Goal: Task Accomplishment & Management: Use online tool/utility

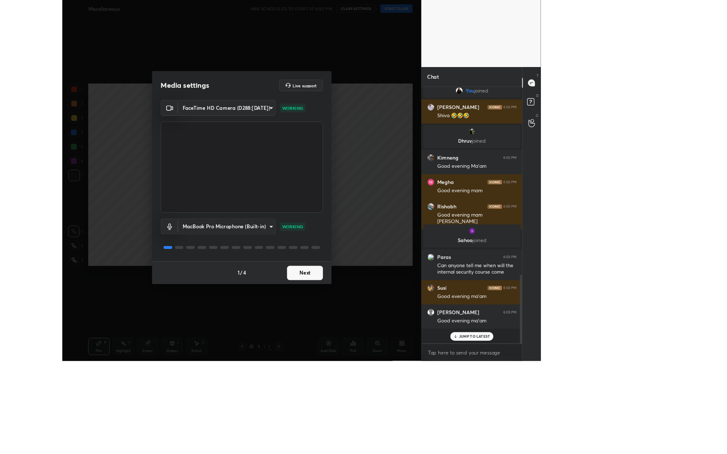
scroll to position [234, 128]
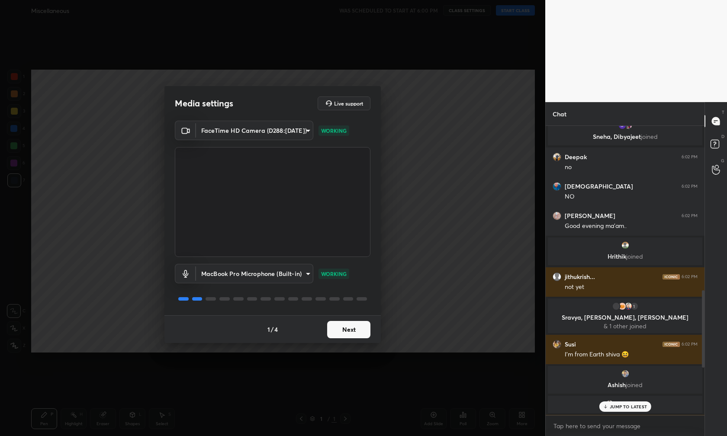
type textarea "x"
click at [357, 331] on button "Next" at bounding box center [348, 329] width 43 height 17
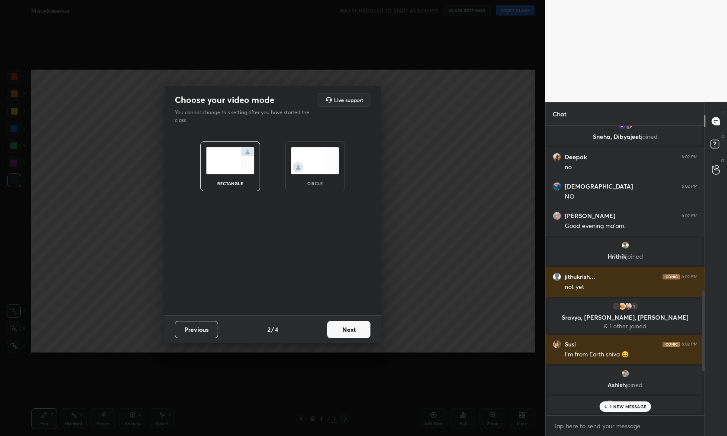
click at [204, 331] on button "Previous" at bounding box center [196, 329] width 43 height 17
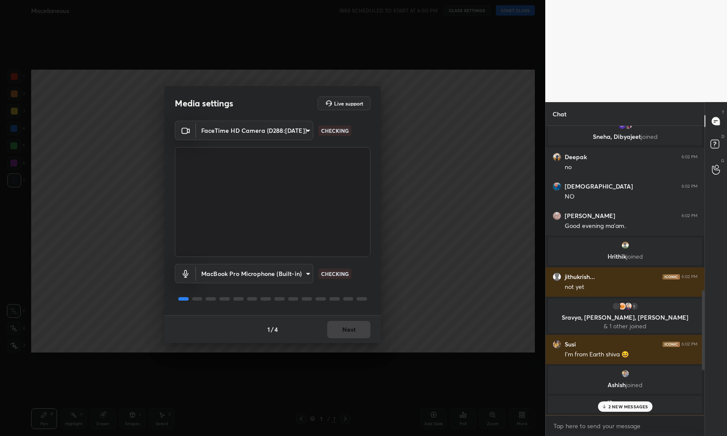
click at [267, 278] on body "1 2 3 4 5 6 7 C X Z C X Z E E Erase all H H Miscellaneous WAS SCHEDULED TO STAR…" at bounding box center [363, 218] width 727 height 436
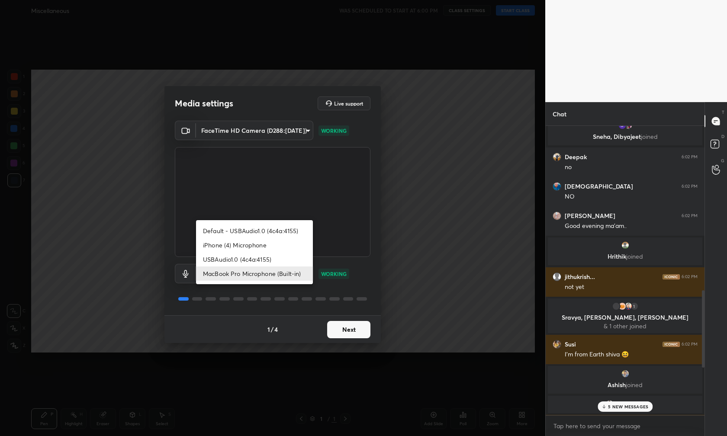
click at [271, 263] on li "USBAudio1.0 (4c4a:4155)" at bounding box center [254, 259] width 117 height 14
type input "ca73a296c818d15739324cbc5047d96272b2a8e9c21bd318ec91988c03ca3eea"
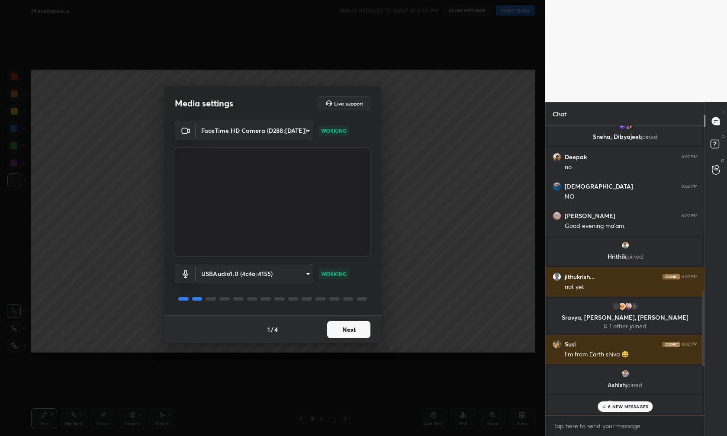
click at [344, 332] on button "Next" at bounding box center [348, 329] width 43 height 17
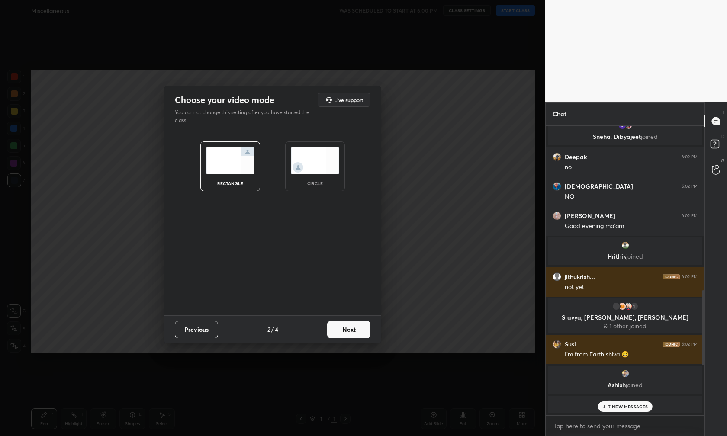
click at [344, 332] on button "Next" at bounding box center [348, 329] width 43 height 17
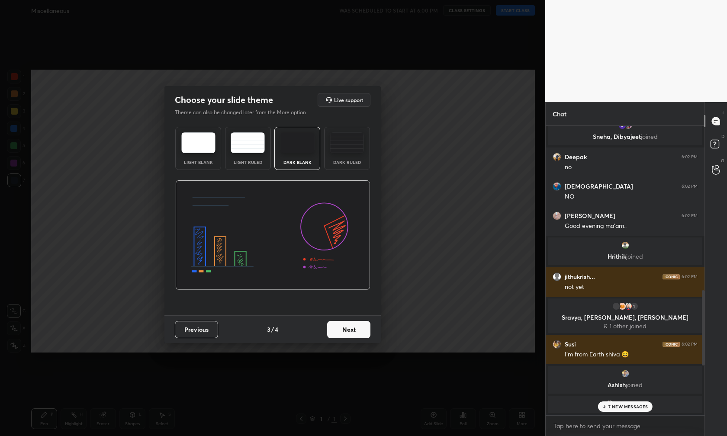
click at [344, 332] on button "Next" at bounding box center [348, 329] width 43 height 17
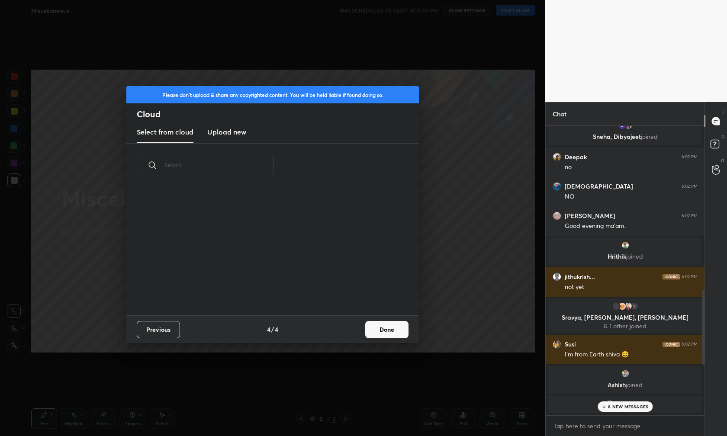
click at [150, 331] on button "Previous" at bounding box center [158, 329] width 43 height 17
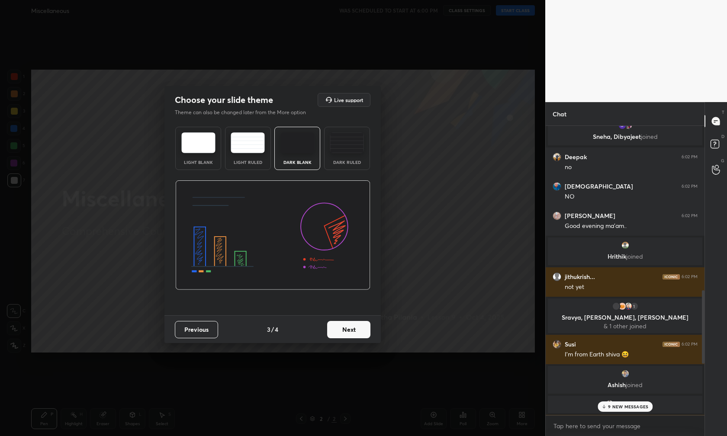
click at [199, 323] on button "Previous" at bounding box center [196, 329] width 43 height 17
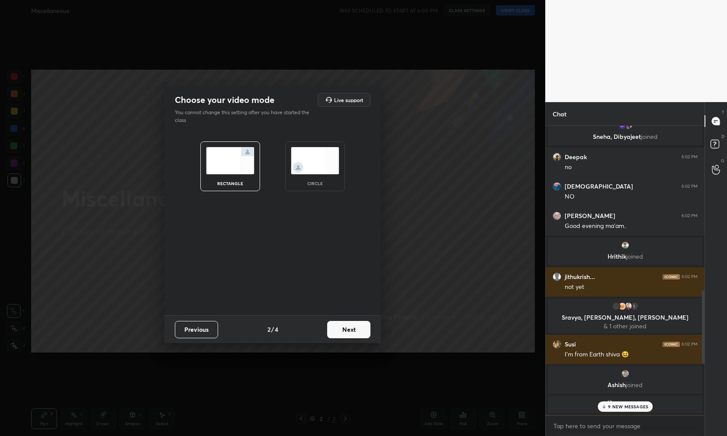
click at [199, 323] on button "Previous" at bounding box center [196, 329] width 43 height 17
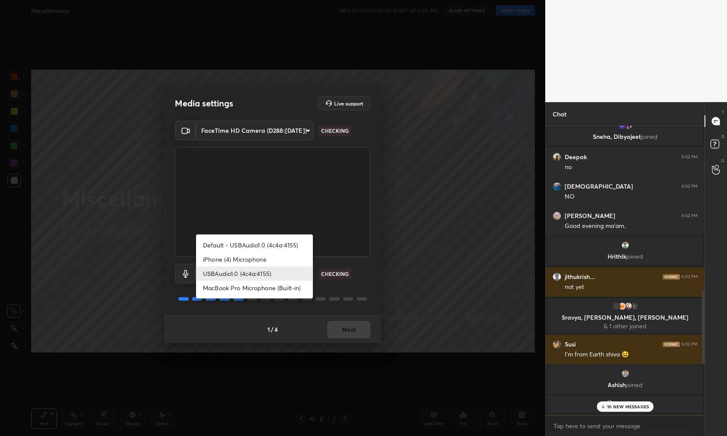
click at [239, 274] on body "1 2 3 4 5 6 7 C X Z C X Z E E Erase all H H Miscellaneous WAS SCHEDULED TO STAR…" at bounding box center [363, 218] width 727 height 436
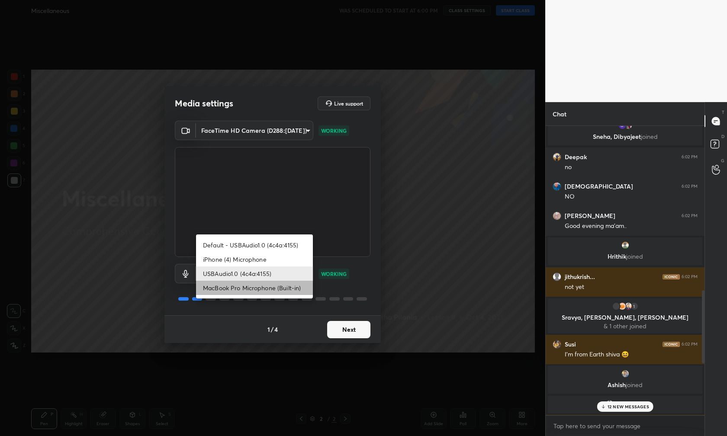
click at [255, 286] on li "MacBook Pro Microphone (Built-in)" at bounding box center [254, 288] width 117 height 14
type input "4bfb0b748075012ae26a0b9c2d9a4261e65a8ebab1c04f09a0b8fb85f759cff1"
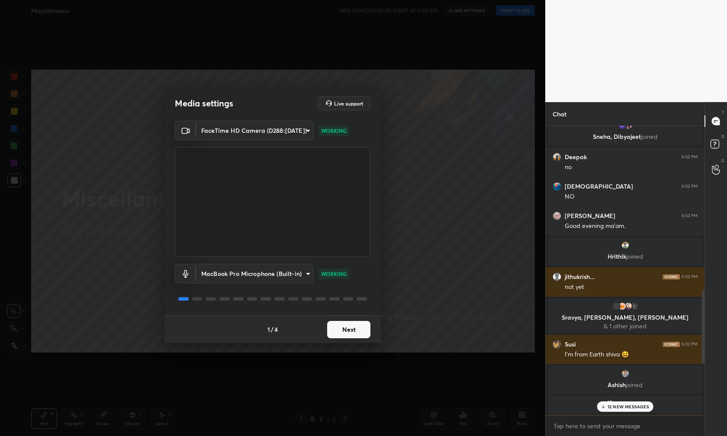
click at [340, 328] on button "Next" at bounding box center [348, 329] width 43 height 17
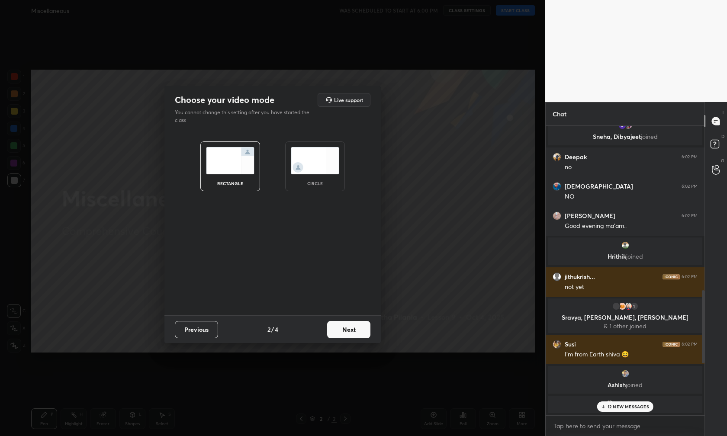
click at [340, 328] on button "Next" at bounding box center [348, 329] width 43 height 17
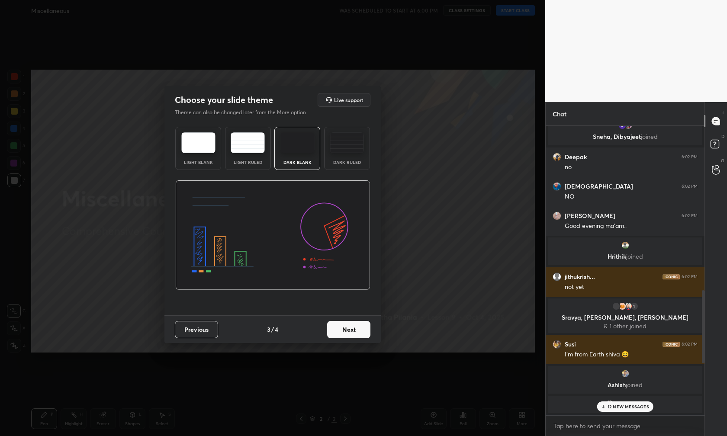
click at [346, 334] on button "Next" at bounding box center [348, 329] width 43 height 17
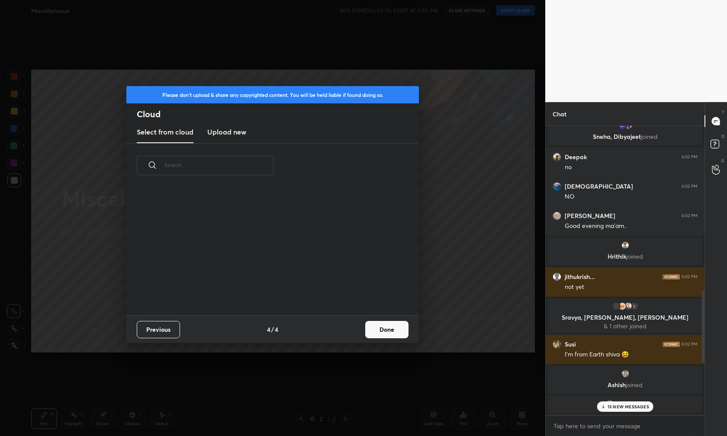
click at [232, 131] on h3 "Upload new" at bounding box center [226, 132] width 39 height 10
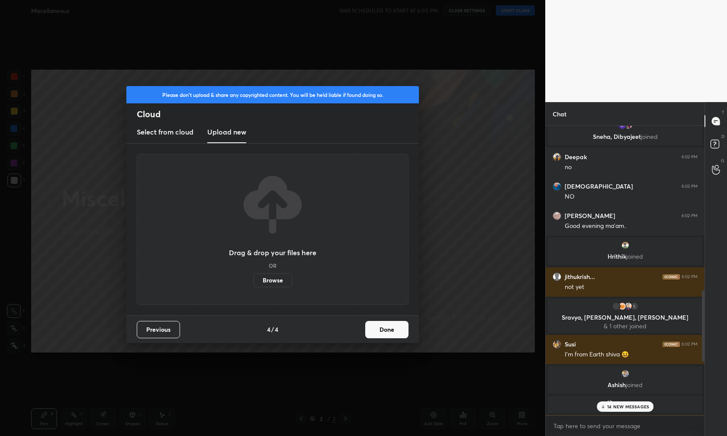
click at [276, 283] on label "Browse" at bounding box center [273, 280] width 39 height 14
click at [254, 283] on input "Browse" at bounding box center [254, 280] width 0 height 14
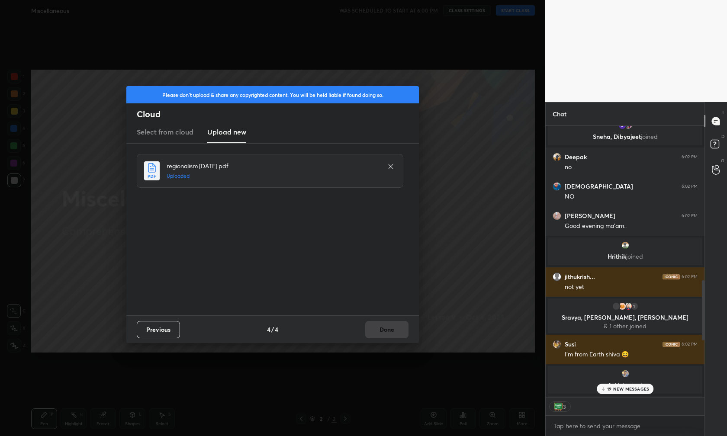
click at [576, 389] on p "19 NEW MESSAGES" at bounding box center [628, 388] width 42 height 5
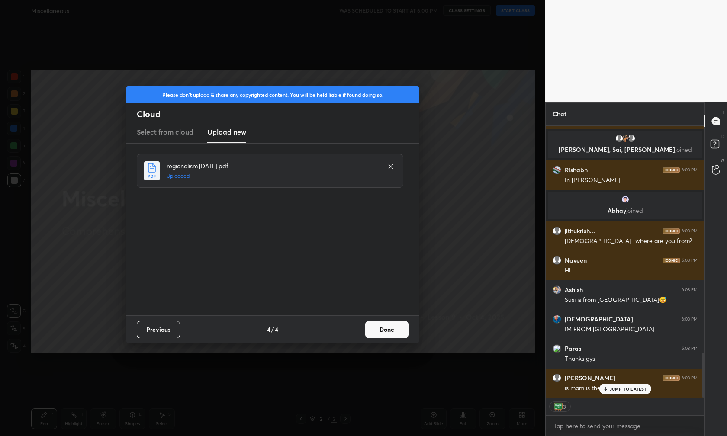
click at [576, 387] on p "JUMP TO LATEST" at bounding box center [628, 388] width 37 height 5
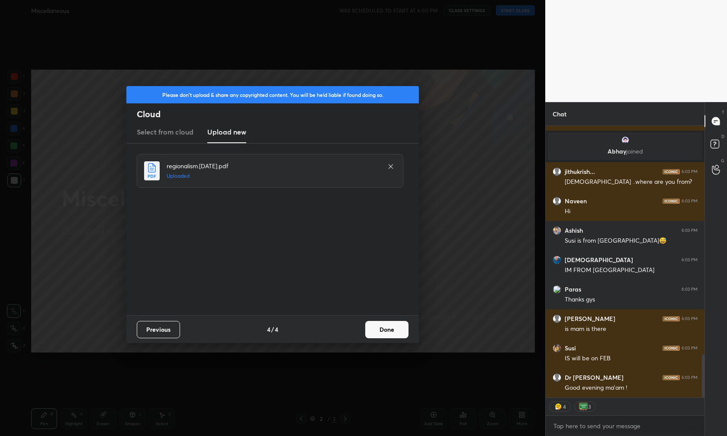
click at [379, 328] on button "Done" at bounding box center [386, 329] width 43 height 17
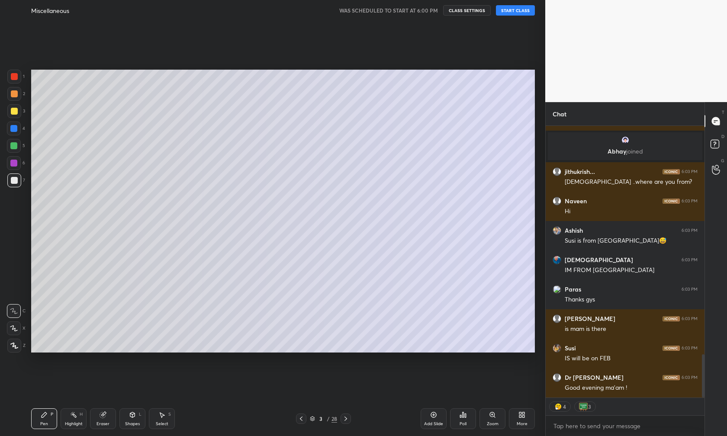
click at [512, 8] on button "START CLASS" at bounding box center [515, 10] width 39 height 10
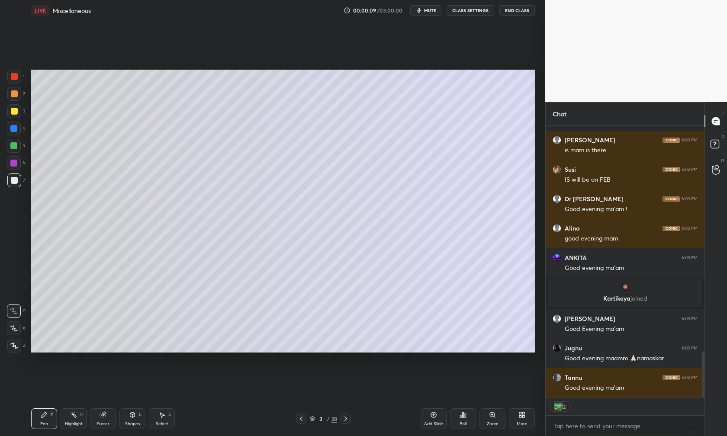
click at [299, 417] on icon at bounding box center [301, 418] width 7 height 7
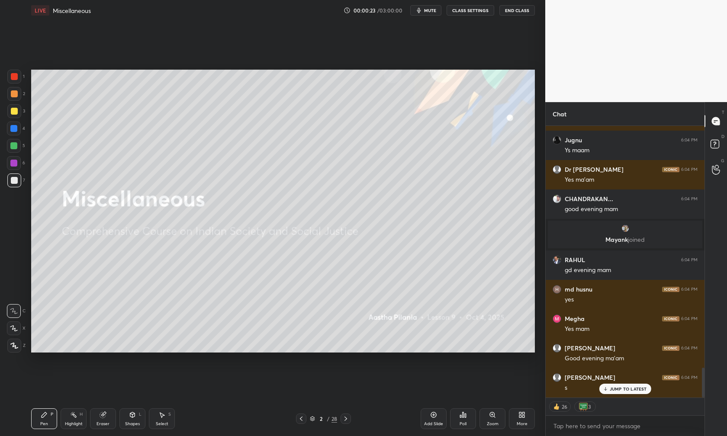
scroll to position [2206, 0]
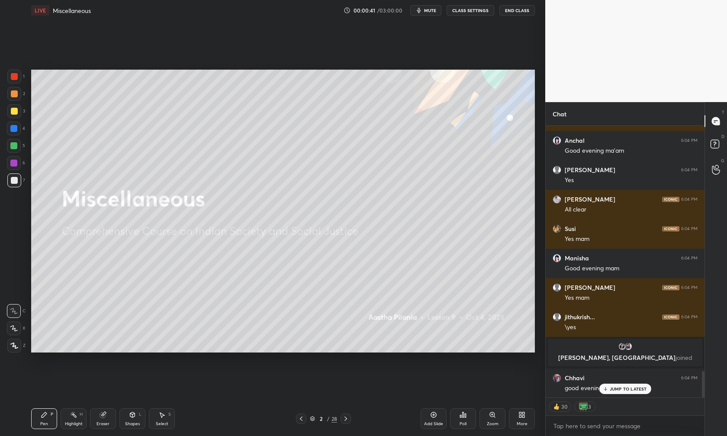
click at [576, 388] on p "JUMP TO LATEST" at bounding box center [628, 388] width 37 height 5
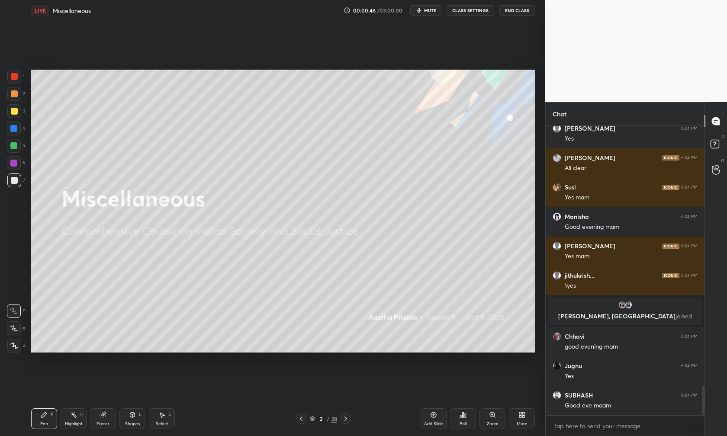
drag, startPoint x: 495, startPoint y: 27, endPoint x: 512, endPoint y: 45, distance: 25.1
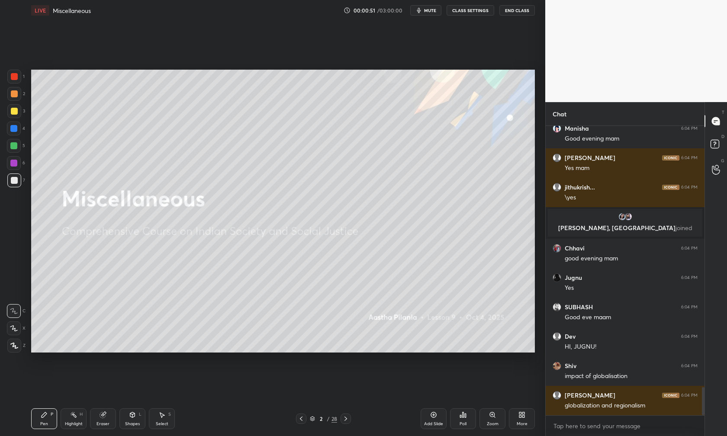
click at [576, 409] on div "Susi 6:04 PM Yes mam [PERSON_NAME] 6:04 PM Good evening mam [PERSON_NAME] 6:04 …" at bounding box center [625, 271] width 159 height 290
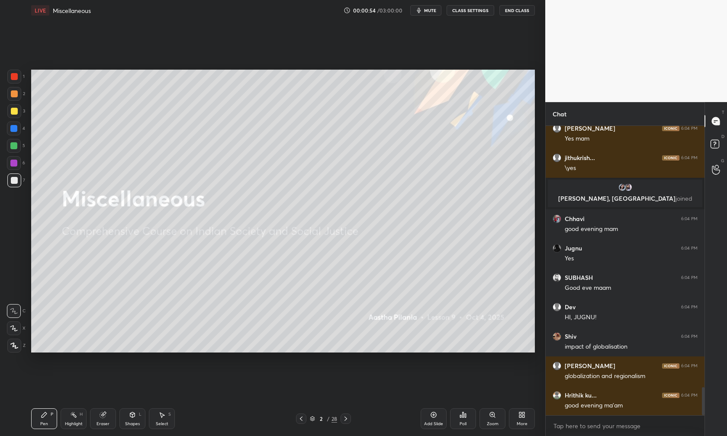
click at [346, 417] on icon at bounding box center [345, 419] width 3 height 4
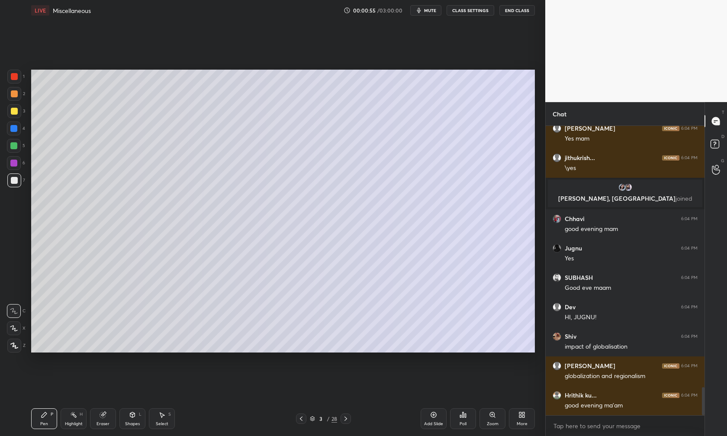
click at [346, 417] on icon at bounding box center [345, 419] width 3 height 4
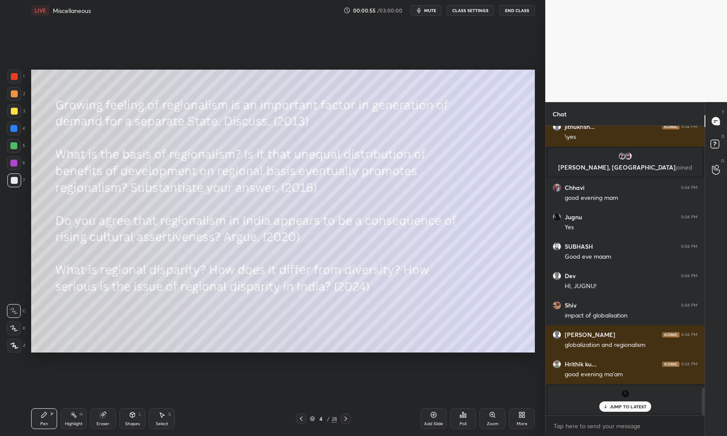
click at [346, 417] on icon at bounding box center [345, 419] width 3 height 4
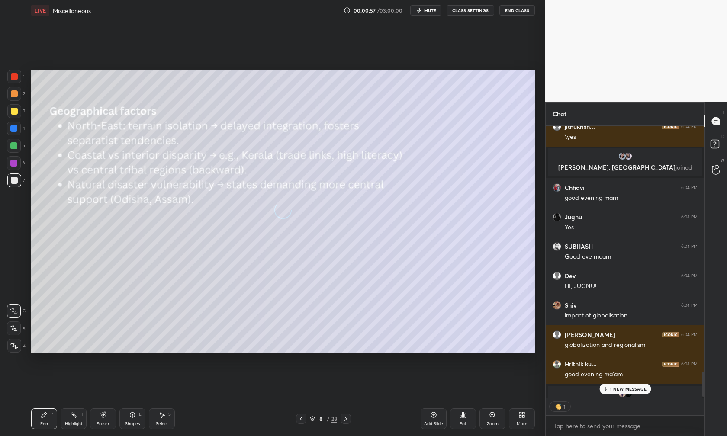
click at [346, 417] on icon at bounding box center [345, 419] width 3 height 4
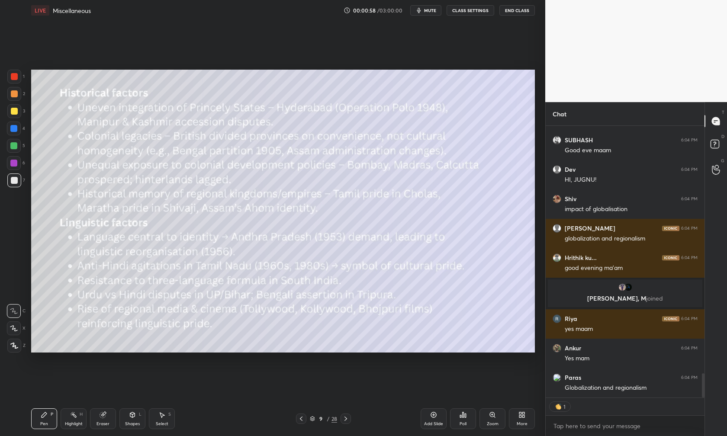
click at [346, 417] on icon at bounding box center [345, 419] width 3 height 4
click at [347, 417] on icon at bounding box center [345, 418] width 7 height 7
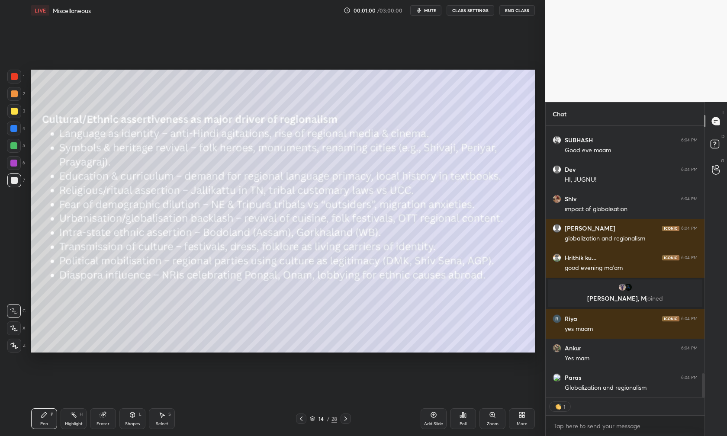
click at [346, 417] on icon at bounding box center [345, 418] width 7 height 7
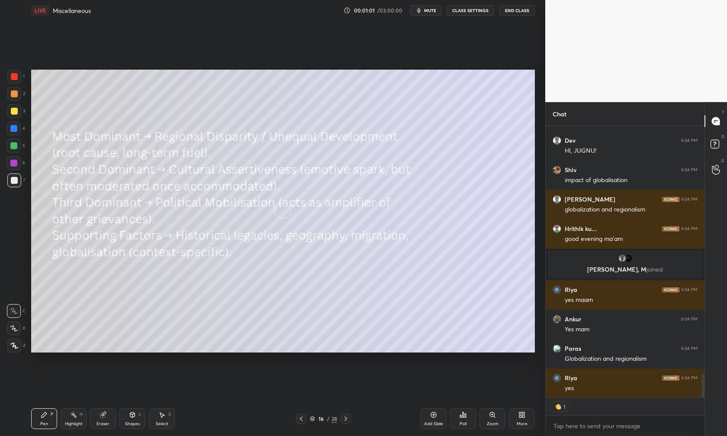
click at [346, 417] on icon at bounding box center [345, 418] width 7 height 7
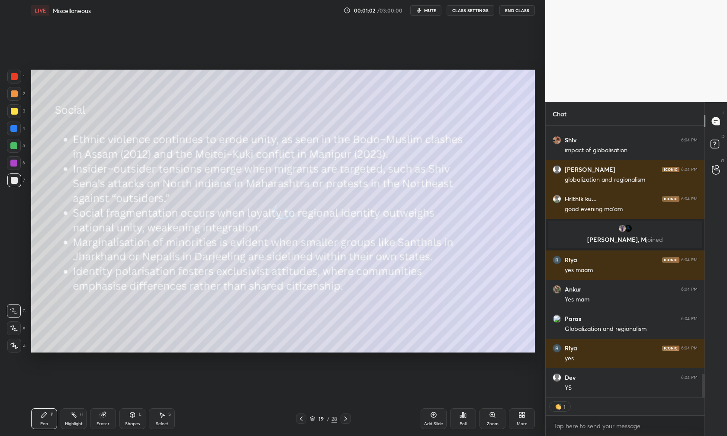
click at [346, 417] on icon at bounding box center [345, 418] width 7 height 7
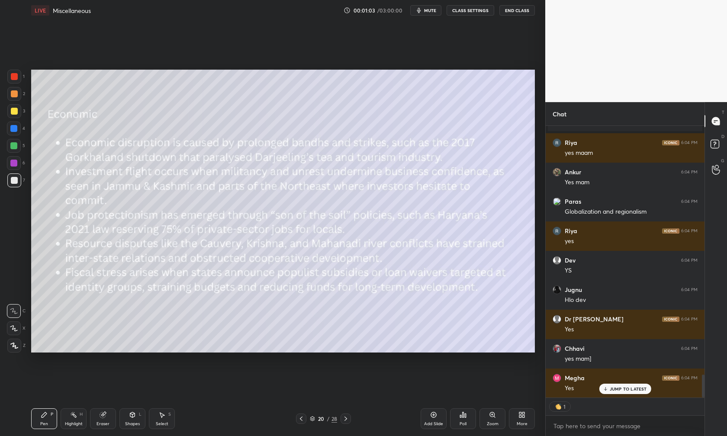
click at [346, 417] on icon at bounding box center [345, 418] width 7 height 7
click at [347, 417] on icon at bounding box center [345, 418] width 7 height 7
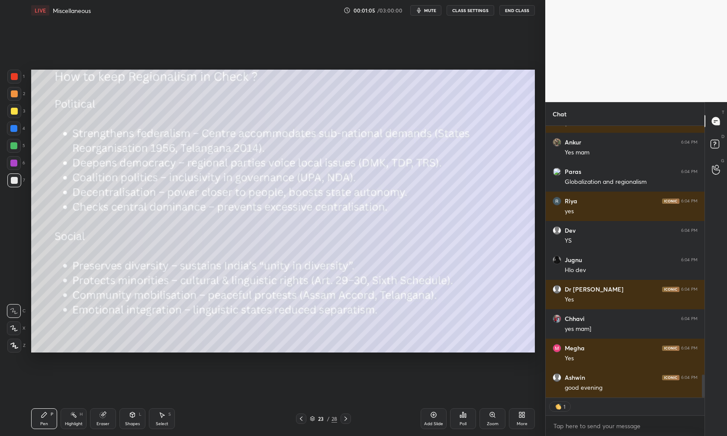
click at [347, 417] on icon at bounding box center [345, 418] width 7 height 7
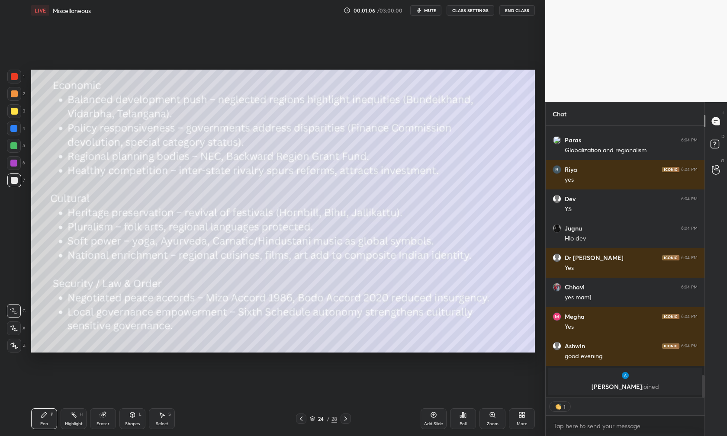
click at [347, 417] on icon at bounding box center [345, 418] width 7 height 7
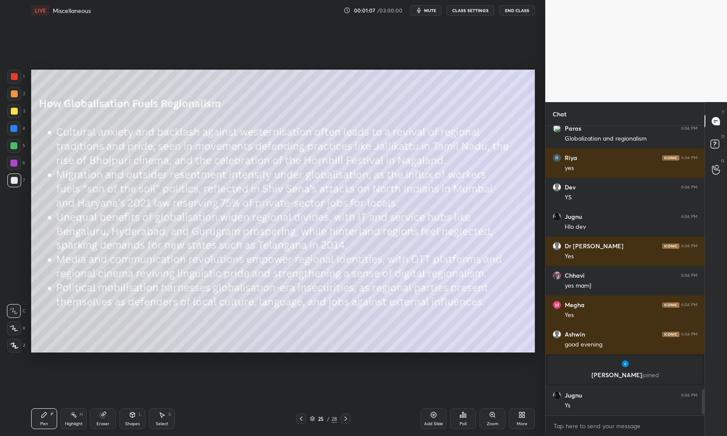
click at [347, 417] on icon at bounding box center [345, 418] width 7 height 7
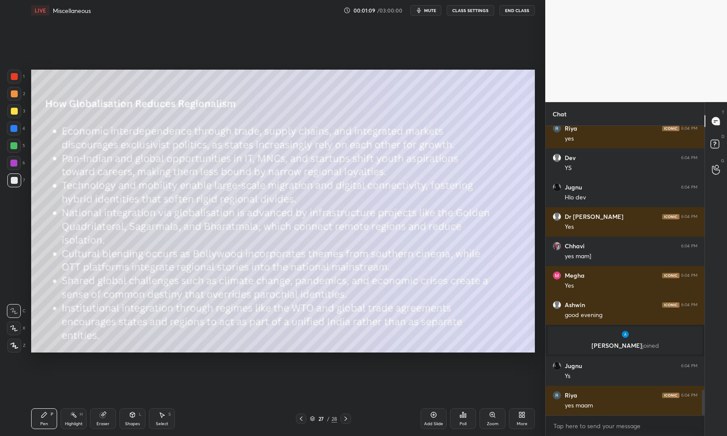
click at [347, 417] on icon at bounding box center [345, 418] width 7 height 7
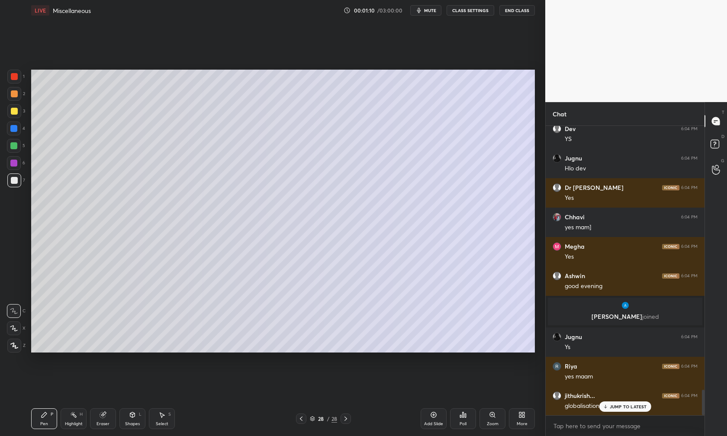
click at [347, 417] on icon at bounding box center [345, 418] width 7 height 7
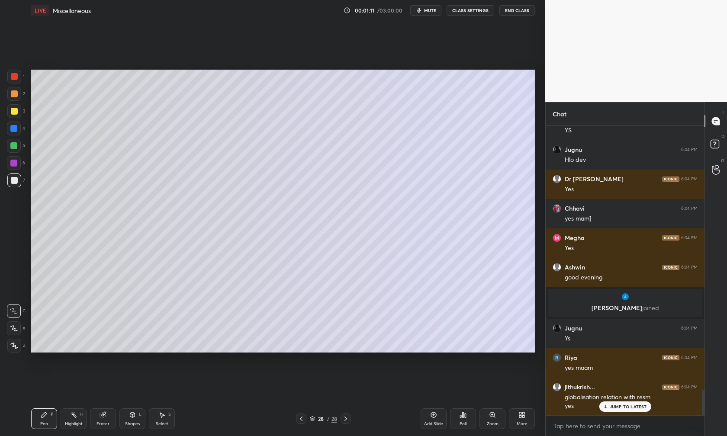
click at [347, 417] on icon at bounding box center [345, 418] width 7 height 7
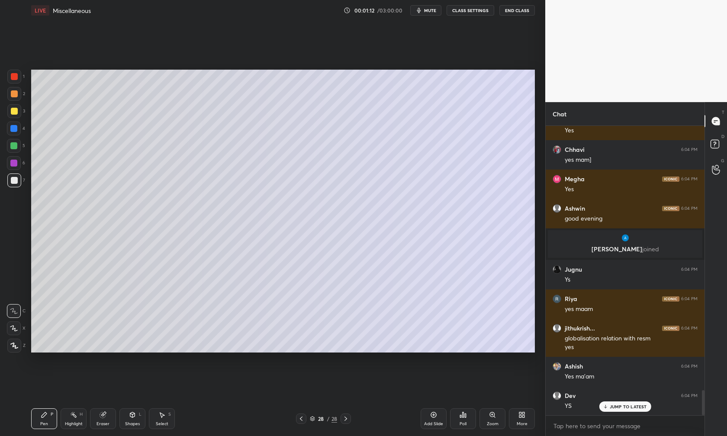
click at [347, 417] on icon at bounding box center [345, 418] width 7 height 7
click at [302, 417] on icon at bounding box center [301, 418] width 7 height 7
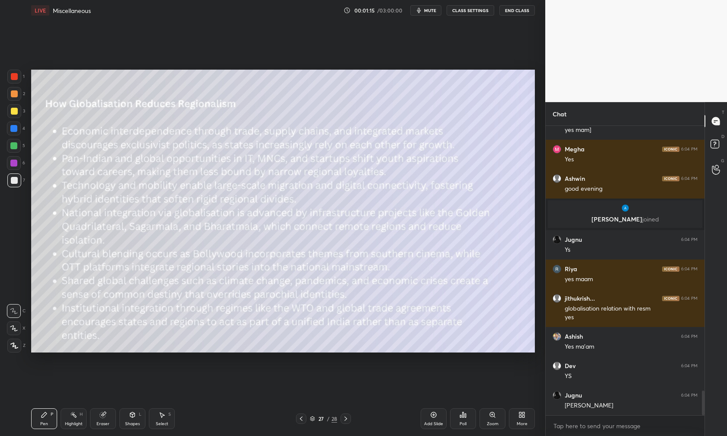
click at [302, 417] on icon at bounding box center [301, 418] width 7 height 7
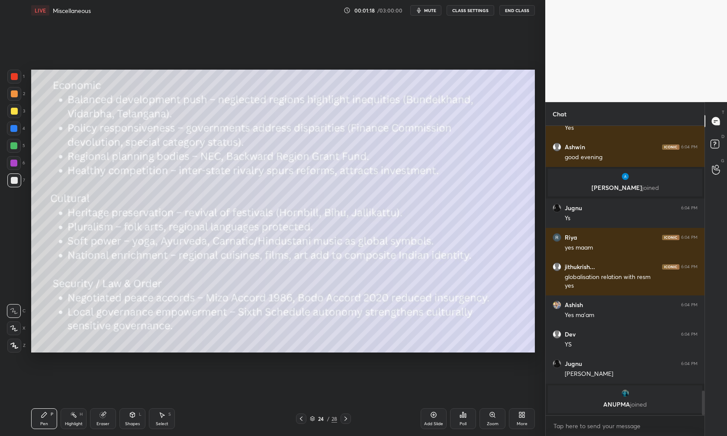
click at [302, 417] on icon at bounding box center [301, 418] width 7 height 7
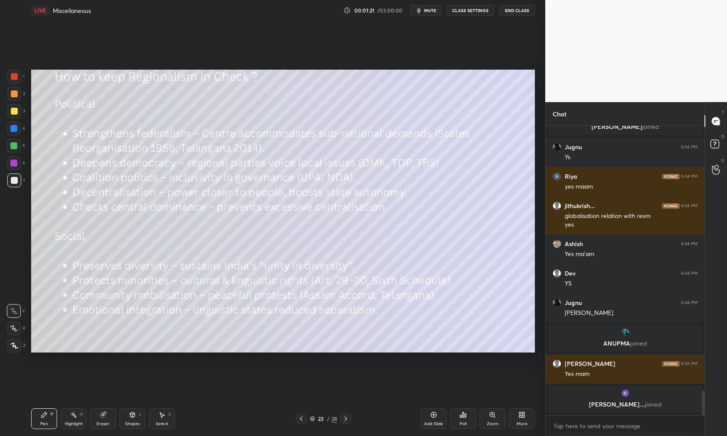
click at [344, 417] on icon at bounding box center [345, 418] width 7 height 7
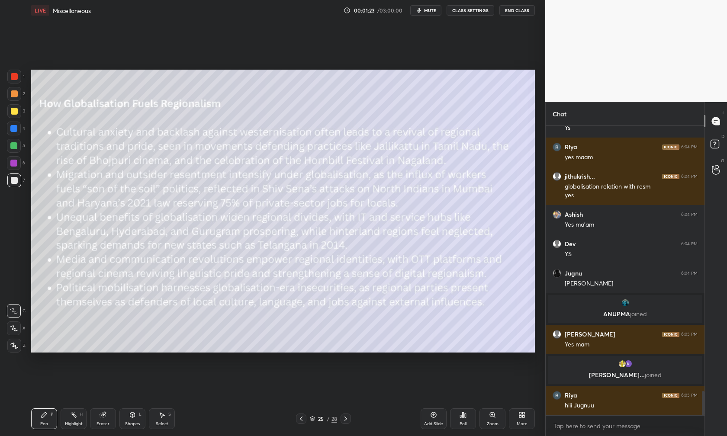
click at [299, 417] on icon at bounding box center [301, 418] width 7 height 7
click at [434, 417] on div "Add Slide" at bounding box center [433, 424] width 19 height 4
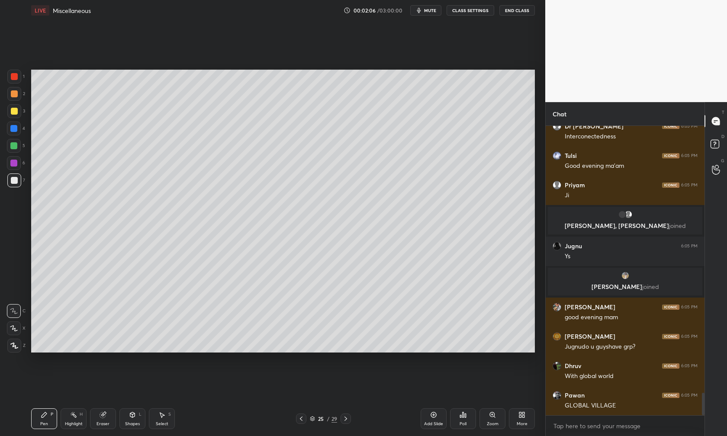
scroll to position [3475, 0]
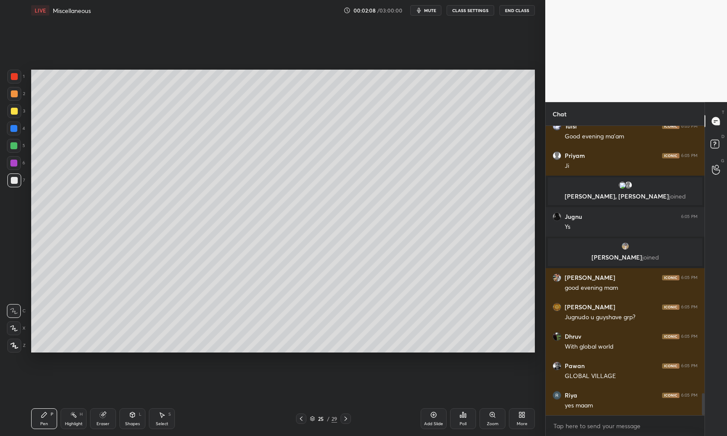
click at [15, 110] on div at bounding box center [14, 111] width 7 height 7
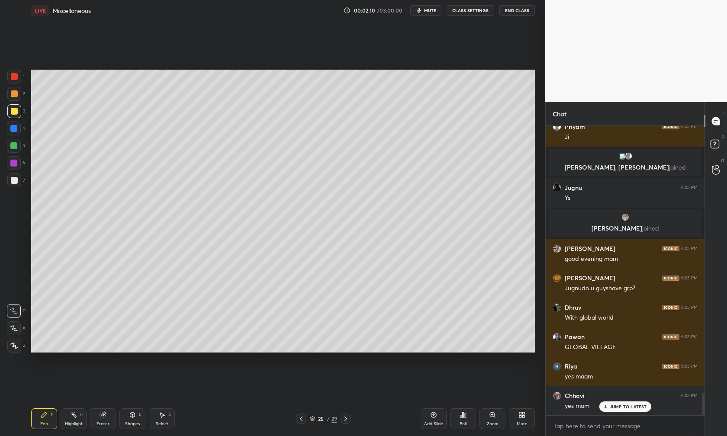
scroll to position [3563, 0]
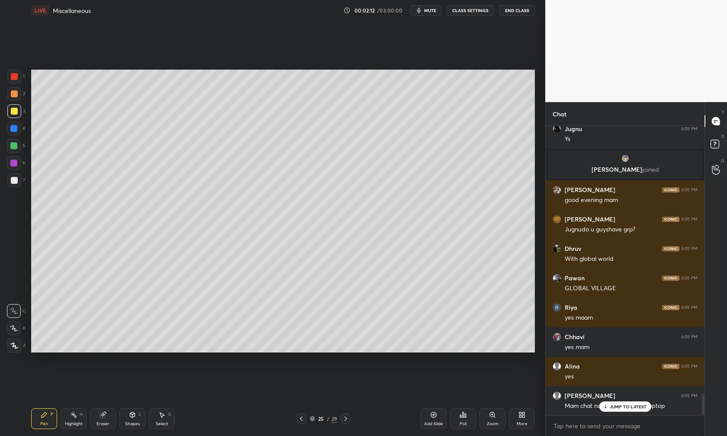
click at [17, 329] on icon at bounding box center [14, 328] width 8 height 6
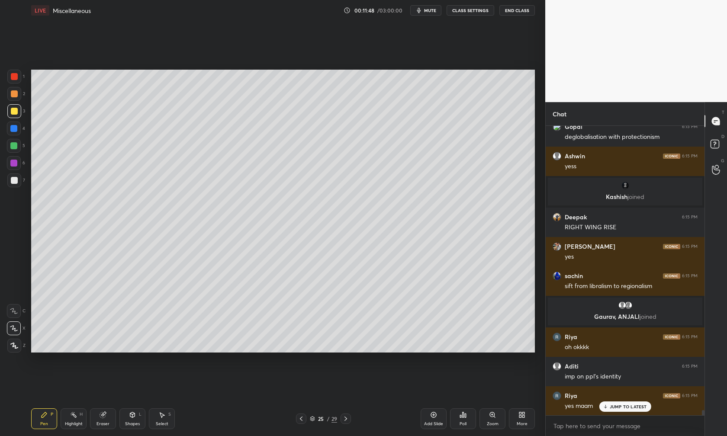
scroll to position [16168, 0]
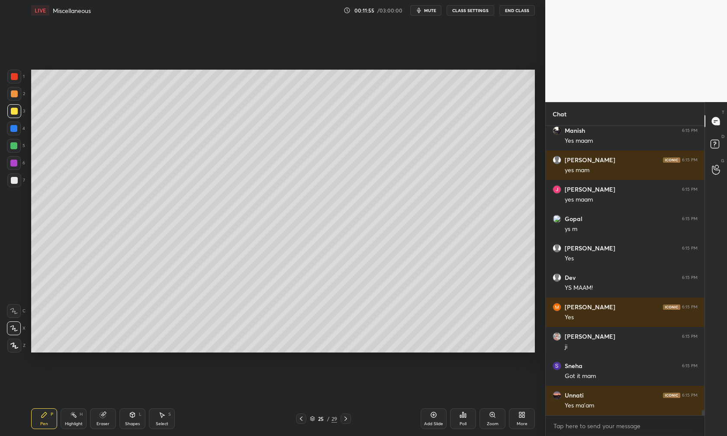
click at [433, 417] on icon at bounding box center [434, 415] width 6 height 6
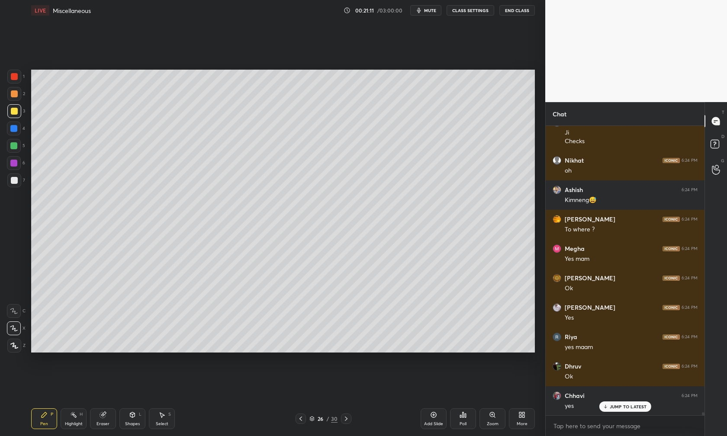
scroll to position [29073, 0]
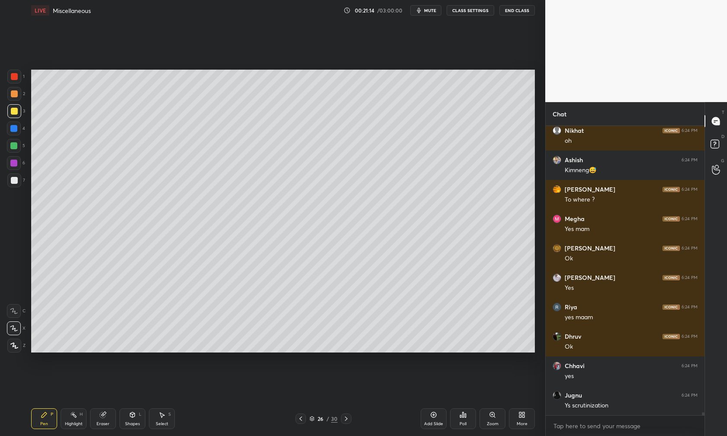
click at [345, 417] on icon at bounding box center [346, 418] width 7 height 7
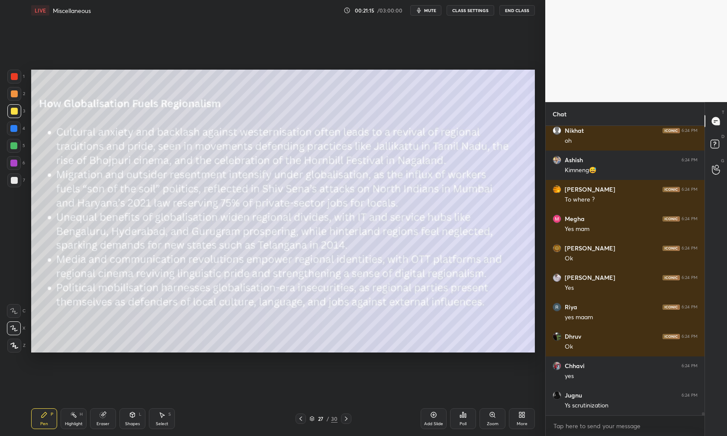
scroll to position [29118, 0]
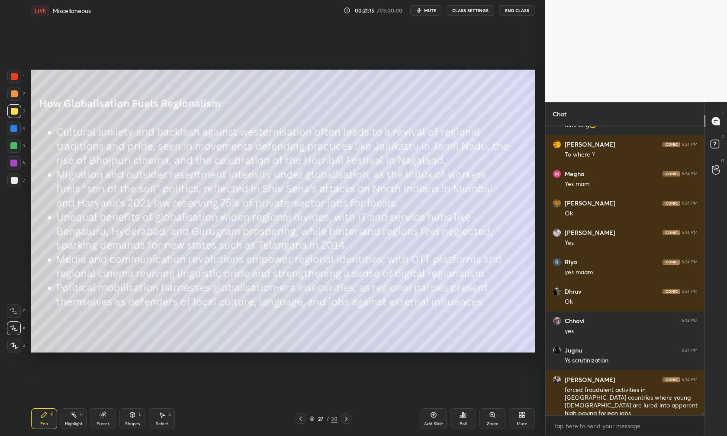
click at [304, 417] on icon at bounding box center [300, 418] width 7 height 7
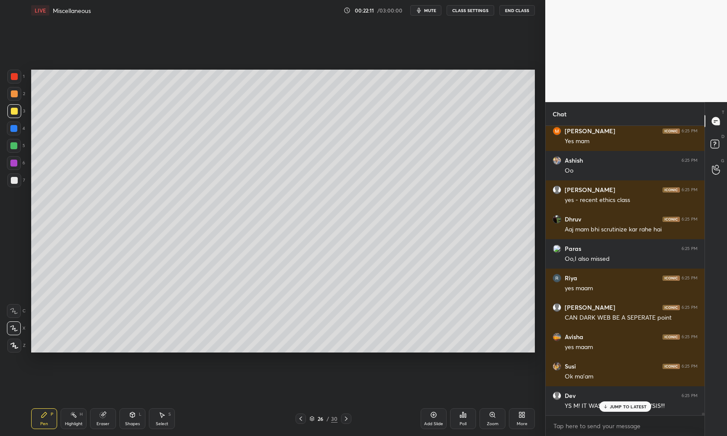
scroll to position [30218, 0]
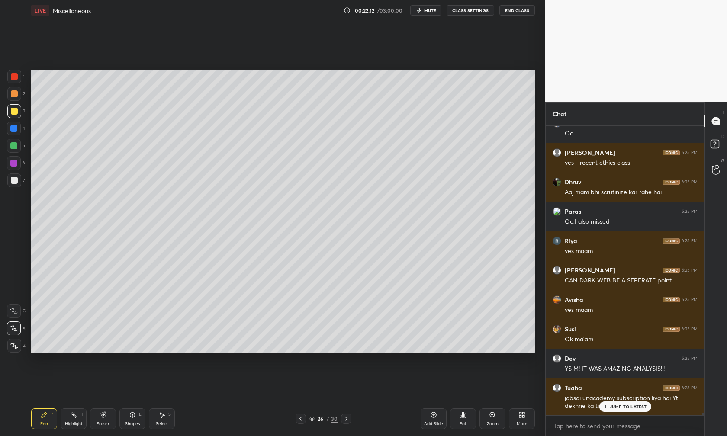
click at [576, 403] on div "JUMP TO LATEST" at bounding box center [625, 407] width 52 height 10
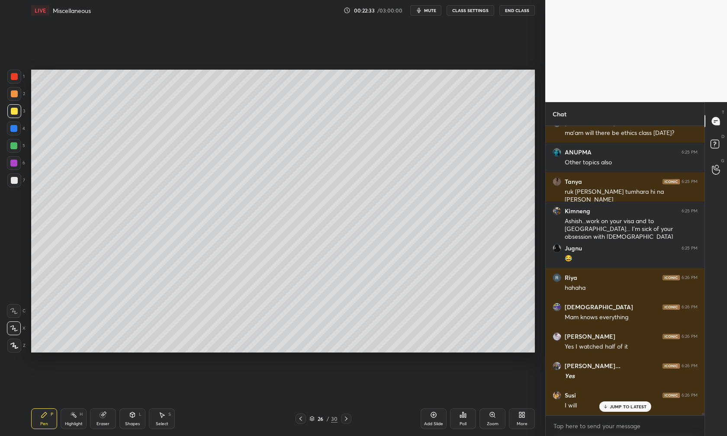
scroll to position [30557, 0]
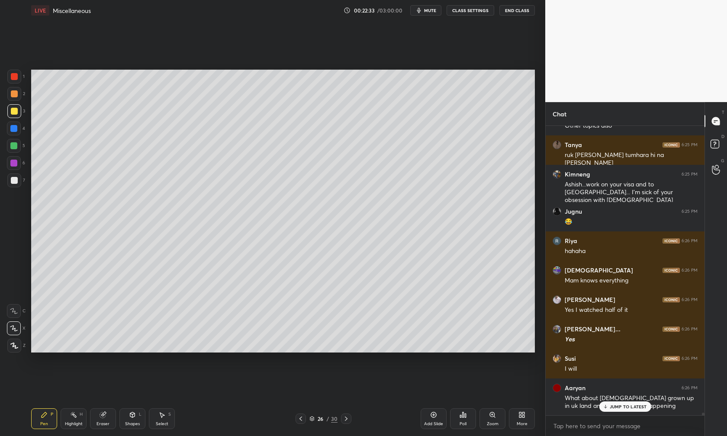
click at [350, 417] on div at bounding box center [346, 419] width 10 height 10
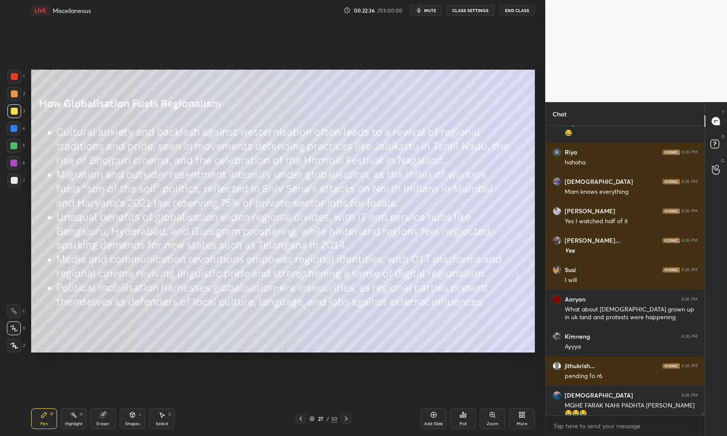
scroll to position [30675, 0]
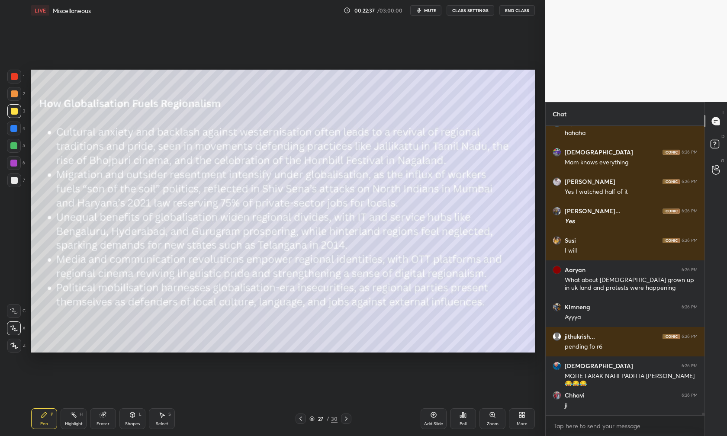
click at [304, 417] on icon at bounding box center [300, 418] width 7 height 7
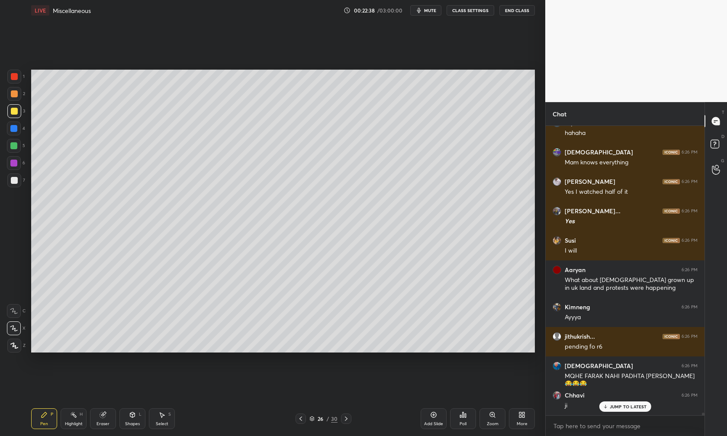
scroll to position [30704, 0]
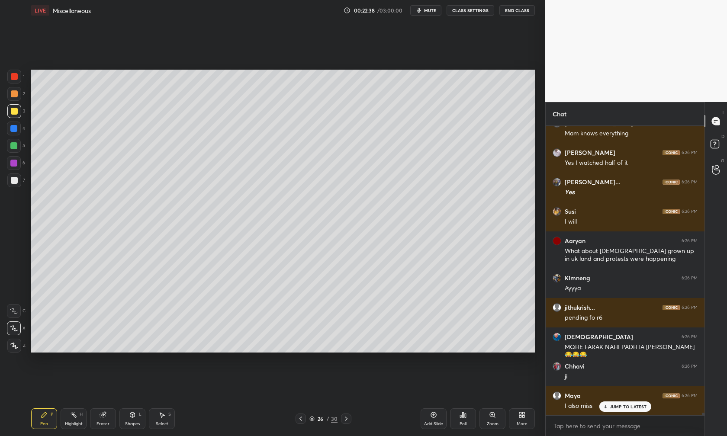
click at [348, 417] on icon at bounding box center [346, 418] width 7 height 7
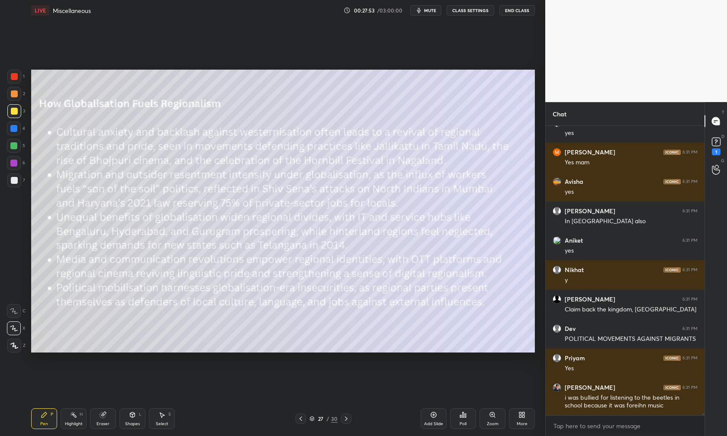
scroll to position [35314, 0]
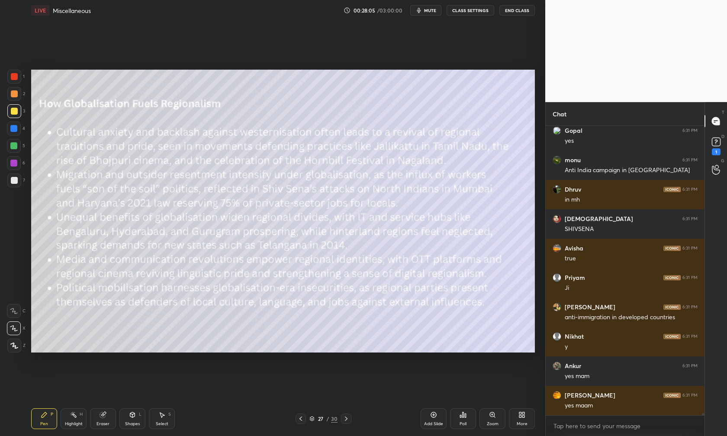
click at [345, 417] on icon at bounding box center [346, 418] width 7 height 7
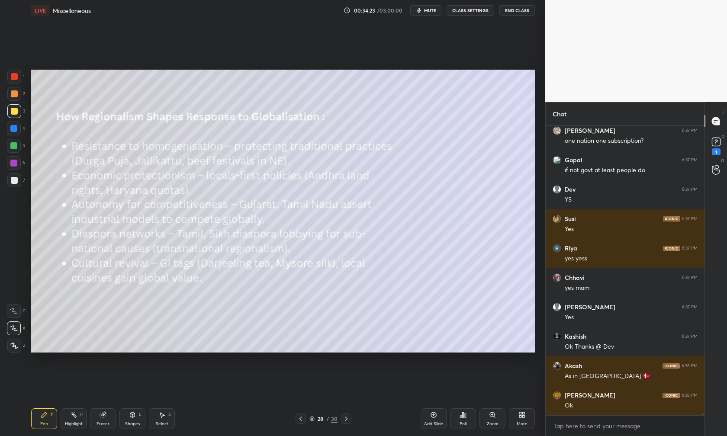
scroll to position [41879, 0]
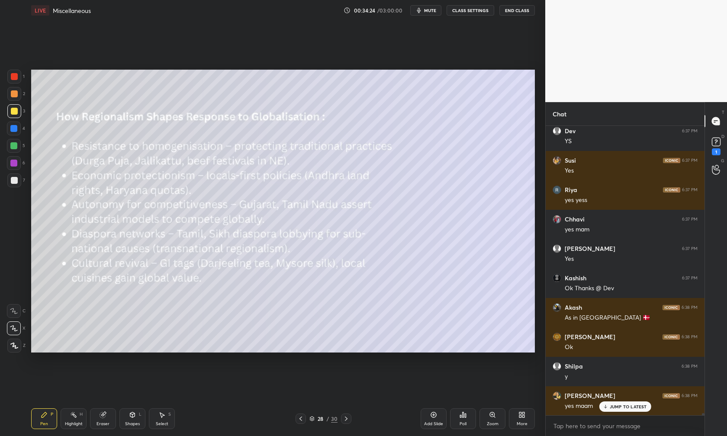
click at [346, 417] on icon at bounding box center [346, 418] width 7 height 7
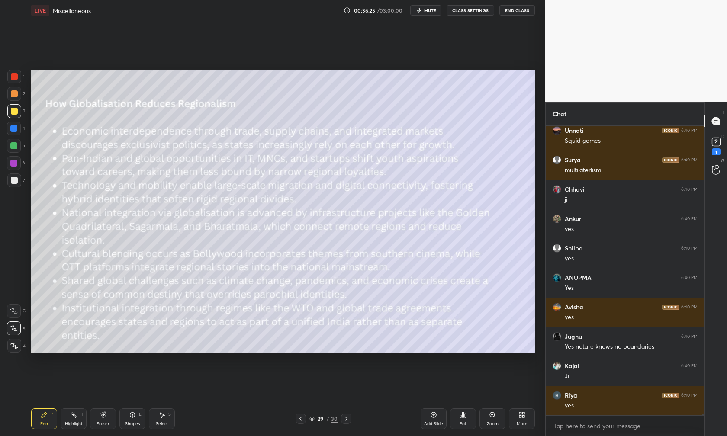
scroll to position [45178, 0]
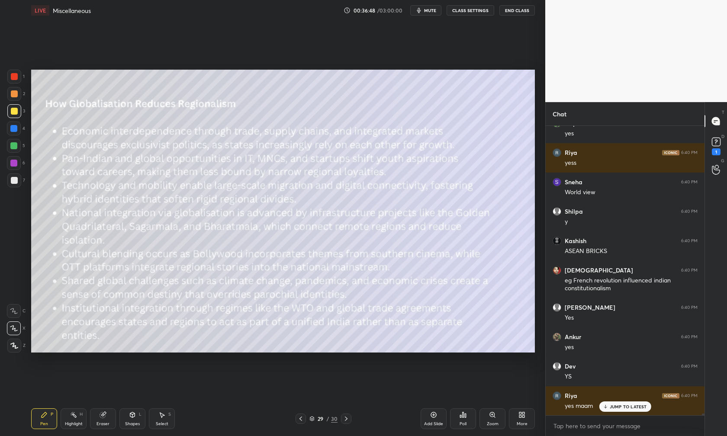
click at [349, 417] on icon at bounding box center [346, 418] width 7 height 7
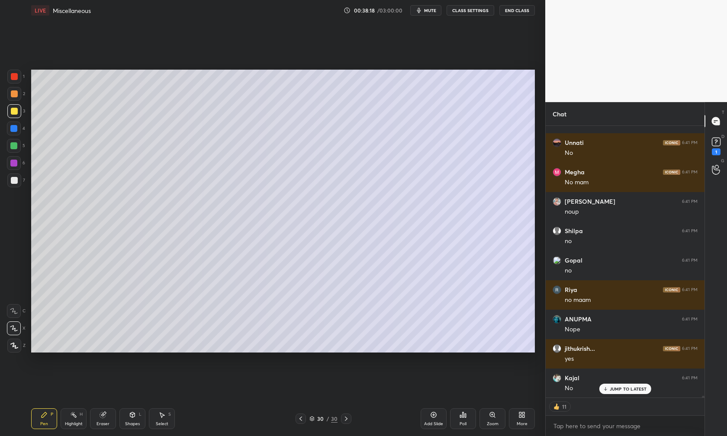
scroll to position [45783, 0]
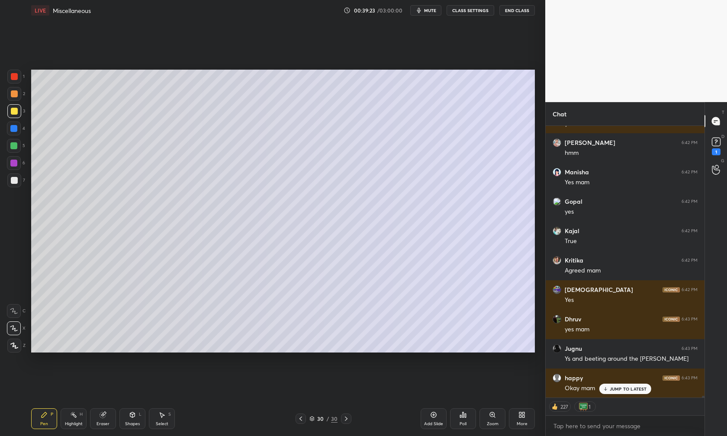
click at [576, 387] on p "JUMP TO LATEST" at bounding box center [628, 388] width 37 height 5
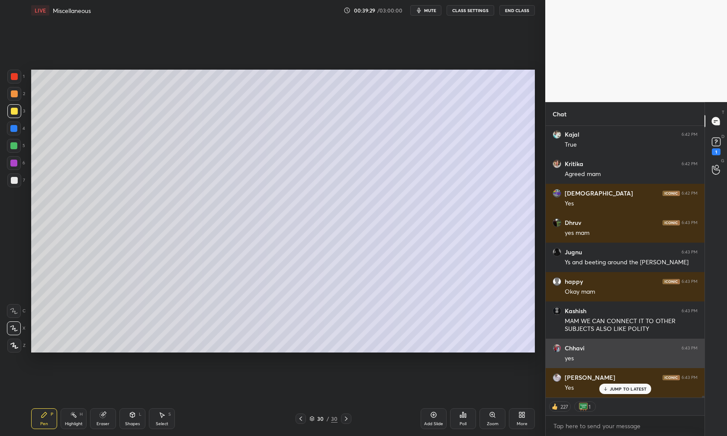
scroll to position [47328, 0]
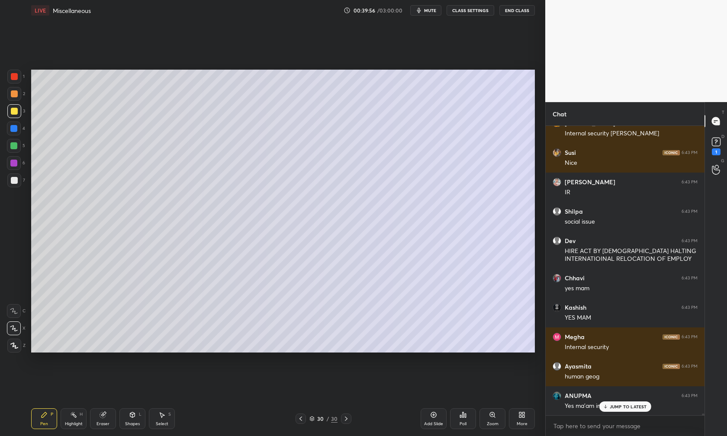
click at [576, 409] on div "[PERSON_NAME] 6:43 PM MAM WE CAN CONNECT IT TO OTHER SUBJECTS ALSO LIKE POLITY …" at bounding box center [625, 271] width 159 height 290
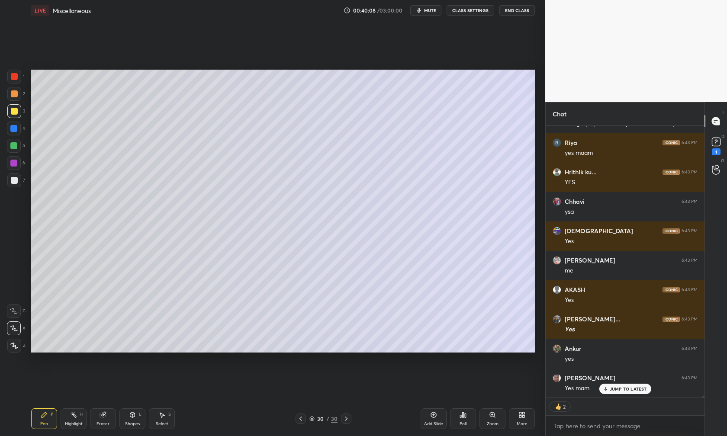
click at [427, 417] on div "Add Slide" at bounding box center [434, 419] width 26 height 21
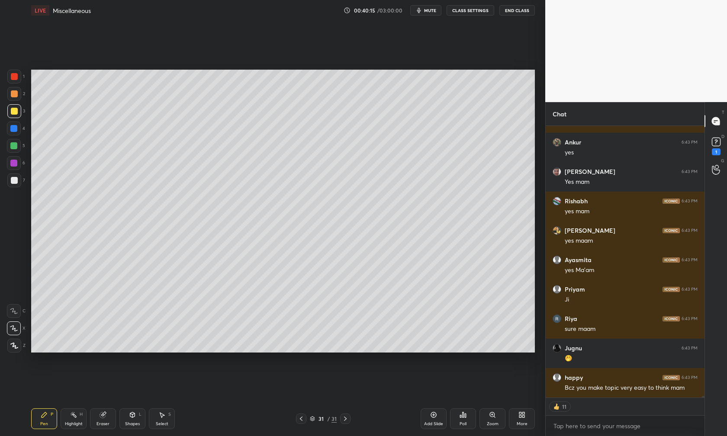
click at [521, 417] on div "More" at bounding box center [522, 424] width 11 height 4
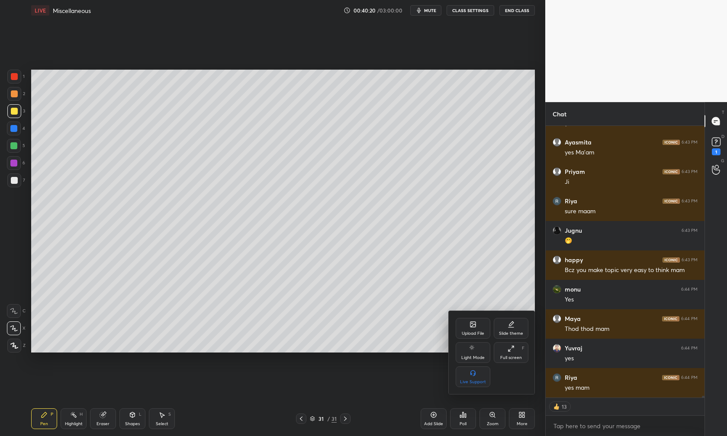
click at [475, 332] on div "Upload File" at bounding box center [473, 333] width 23 height 4
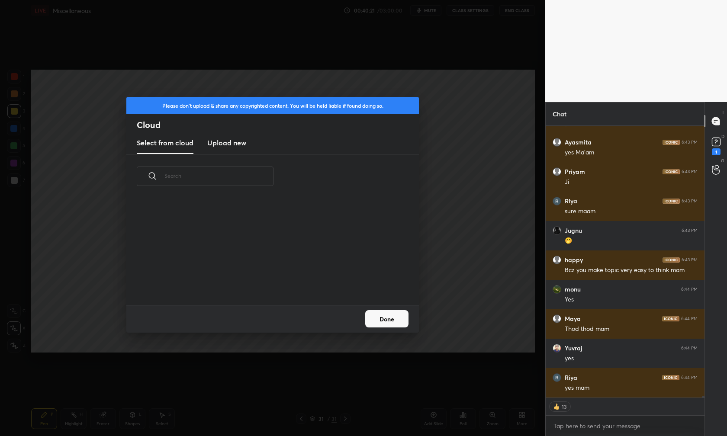
click at [234, 143] on h3 "Upload new" at bounding box center [226, 143] width 39 height 10
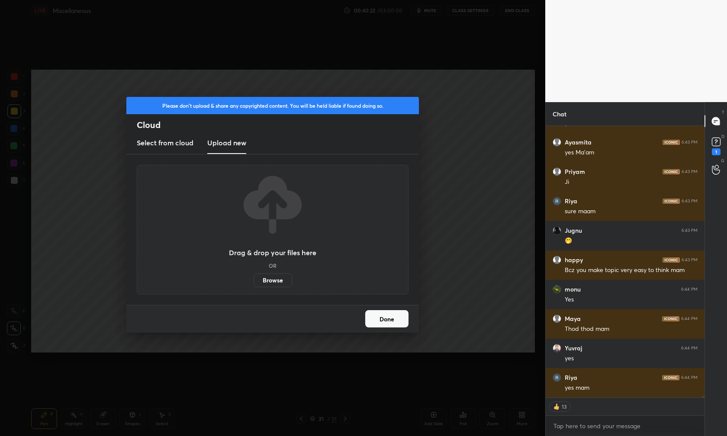
click at [273, 282] on label "Browse" at bounding box center [273, 280] width 39 height 14
click at [254, 282] on input "Browse" at bounding box center [254, 280] width 0 height 14
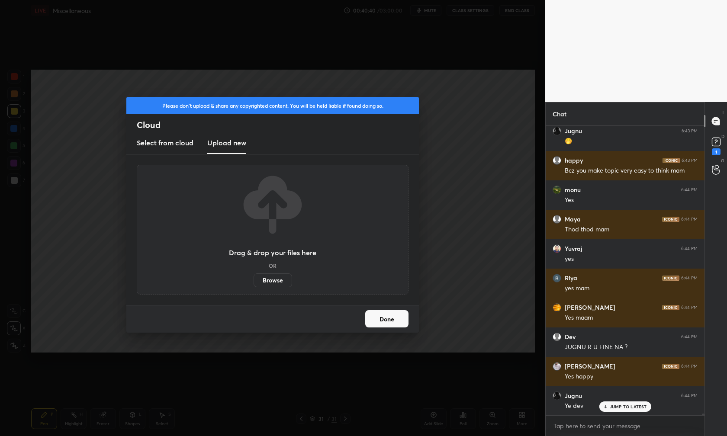
click at [395, 312] on button "Done" at bounding box center [386, 318] width 43 height 17
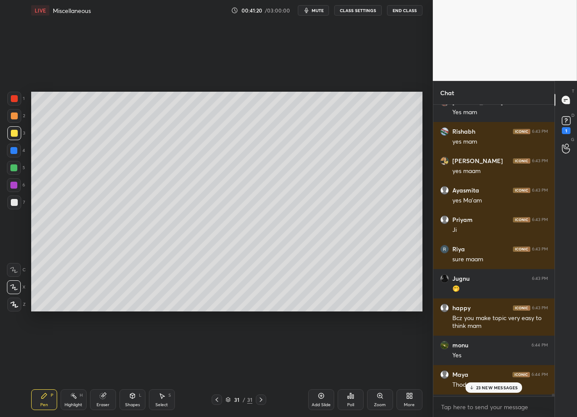
click at [323, 397] on icon at bounding box center [321, 396] width 6 height 6
click at [490, 387] on p "23 NEW MESSAGES" at bounding box center [497, 387] width 42 height 5
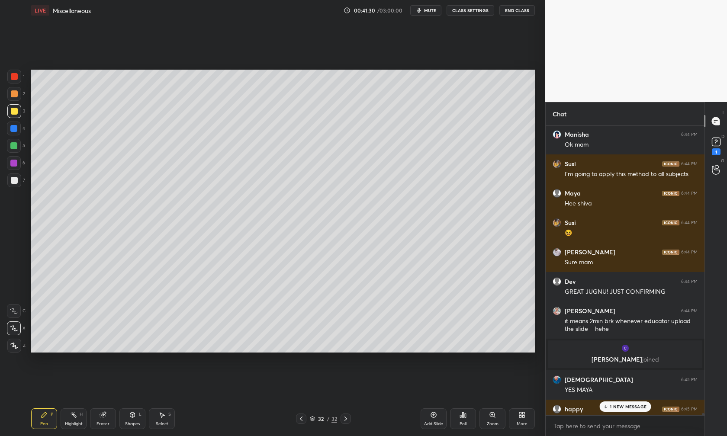
click at [433, 417] on div "Add Slide" at bounding box center [434, 419] width 26 height 21
click at [426, 417] on div "Add Slide" at bounding box center [434, 419] width 26 height 21
click at [436, 417] on div "Add Slide" at bounding box center [434, 419] width 26 height 21
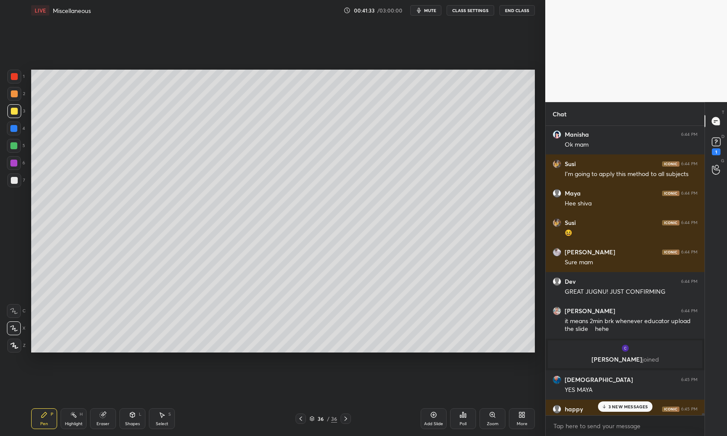
click at [435, 417] on div "Add Slide" at bounding box center [434, 419] width 26 height 21
click at [434, 417] on icon at bounding box center [434, 415] width 6 height 6
click at [521, 417] on div "More" at bounding box center [522, 419] width 26 height 21
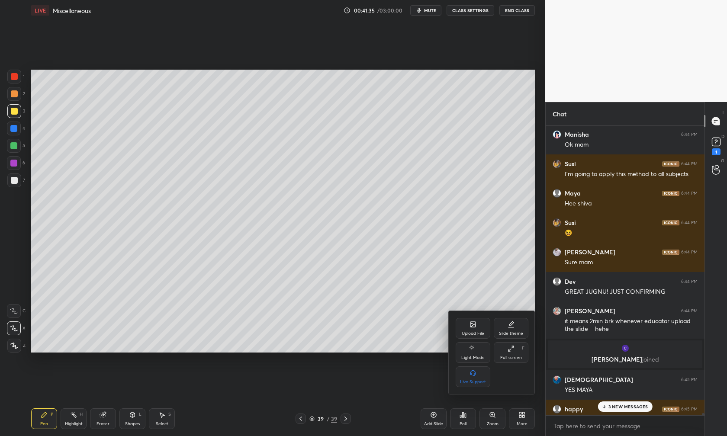
click at [471, 326] on icon at bounding box center [473, 325] width 5 height 3
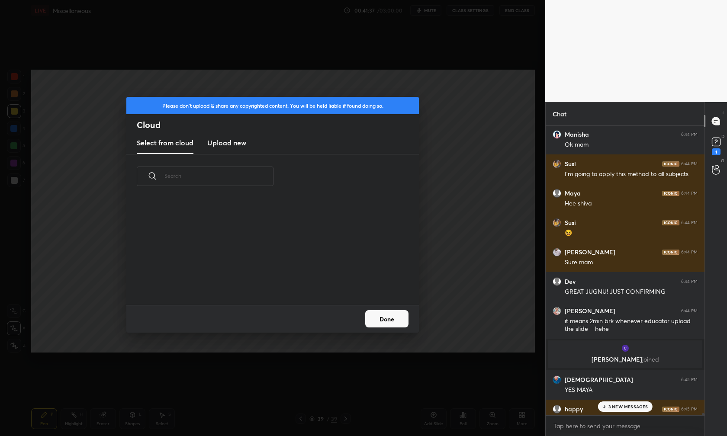
click at [219, 142] on h3 "Upload new" at bounding box center [226, 143] width 39 height 10
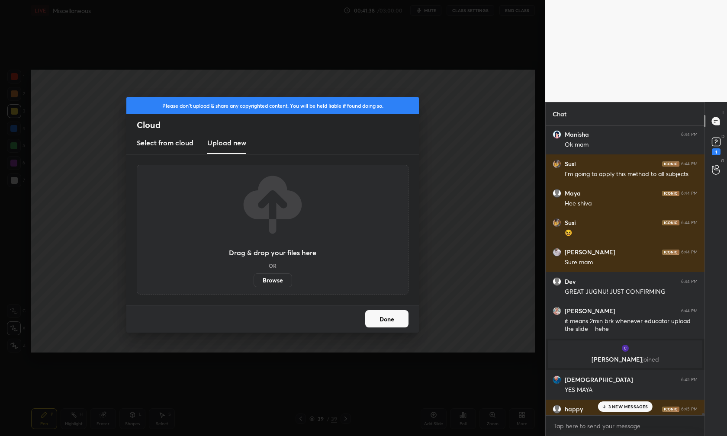
click at [269, 279] on label "Browse" at bounding box center [273, 280] width 39 height 14
click at [254, 279] on input "Browse" at bounding box center [254, 280] width 0 height 14
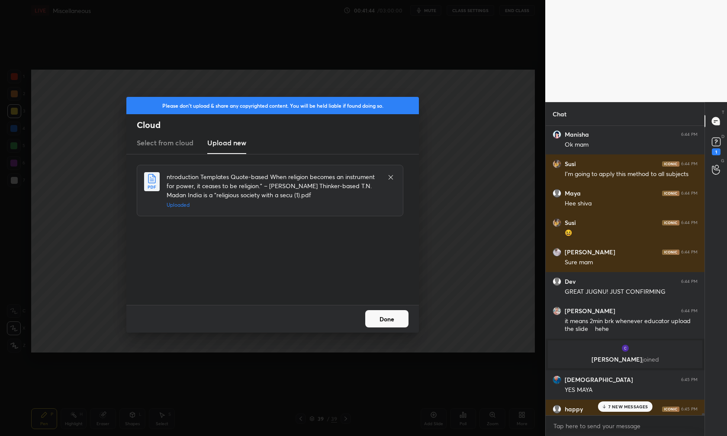
click at [379, 321] on button "Done" at bounding box center [386, 318] width 43 height 17
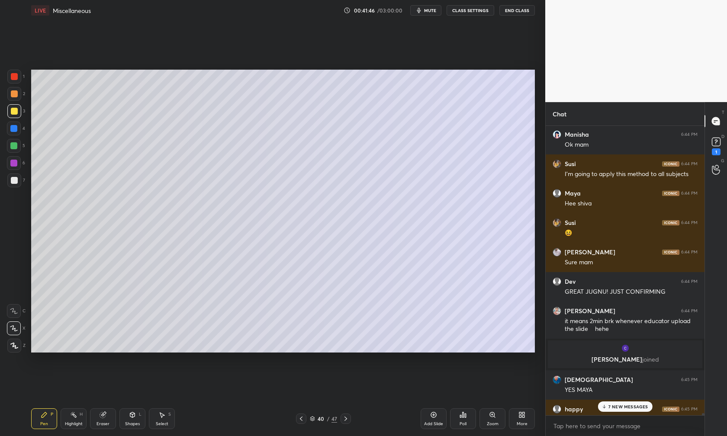
click at [342, 415] on icon at bounding box center [345, 418] width 7 height 7
click at [576, 405] on p "7 NEW MESSAGES" at bounding box center [628, 406] width 40 height 5
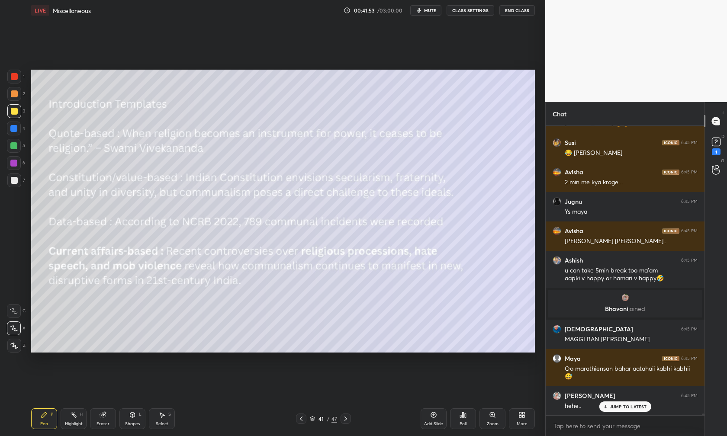
scroll to position [48559, 0]
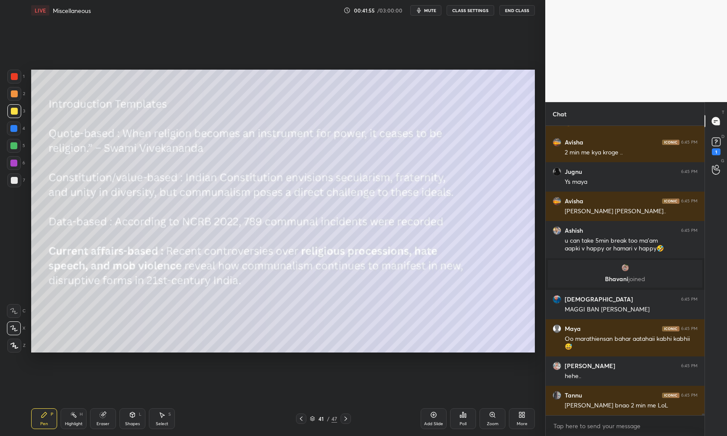
click at [301, 417] on icon at bounding box center [301, 418] width 7 height 7
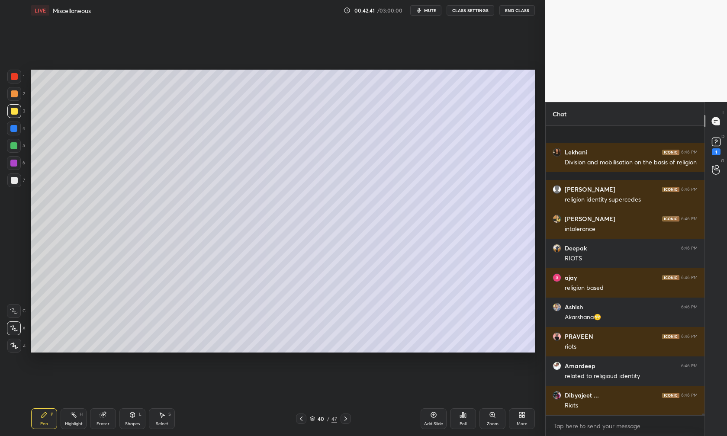
scroll to position [49693, 0]
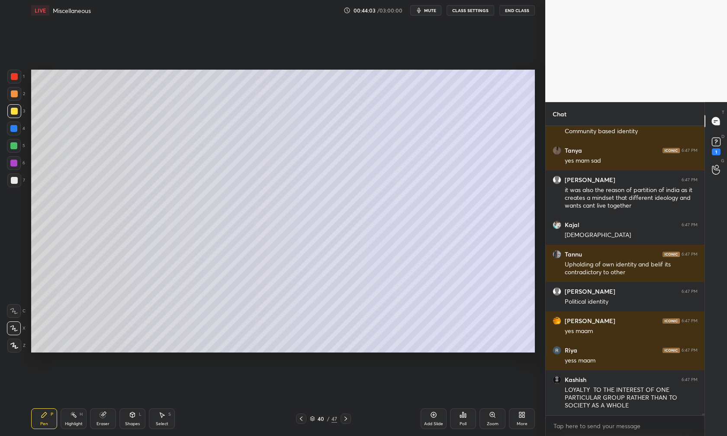
click at [16, 111] on div at bounding box center [14, 111] width 7 height 7
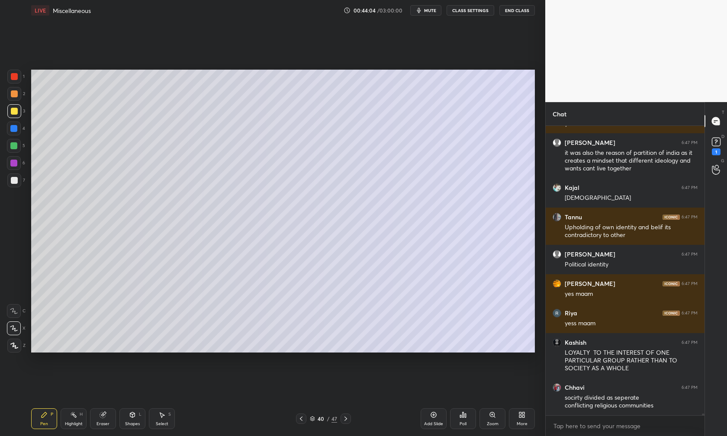
click at [16, 111] on div at bounding box center [14, 111] width 7 height 7
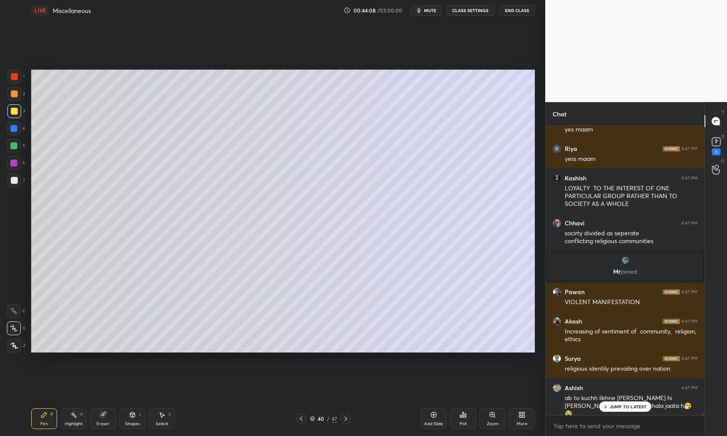
click at [42, 417] on div "Pen" at bounding box center [44, 424] width 8 height 4
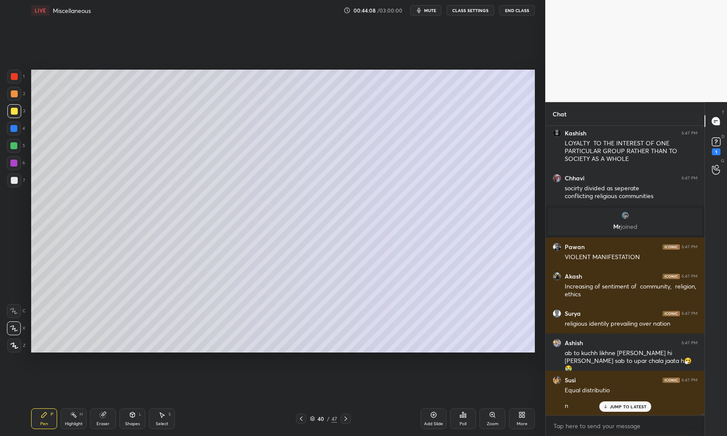
click at [42, 417] on div "Pen" at bounding box center [44, 424] width 8 height 4
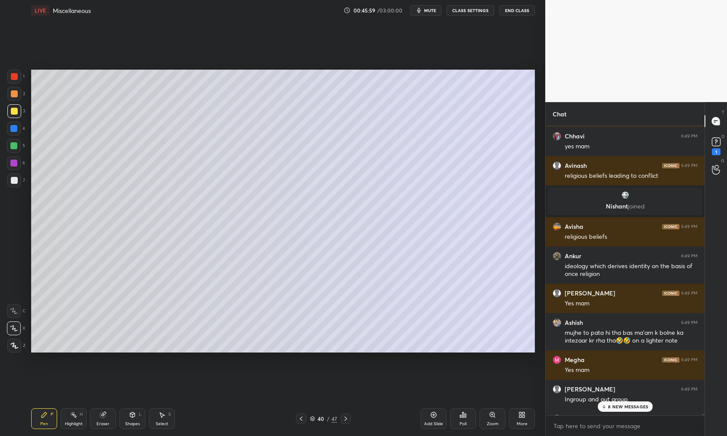
click at [576, 406] on p "8 NEW MESSAGES" at bounding box center [628, 406] width 40 height 5
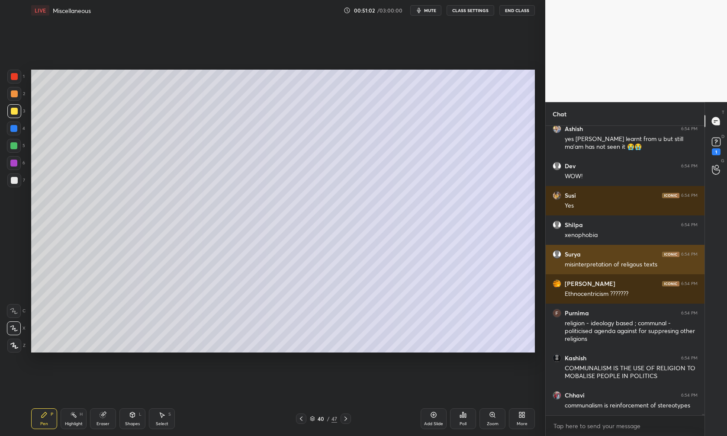
scroll to position [66236, 0]
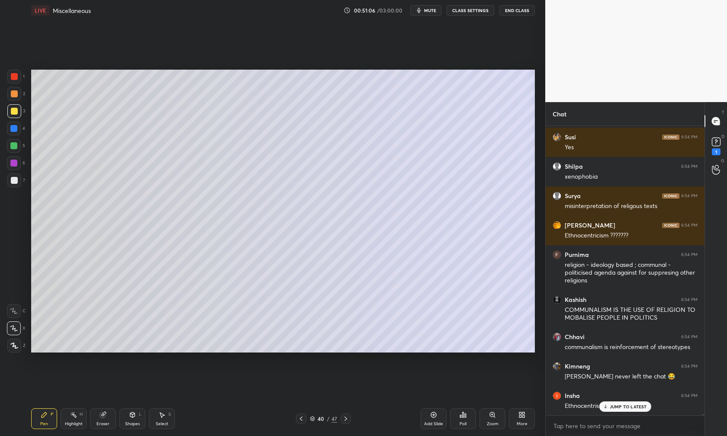
click at [576, 411] on div "JUMP TO LATEST" at bounding box center [625, 407] width 52 height 10
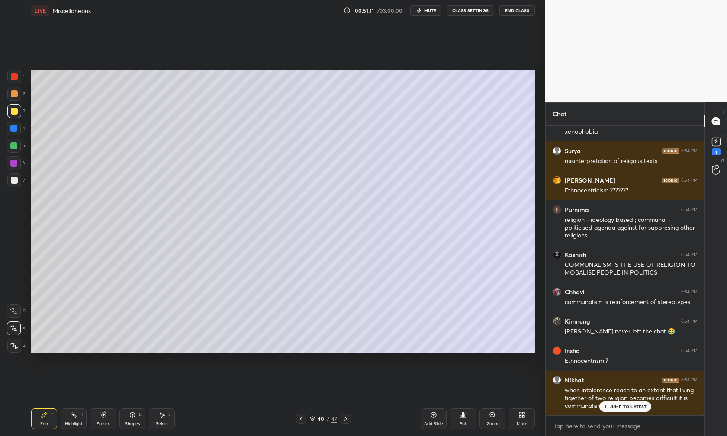
click at [576, 404] on p "JUMP TO LATEST" at bounding box center [628, 406] width 37 height 5
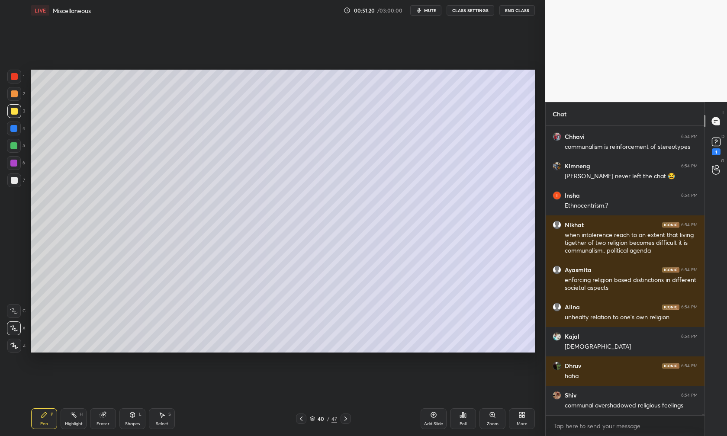
scroll to position [66494, 0]
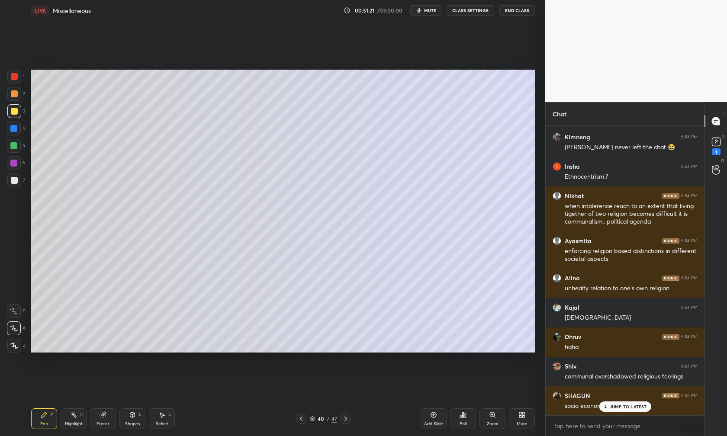
click at [576, 405] on p "JUMP TO LATEST" at bounding box center [628, 406] width 37 height 5
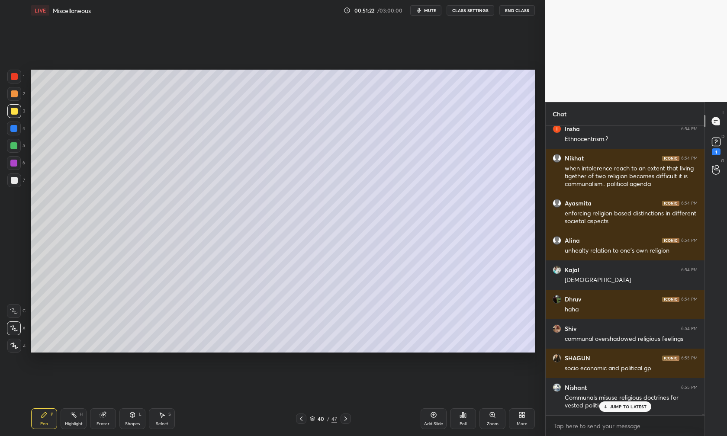
scroll to position [66598, 0]
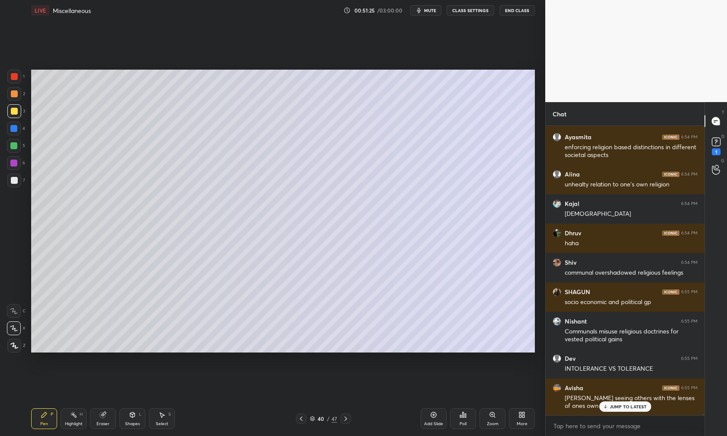
click at [576, 406] on p "JUMP TO LATEST" at bounding box center [628, 406] width 37 height 5
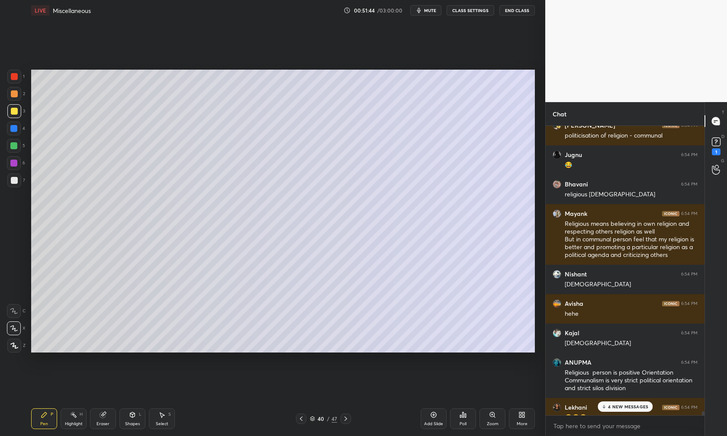
scroll to position [65778, 0]
click at [576, 405] on p "5 NEW MESSAGES" at bounding box center [628, 406] width 40 height 5
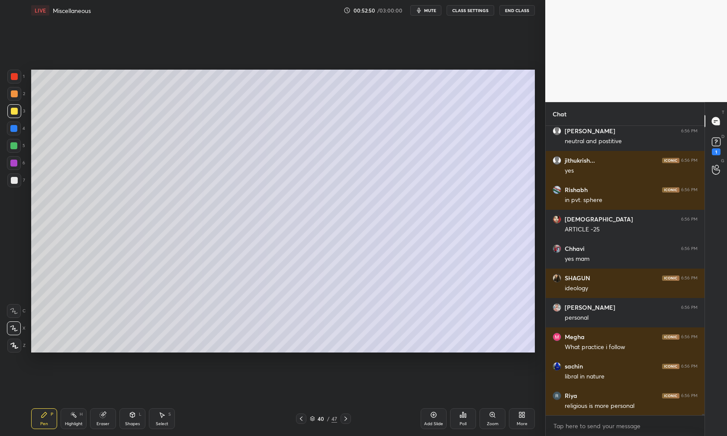
scroll to position [68376, 0]
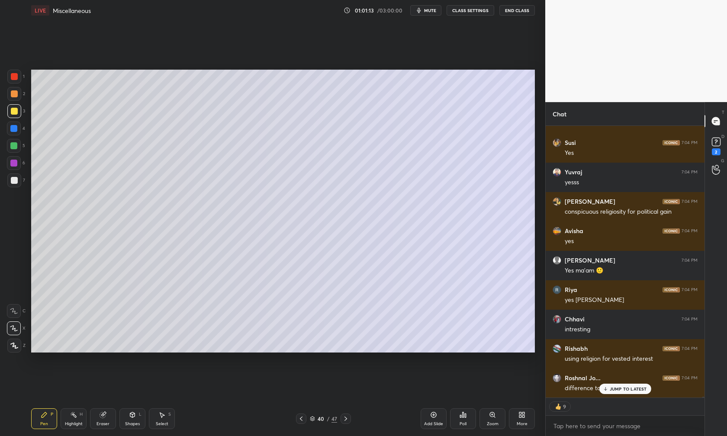
click at [437, 417] on div "Add Slide" at bounding box center [433, 424] width 19 height 4
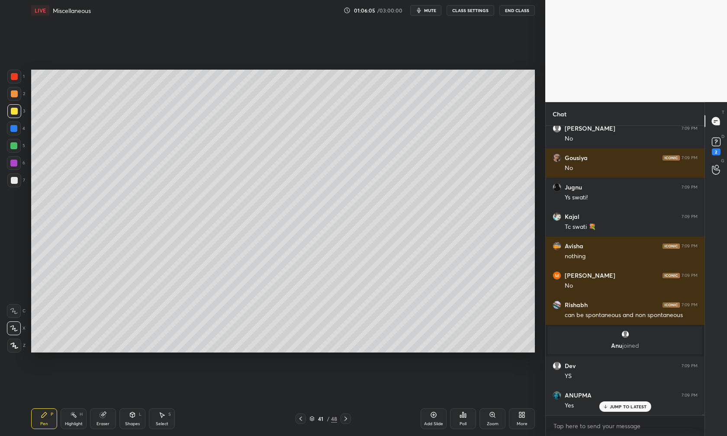
scroll to position [89320, 0]
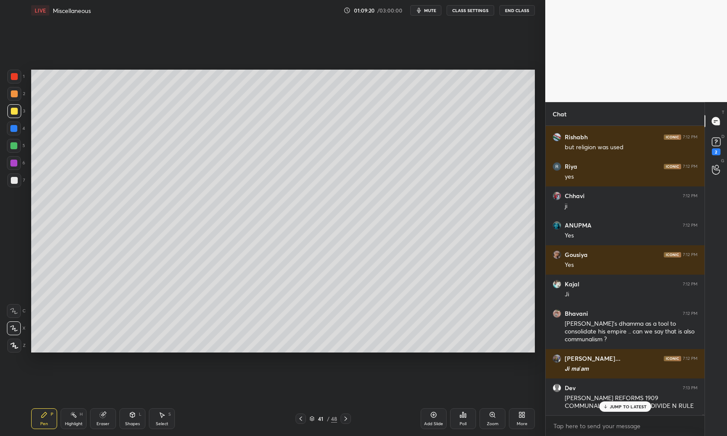
click at [576, 404] on p "JUMP TO LATEST" at bounding box center [628, 406] width 37 height 5
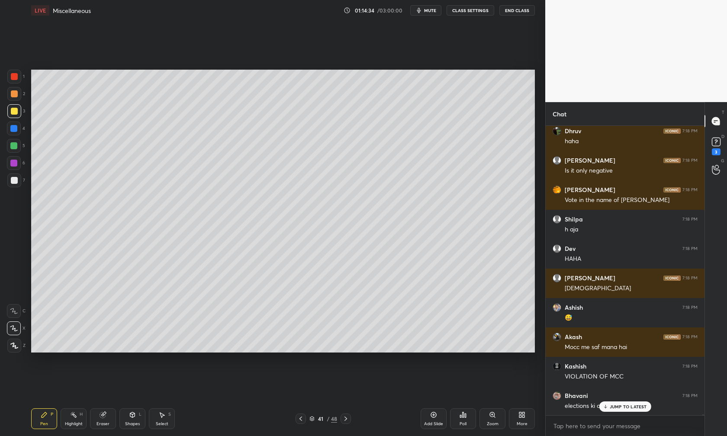
scroll to position [102717, 0]
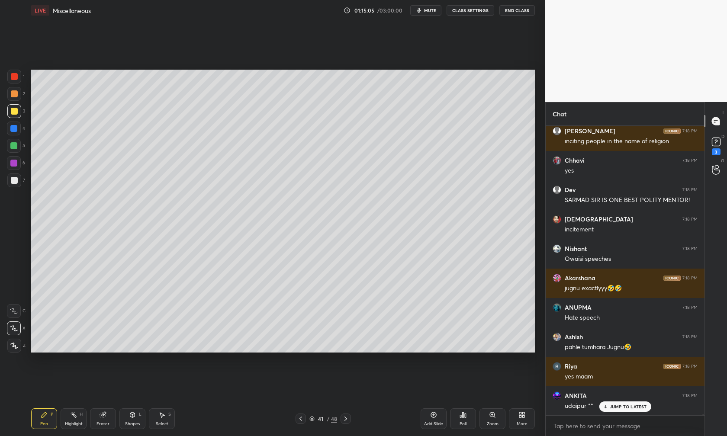
click at [438, 417] on div "Add Slide" at bounding box center [433, 424] width 19 height 4
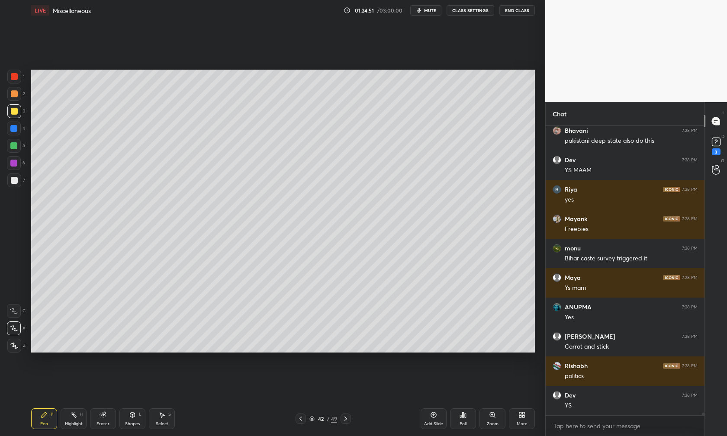
scroll to position [34875, 0]
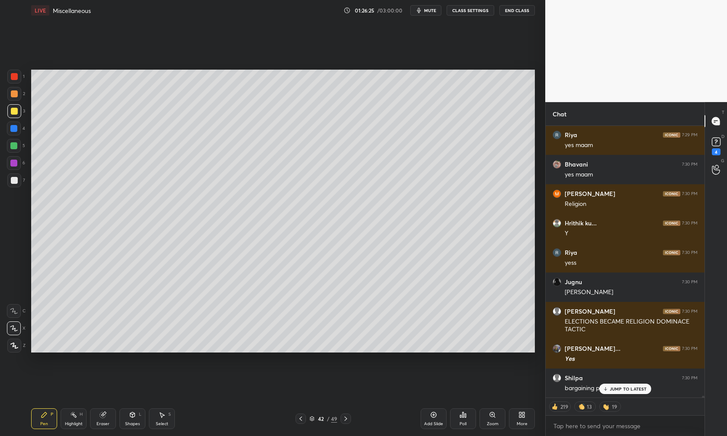
click at [576, 386] on p "JUMP TO LATEST" at bounding box center [628, 388] width 37 height 5
click at [348, 417] on icon at bounding box center [345, 418] width 7 height 7
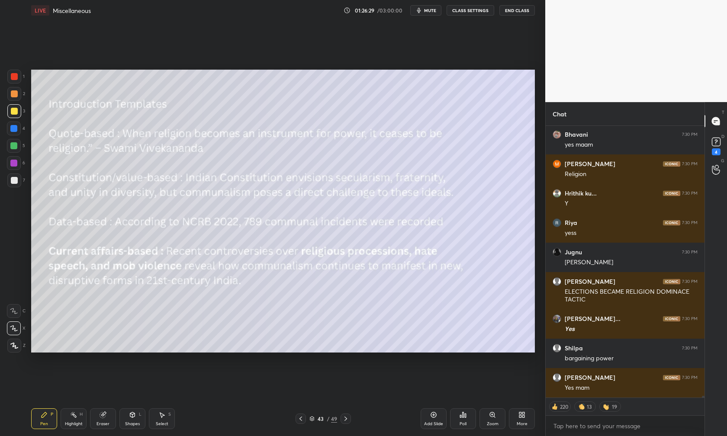
click at [301, 417] on icon at bounding box center [300, 419] width 3 height 4
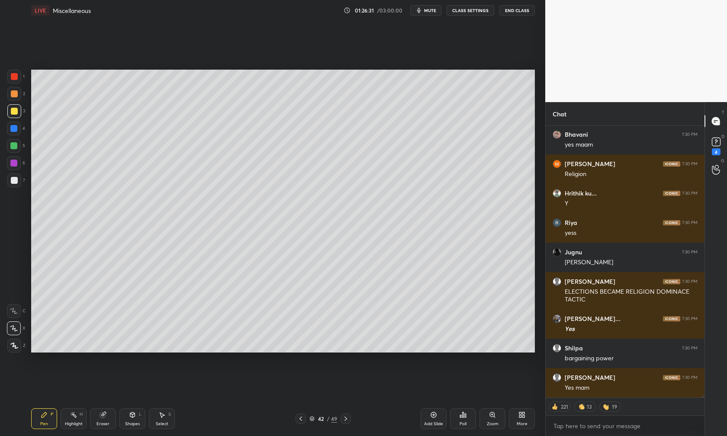
click at [301, 417] on icon at bounding box center [300, 419] width 3 height 4
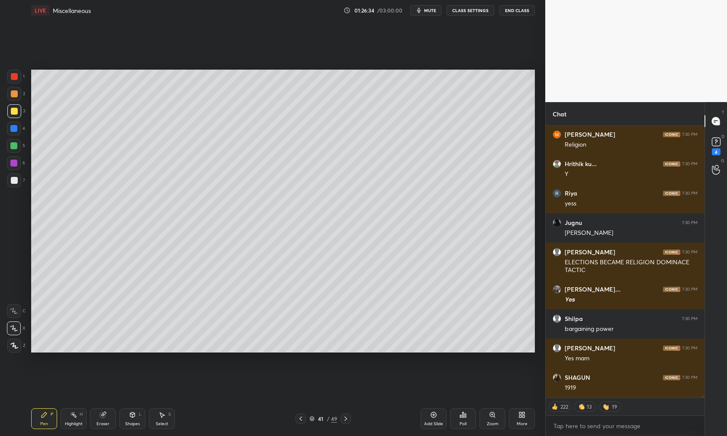
click at [301, 417] on icon at bounding box center [300, 418] width 7 height 7
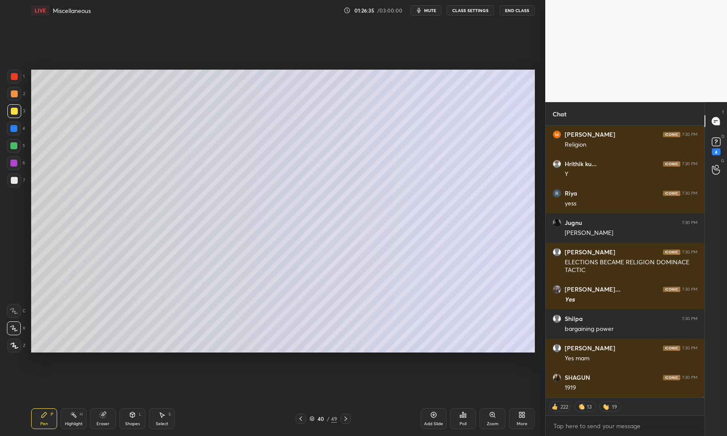
click at [348, 417] on icon at bounding box center [345, 418] width 7 height 7
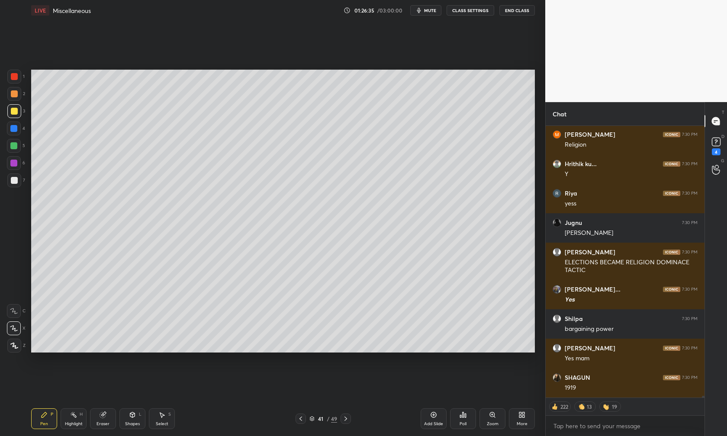
click at [348, 417] on icon at bounding box center [345, 418] width 7 height 7
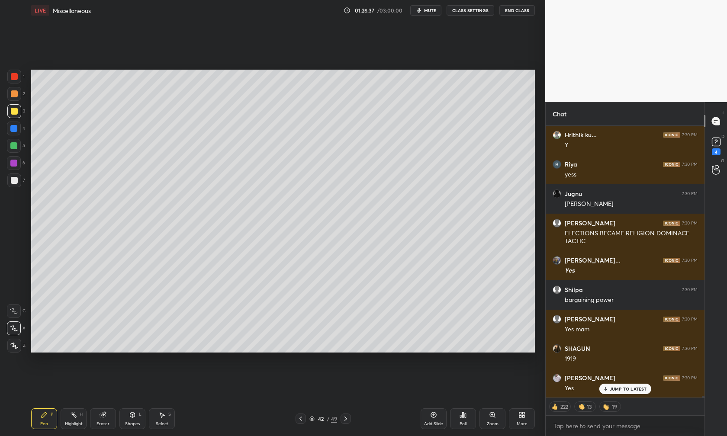
click at [348, 417] on icon at bounding box center [345, 418] width 7 height 7
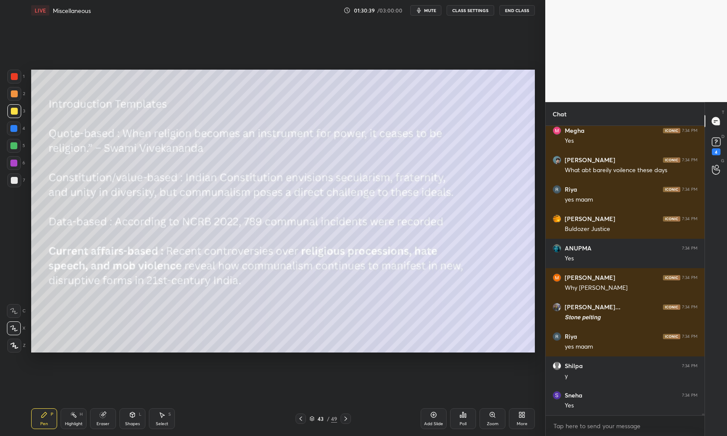
scroll to position [43116, 0]
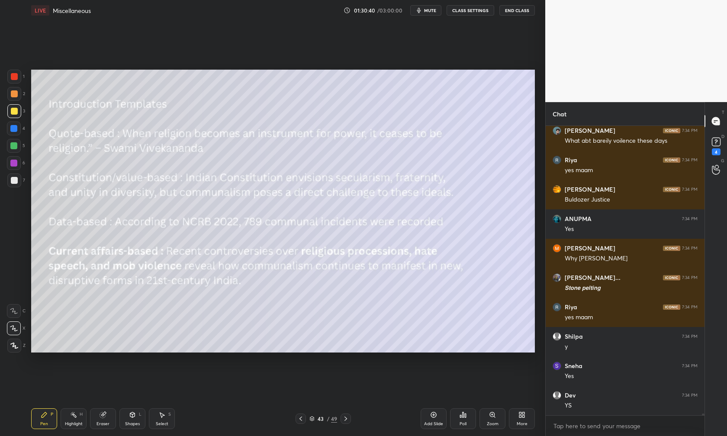
click at [344, 417] on icon at bounding box center [345, 418] width 7 height 7
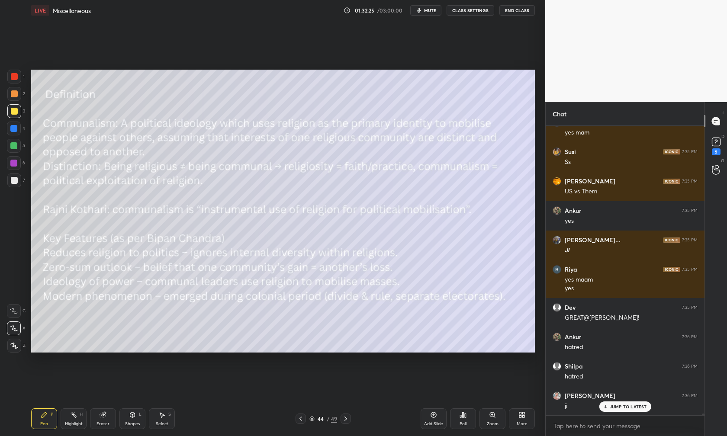
scroll to position [44759, 0]
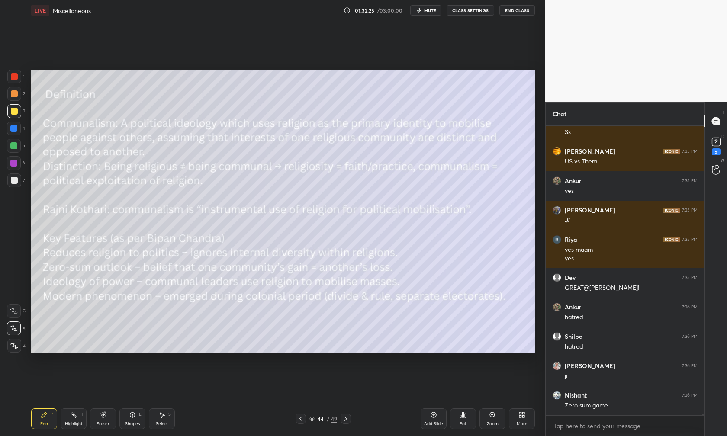
click at [431, 417] on div "Add Slide" at bounding box center [433, 424] width 19 height 4
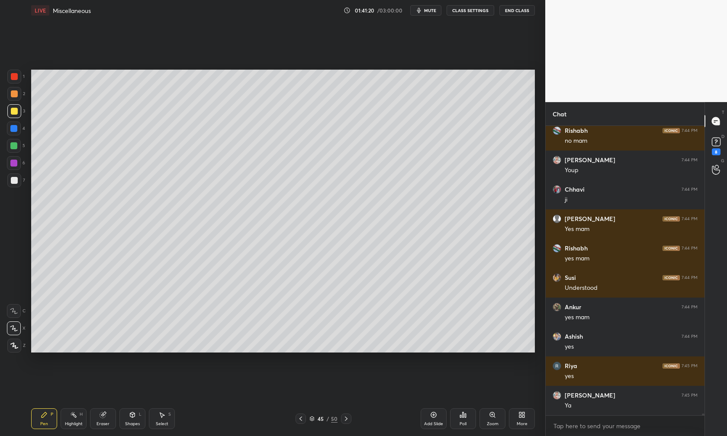
scroll to position [49533, 0]
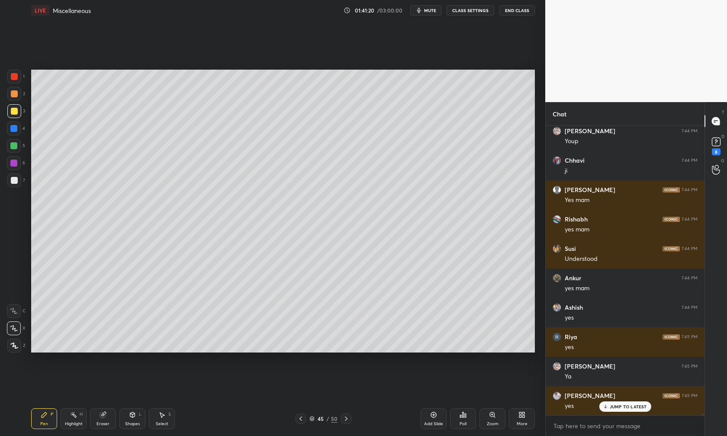
click at [298, 417] on icon at bounding box center [300, 418] width 7 height 7
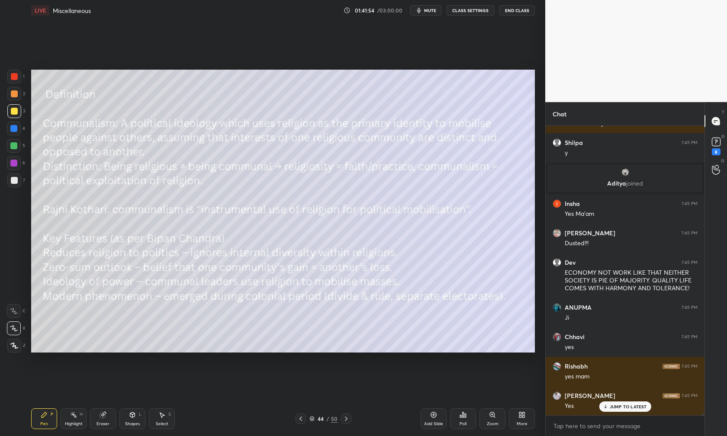
scroll to position [50265, 0]
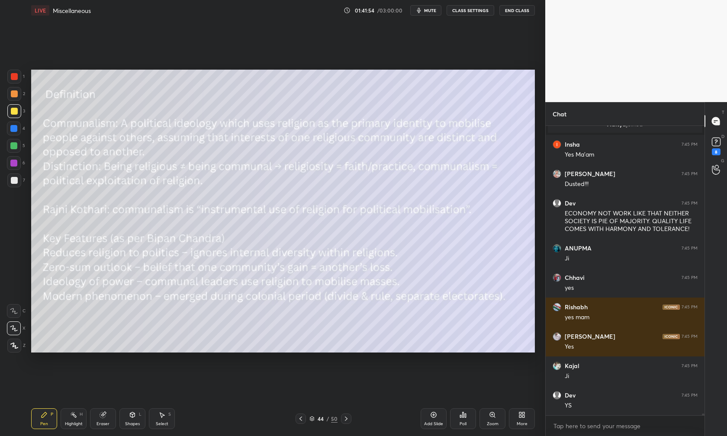
click at [432, 417] on div "Add Slide" at bounding box center [433, 424] width 19 height 4
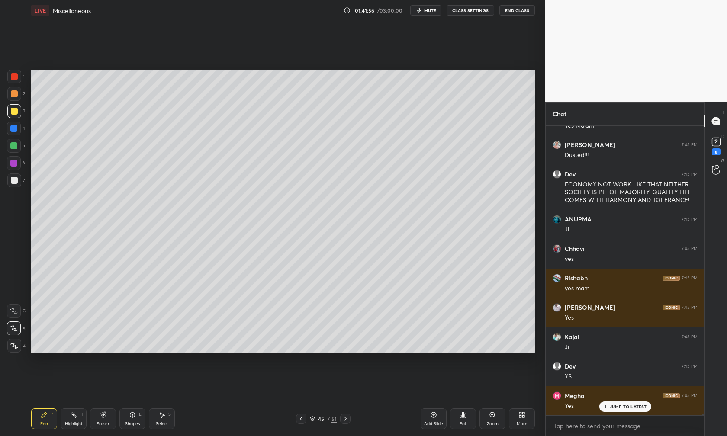
click at [300, 417] on icon at bounding box center [301, 418] width 7 height 7
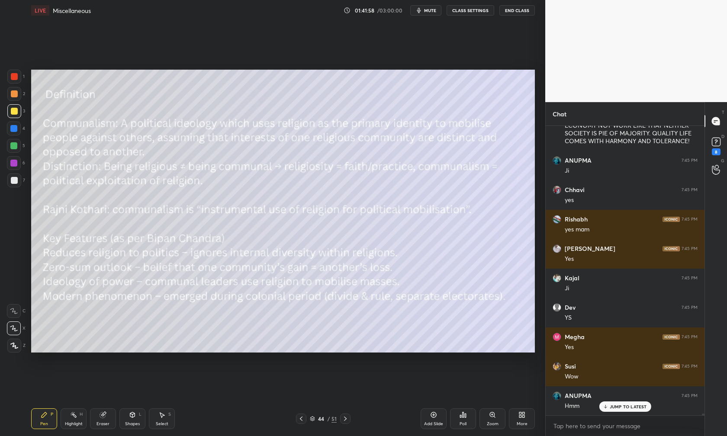
click at [429, 417] on div "Add Slide" at bounding box center [434, 419] width 26 height 21
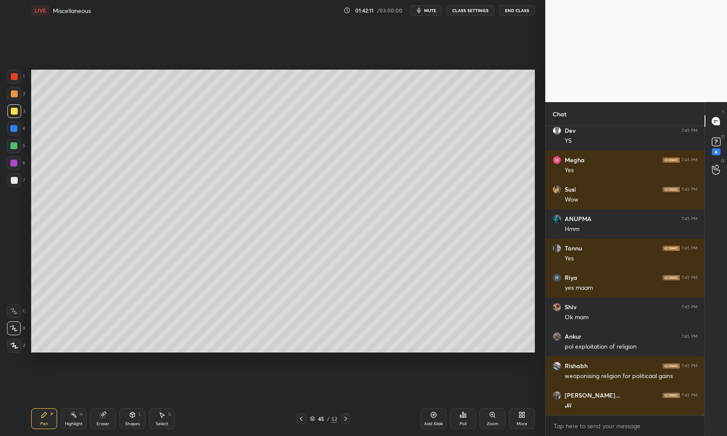
scroll to position [50560, 0]
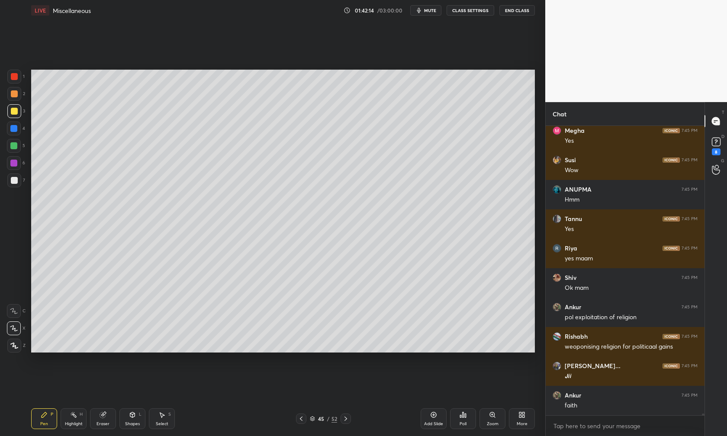
drag, startPoint x: 138, startPoint y: 419, endPoint x: 134, endPoint y: 417, distance: 5.2
click at [140, 417] on div "Shapes L" at bounding box center [132, 419] width 26 height 21
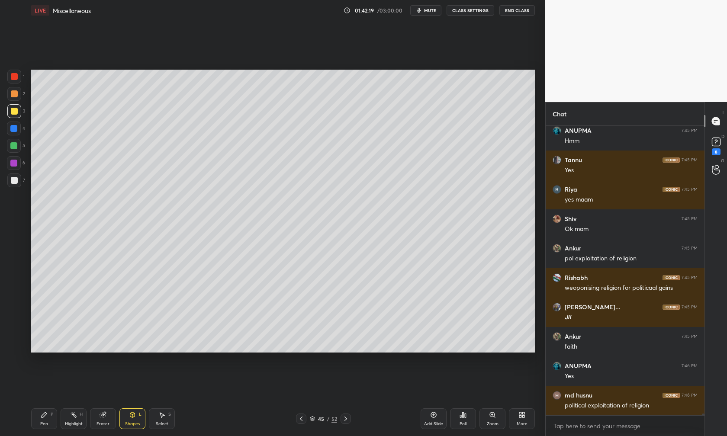
scroll to position [50656, 0]
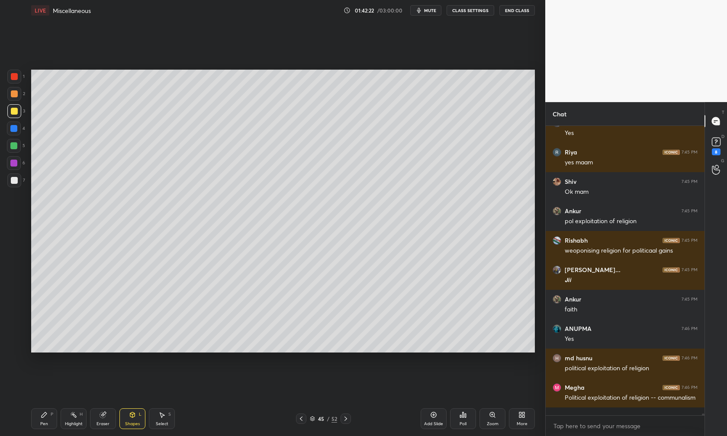
click at [107, 417] on div "Eraser" at bounding box center [103, 424] width 13 height 4
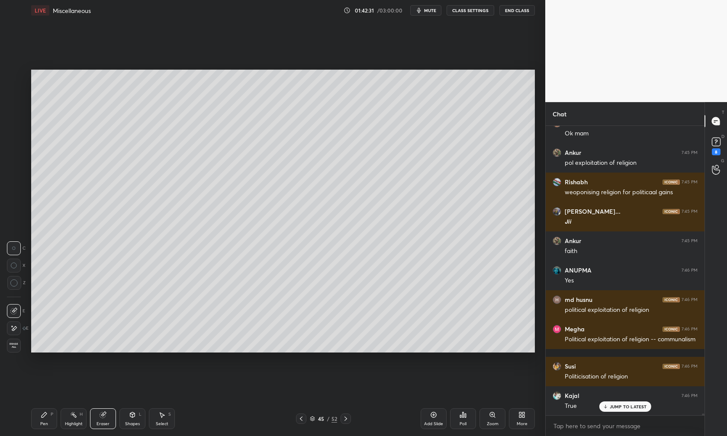
scroll to position [50781, 0]
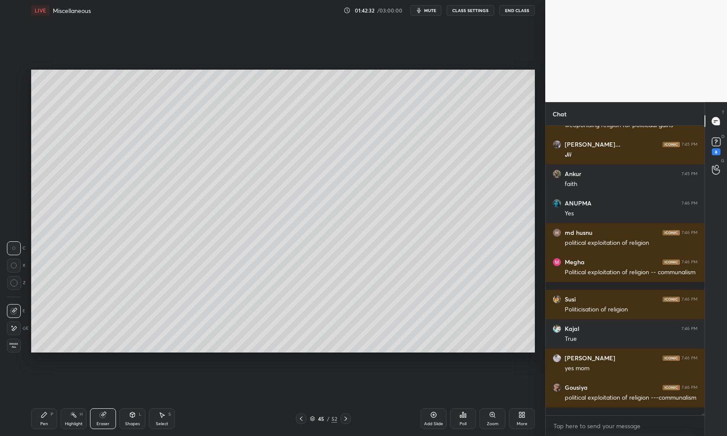
click at [125, 414] on div "Shapes L" at bounding box center [132, 419] width 26 height 21
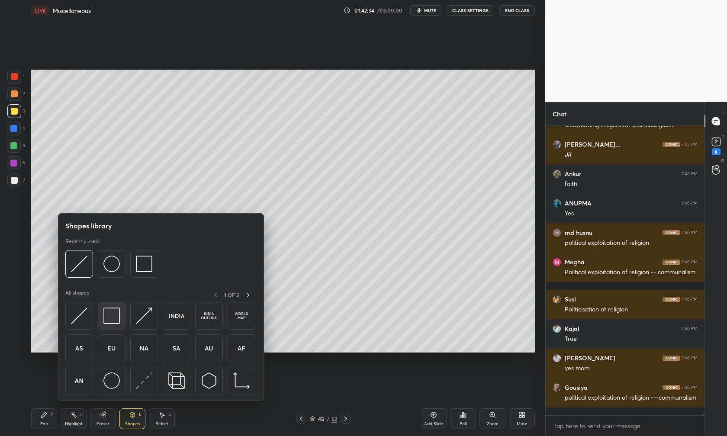
scroll to position [50811, 0]
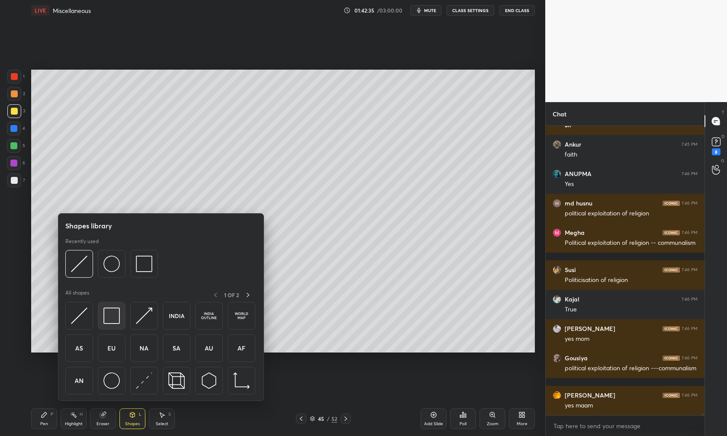
click at [111, 318] on img at bounding box center [111, 316] width 16 height 16
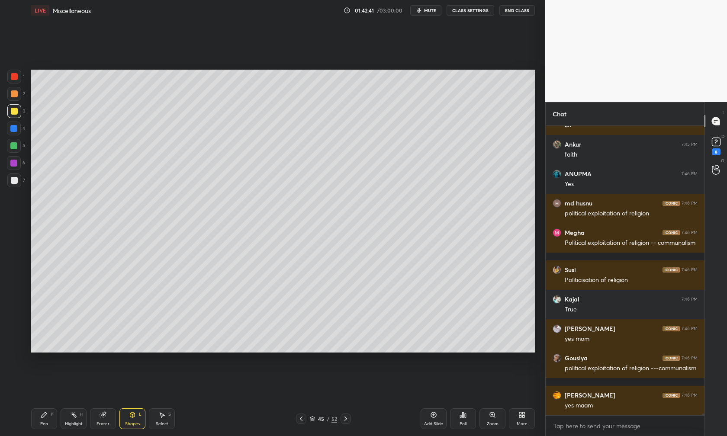
click at [107, 382] on div "Setting up your live class Poll for secs No correct answer Start poll" at bounding box center [283, 211] width 511 height 381
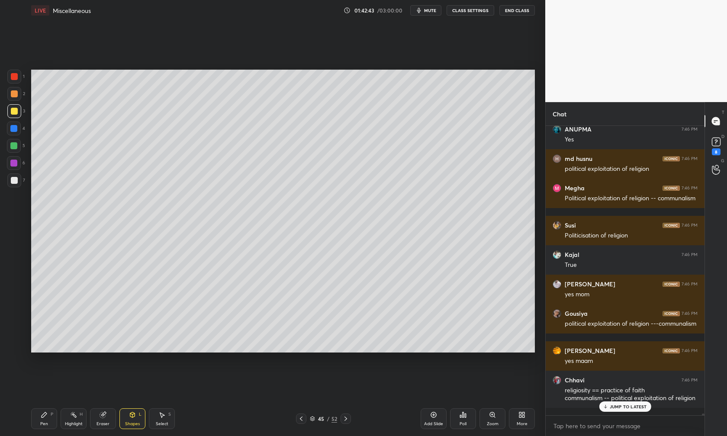
click at [105, 417] on div "Eraser" at bounding box center [103, 419] width 26 height 21
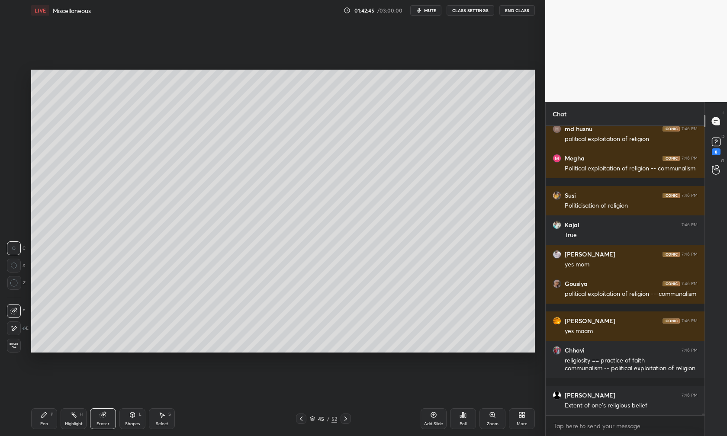
click at [14, 328] on icon at bounding box center [13, 328] width 7 height 7
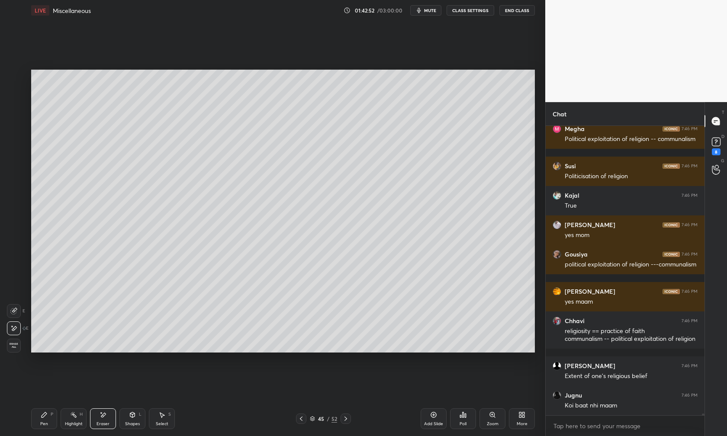
scroll to position [50943, 0]
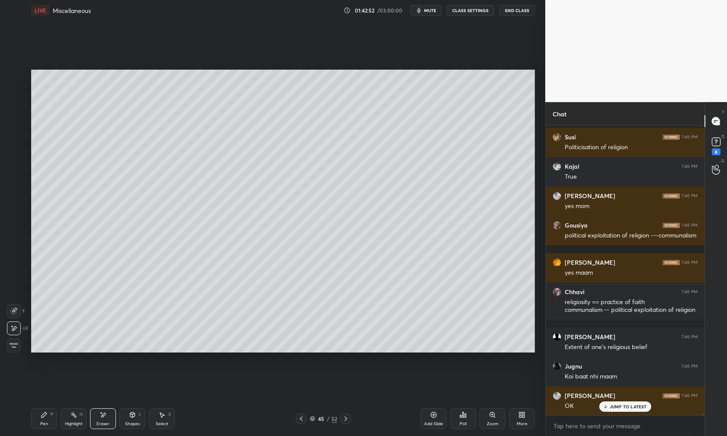
click at [128, 414] on div "Shapes L" at bounding box center [132, 419] width 26 height 21
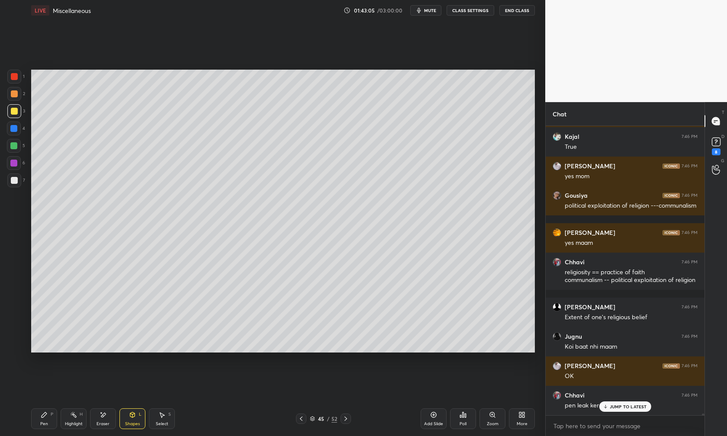
scroll to position [51002, 0]
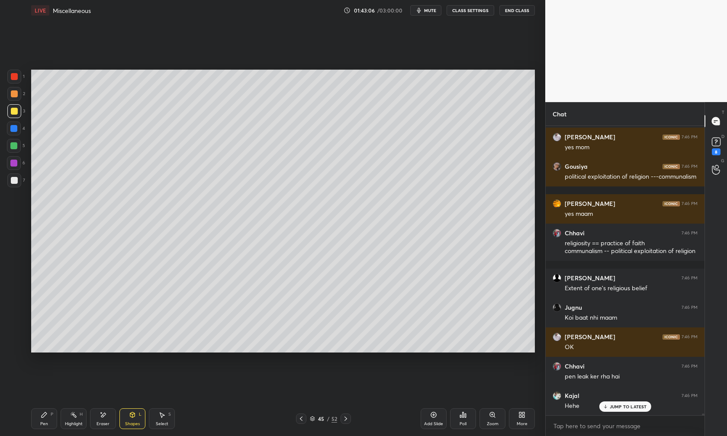
click at [44, 417] on div "Pen P" at bounding box center [44, 419] width 26 height 21
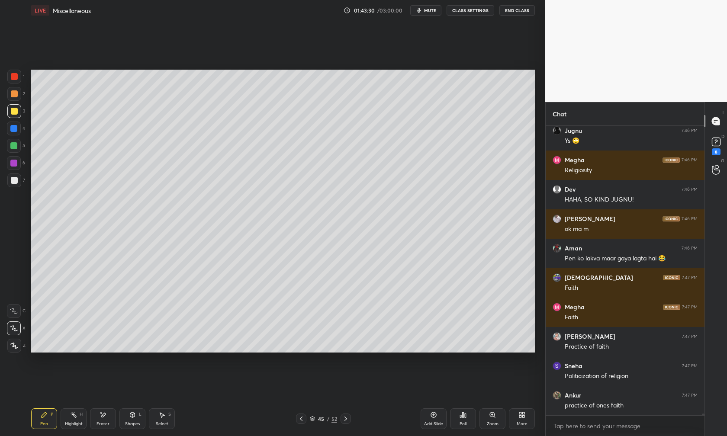
scroll to position [51356, 0]
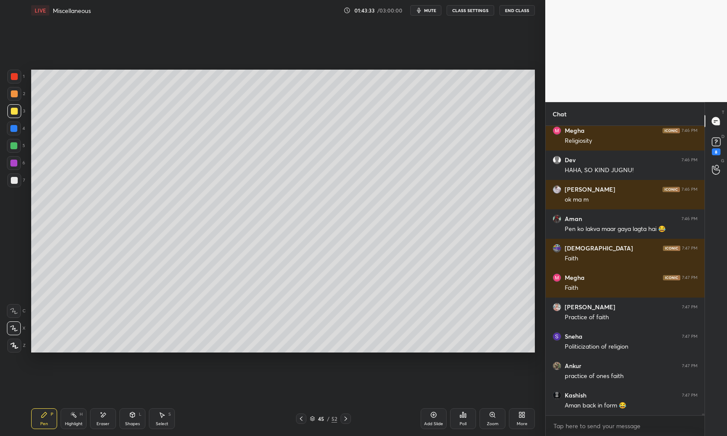
click at [302, 417] on icon at bounding box center [301, 419] width 3 height 4
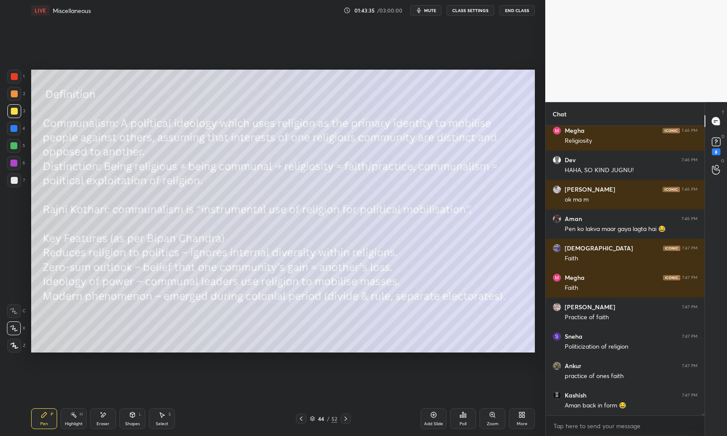
click at [348, 417] on icon at bounding box center [345, 418] width 7 height 7
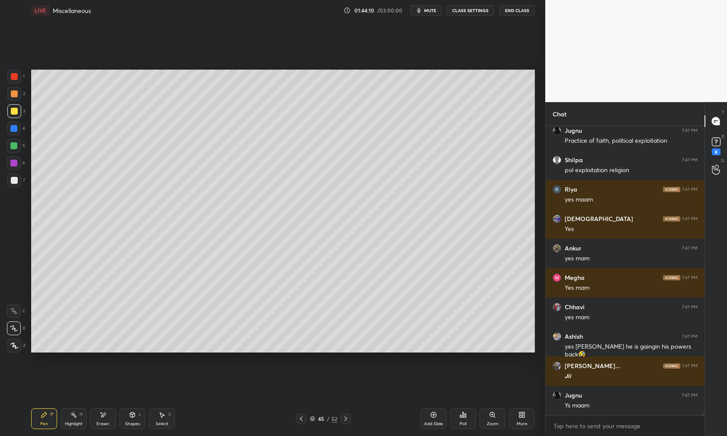
scroll to position [52188, 0]
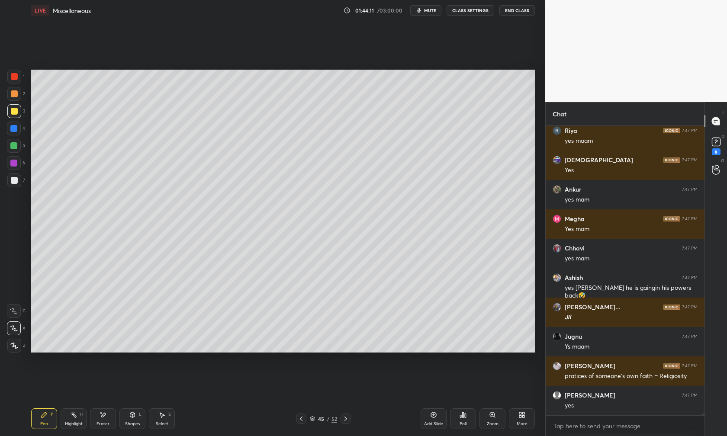
click at [300, 417] on icon at bounding box center [301, 418] width 7 height 7
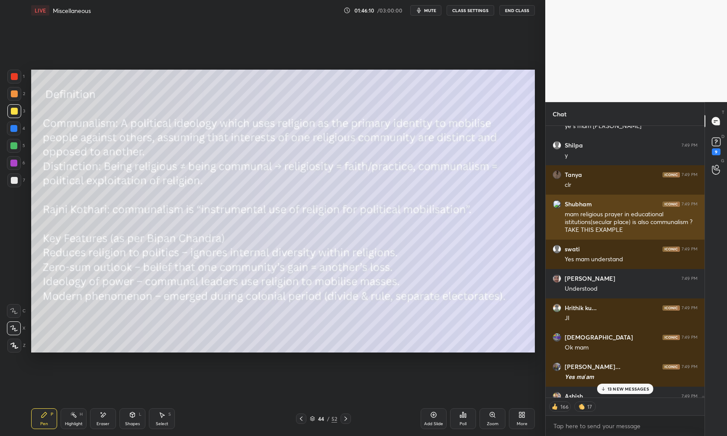
scroll to position [3, 3]
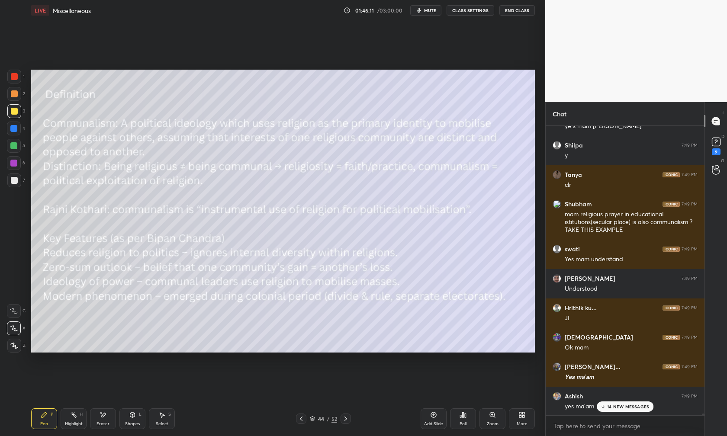
click at [576, 405] on p "14 NEW MESSAGES" at bounding box center [628, 406] width 42 height 5
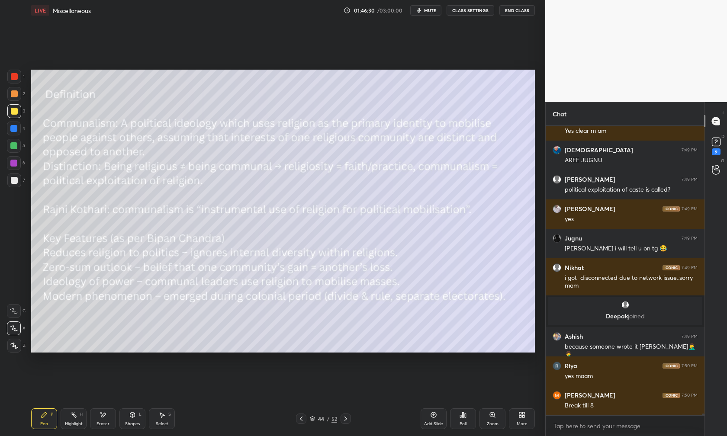
scroll to position [53099, 0]
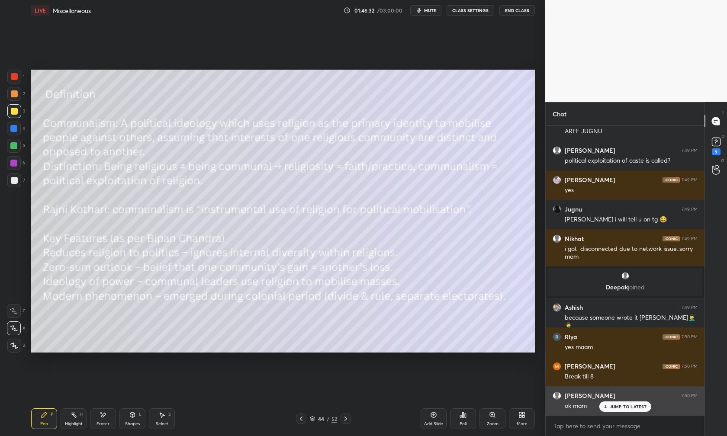
drag, startPoint x: 619, startPoint y: 407, endPoint x: 568, endPoint y: 405, distance: 51.1
click at [576, 407] on p "JUMP TO LATEST" at bounding box center [628, 406] width 37 height 5
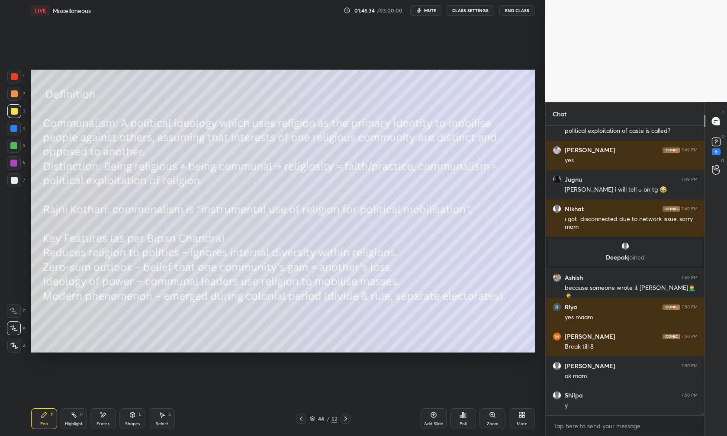
scroll to position [53187, 0]
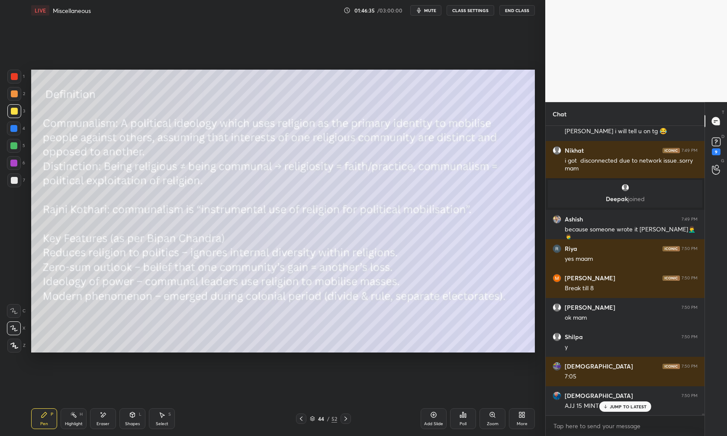
click at [430, 417] on div "Add Slide" at bounding box center [434, 419] width 26 height 21
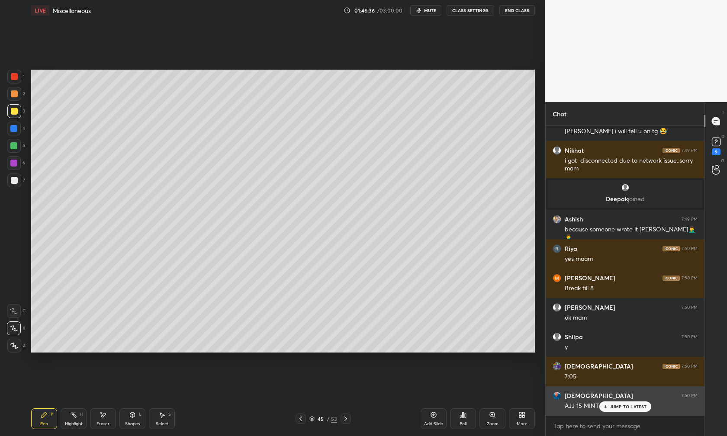
click at [576, 405] on p "JUMP TO LATEST" at bounding box center [628, 406] width 37 height 5
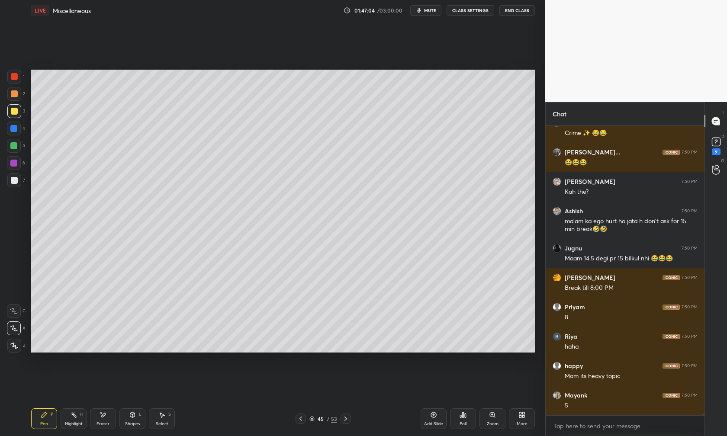
scroll to position [54446, 0]
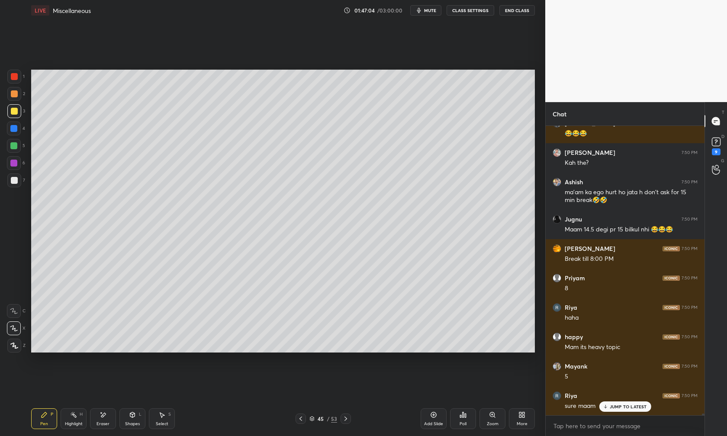
drag, startPoint x: 137, startPoint y: 412, endPoint x: 135, endPoint y: 421, distance: 8.8
click at [137, 412] on div "Shapes L" at bounding box center [132, 419] width 26 height 21
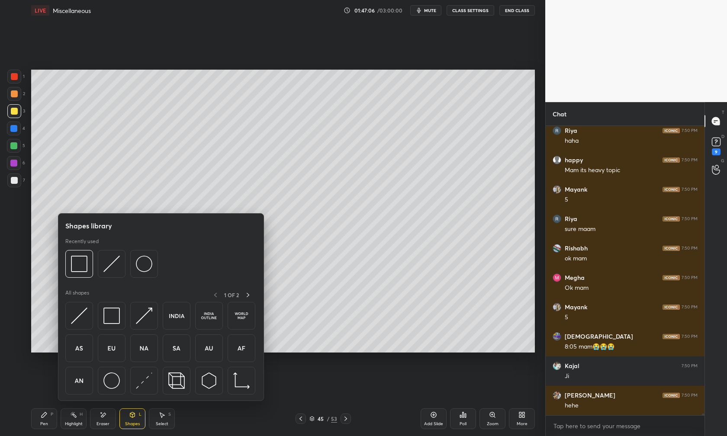
click at [99, 417] on div "Eraser" at bounding box center [103, 419] width 26 height 21
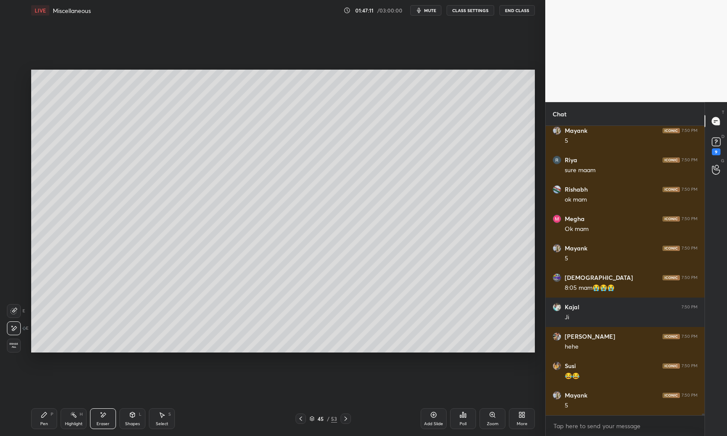
click at [40, 417] on div "Pen P" at bounding box center [44, 419] width 26 height 21
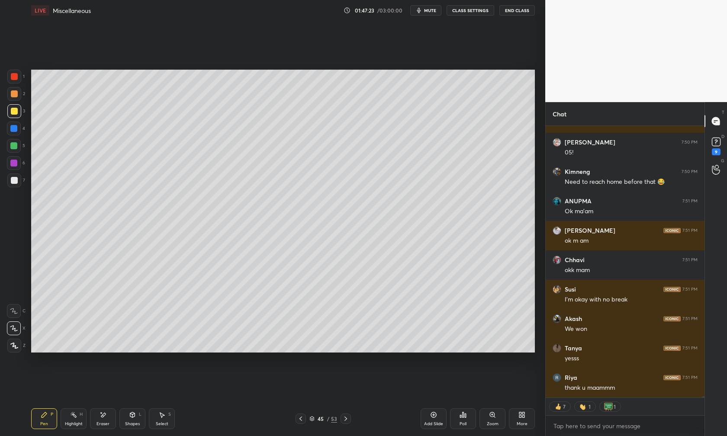
click at [432, 11] on span "mute" at bounding box center [430, 10] width 12 height 6
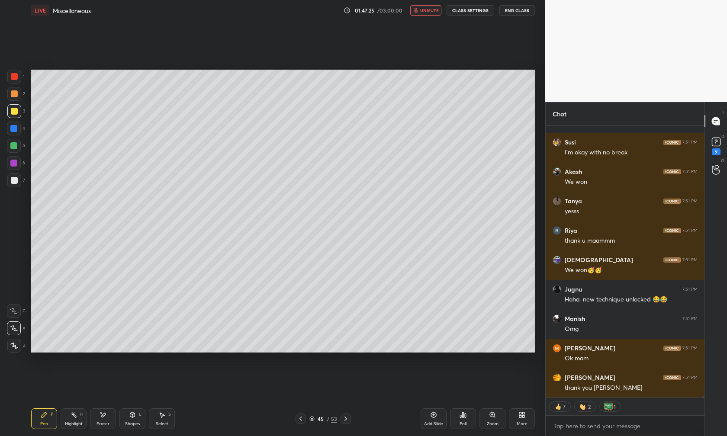
click at [434, 10] on span "unmute" at bounding box center [429, 10] width 19 height 6
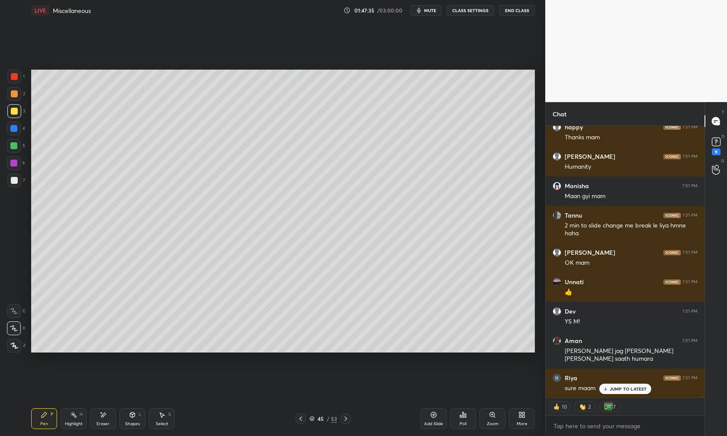
click at [421, 11] on icon "button" at bounding box center [419, 10] width 4 height 5
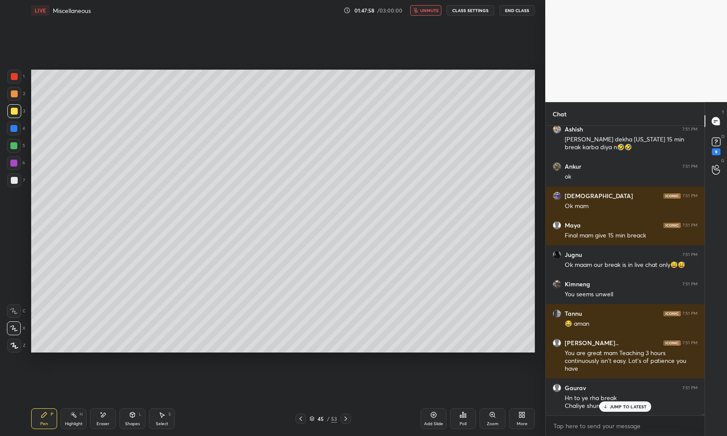
click at [576, 382] on div "T Messages (T) D Doubts (D) 9 G Raise Hand (G)" at bounding box center [716, 269] width 23 height 334
click at [576, 403] on div "JUMP TO LATEST" at bounding box center [625, 407] width 52 height 10
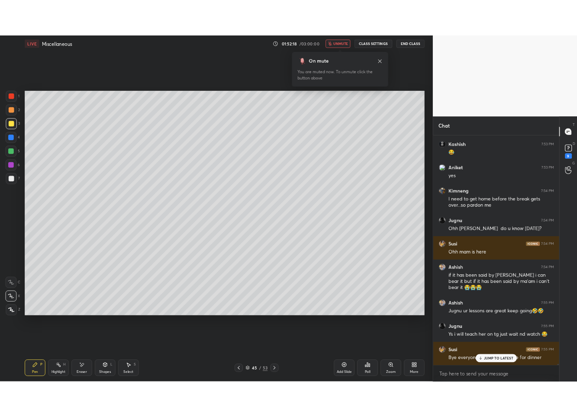
scroll to position [42912, 42876]
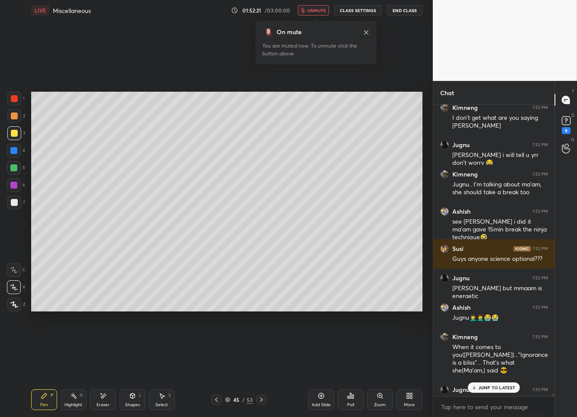
click at [260, 399] on icon at bounding box center [261, 399] width 7 height 7
click at [260, 400] on icon at bounding box center [261, 399] width 7 height 7
click at [260, 401] on icon at bounding box center [261, 399] width 7 height 7
click at [260, 400] on icon at bounding box center [261, 399] width 7 height 7
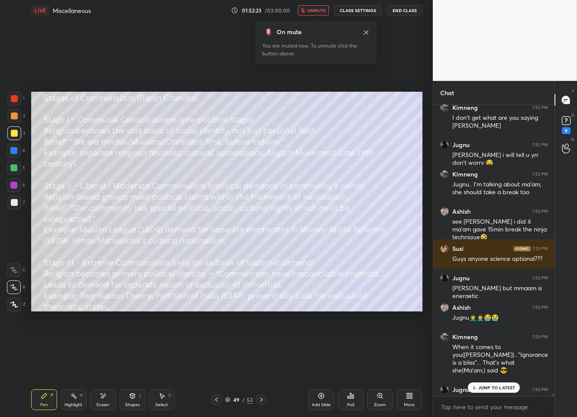
click at [260, 400] on icon at bounding box center [261, 399] width 7 height 7
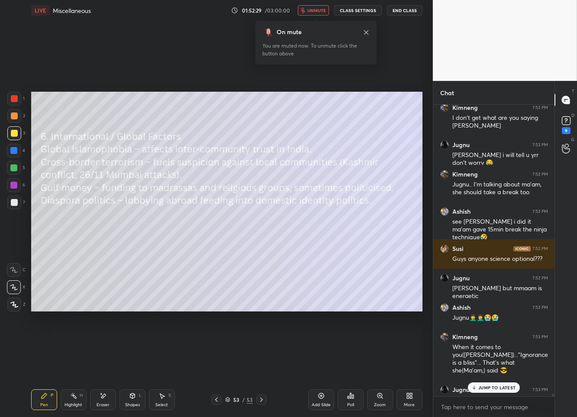
click at [260, 400] on icon at bounding box center [261, 399] width 7 height 7
click at [261, 400] on icon at bounding box center [261, 399] width 7 height 7
click at [214, 400] on icon at bounding box center [216, 399] width 7 height 7
click at [215, 400] on icon at bounding box center [216, 399] width 7 height 7
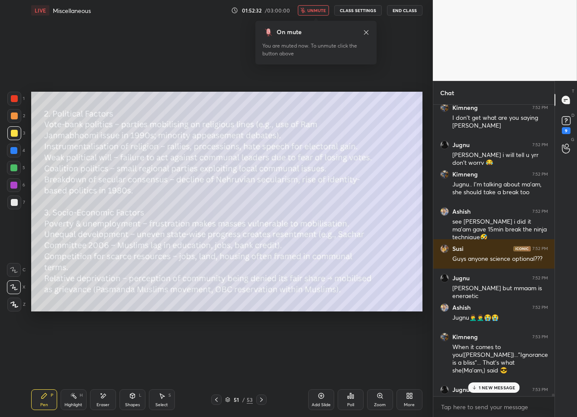
click at [215, 400] on icon at bounding box center [216, 399] width 7 height 7
click at [215, 400] on icon at bounding box center [216, 400] width 3 height 4
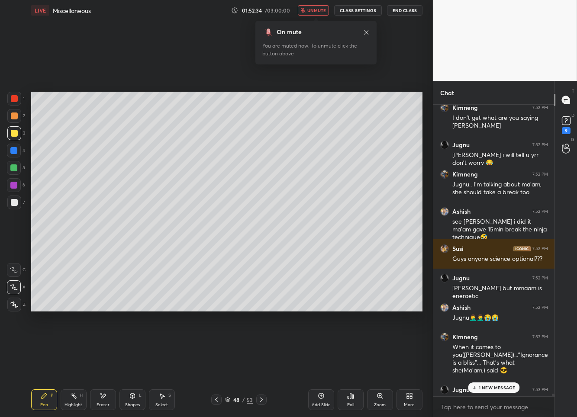
click at [215, 400] on icon at bounding box center [216, 400] width 3 height 4
click at [216, 400] on icon at bounding box center [216, 400] width 3 height 4
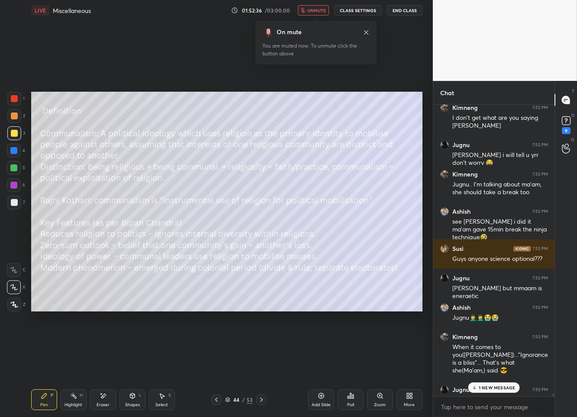
click at [216, 400] on icon at bounding box center [216, 400] width 3 height 4
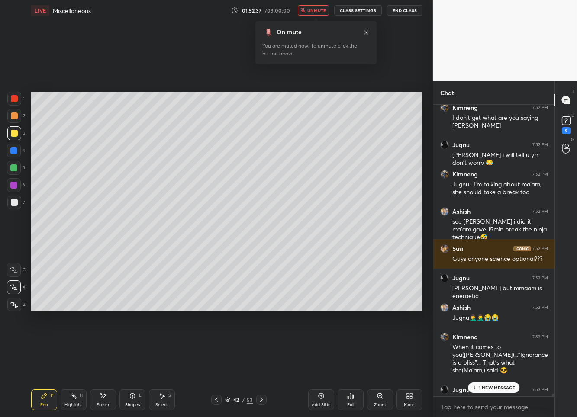
click at [216, 400] on icon at bounding box center [216, 400] width 3 height 4
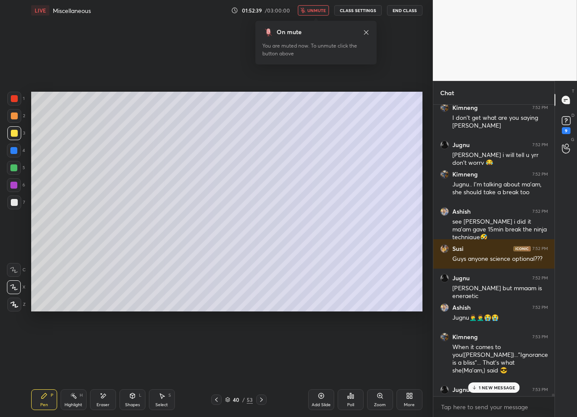
click at [258, 400] on icon at bounding box center [261, 399] width 7 height 7
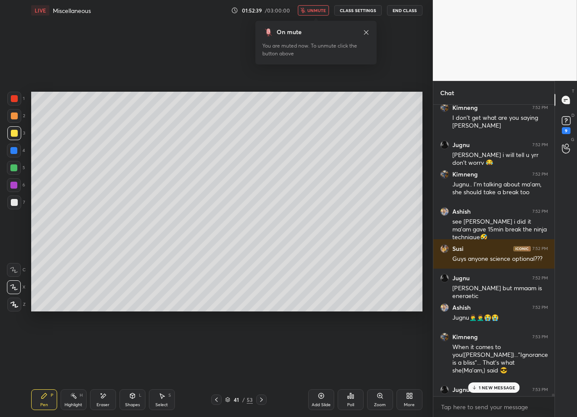
click at [258, 400] on icon at bounding box center [261, 399] width 7 height 7
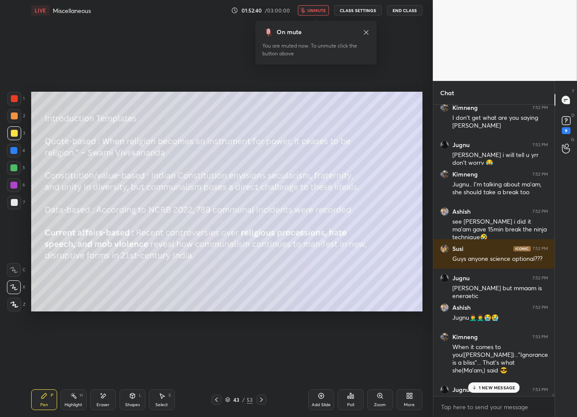
click at [258, 400] on icon at bounding box center [261, 399] width 7 height 7
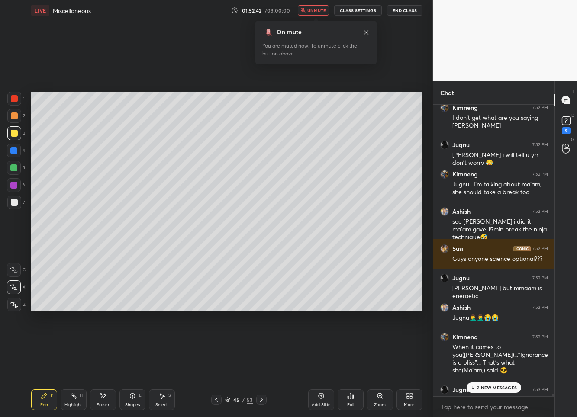
click at [490, 386] on p "2 NEW MESSAGES" at bounding box center [497, 387] width 40 height 5
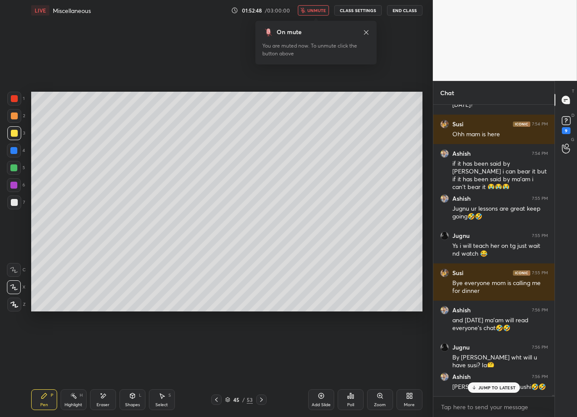
scroll to position [289, 119]
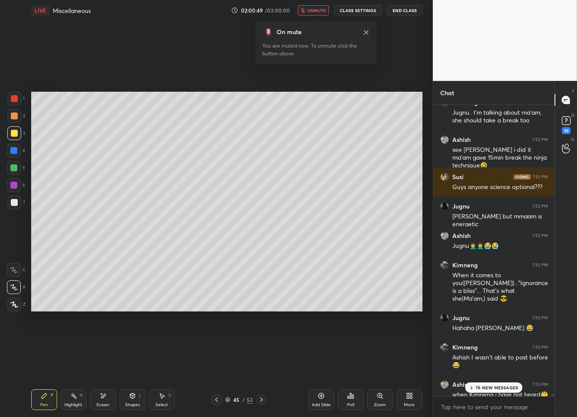
click at [498, 387] on p "76 NEW MESSAGES" at bounding box center [497, 387] width 42 height 5
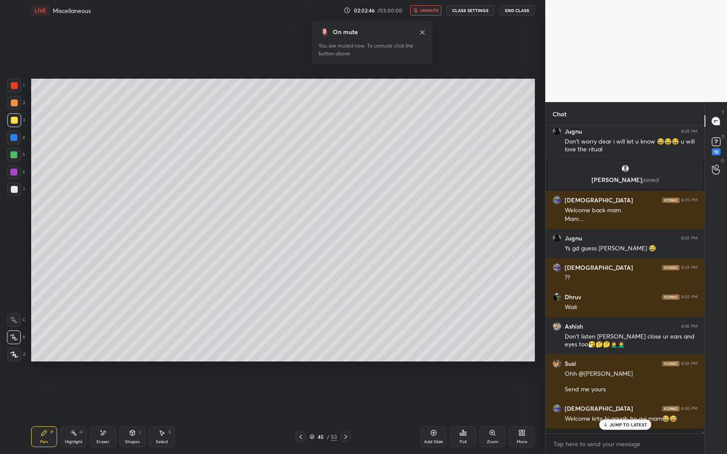
scroll to position [234, 157]
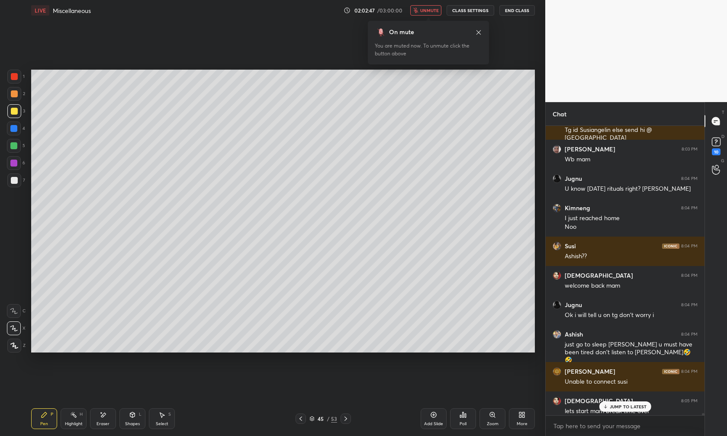
click at [435, 11] on span "unmute" at bounding box center [429, 10] width 19 height 6
click at [105, 417] on div "Eraser" at bounding box center [103, 424] width 13 height 4
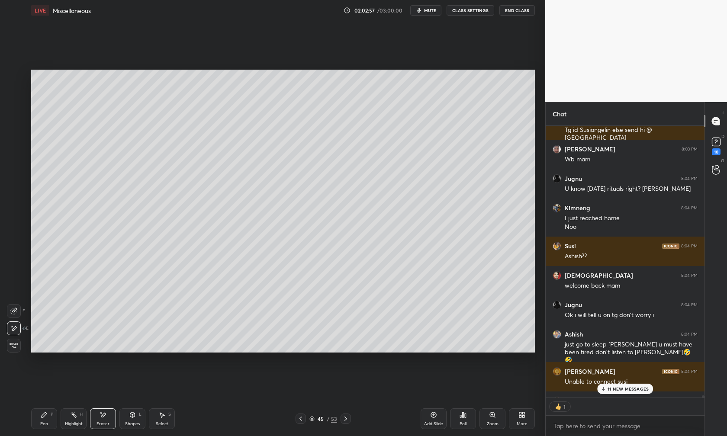
scroll to position [3, 3]
click at [576, 387] on p "17 NEW MESSAGES" at bounding box center [629, 388] width 42 height 5
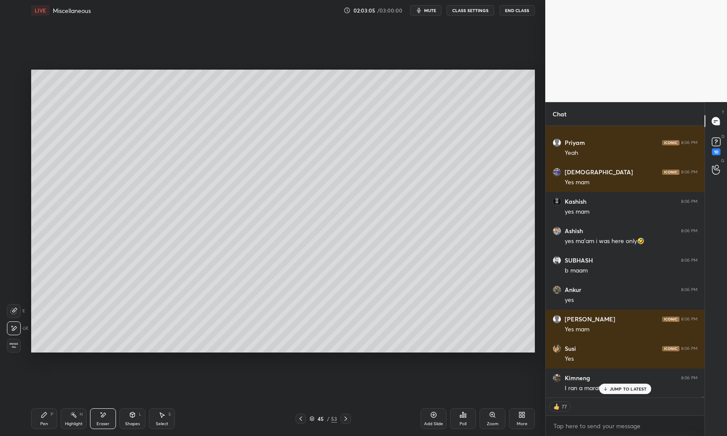
scroll to position [58428, 0]
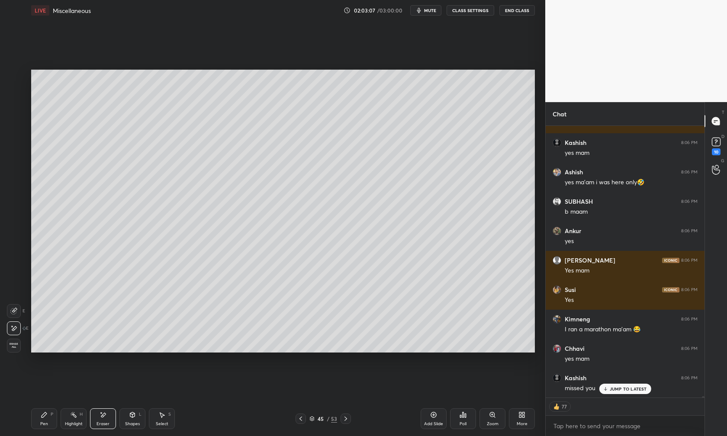
click at [576, 390] on p "JUMP TO LATEST" at bounding box center [628, 388] width 37 height 5
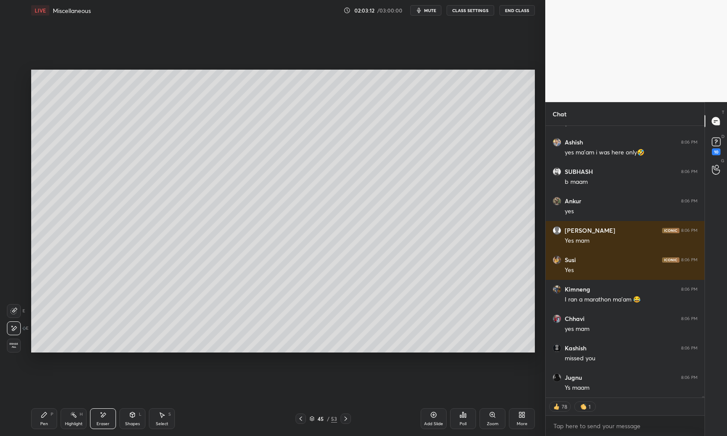
click at [518, 417] on div "More" at bounding box center [522, 419] width 26 height 21
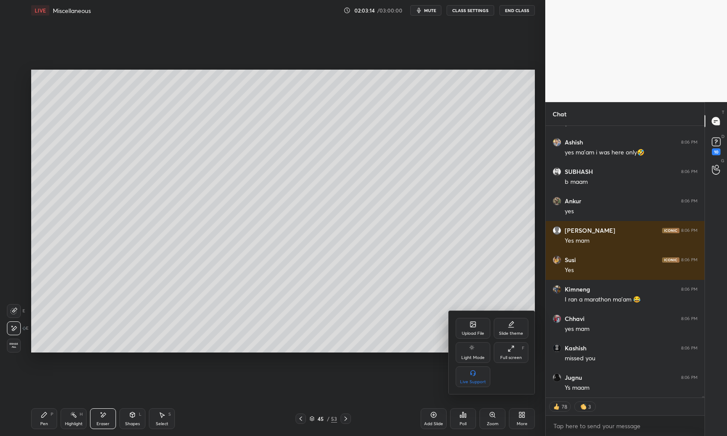
scroll to position [58487, 0]
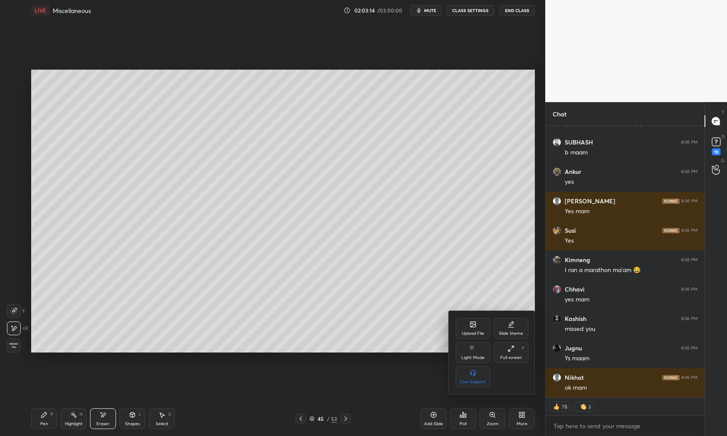
click at [468, 330] on div "Upload File" at bounding box center [473, 328] width 35 height 21
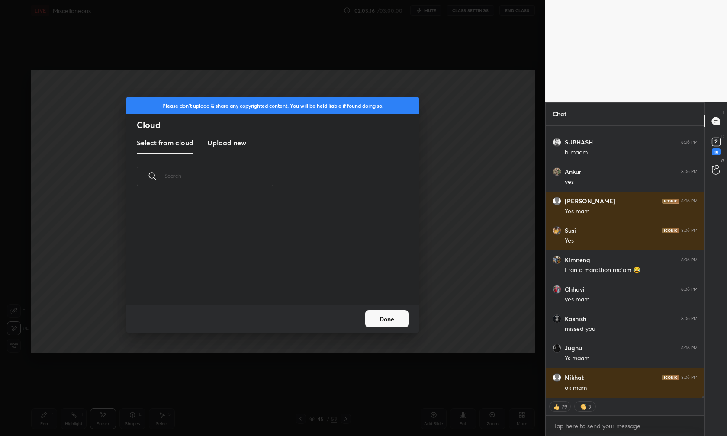
scroll to position [58516, 0]
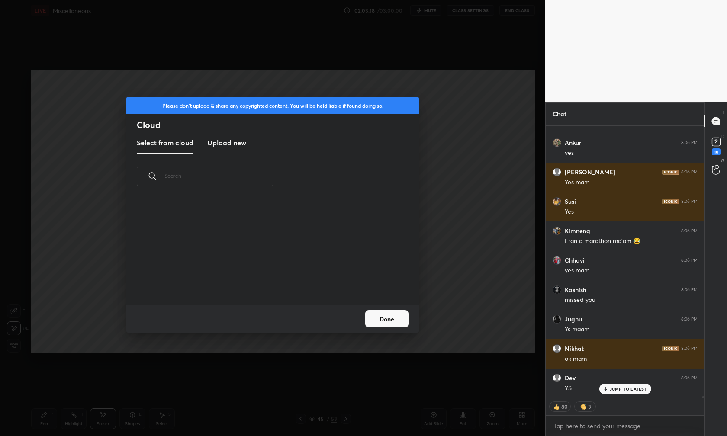
click at [228, 144] on h3 "Upload new" at bounding box center [226, 143] width 39 height 10
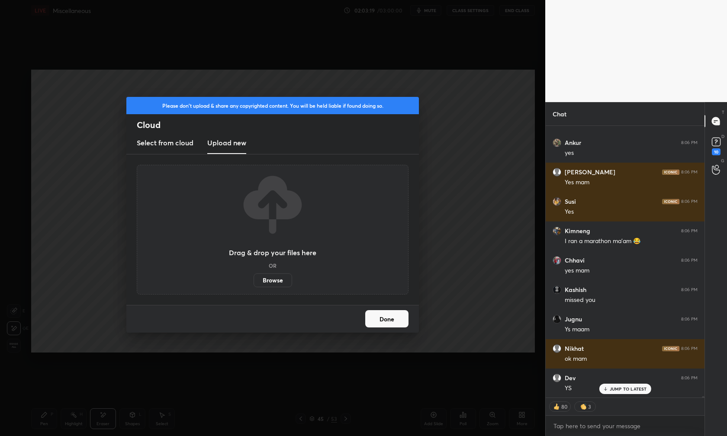
click at [266, 283] on label "Browse" at bounding box center [273, 280] width 39 height 14
click at [254, 283] on input "Browse" at bounding box center [254, 280] width 0 height 14
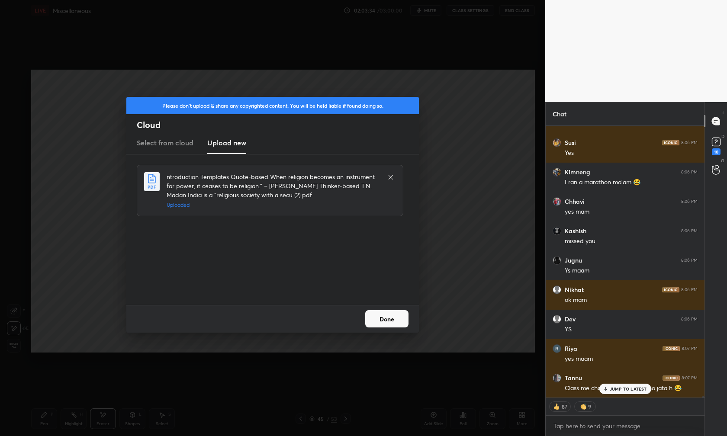
click at [380, 322] on button "Done" at bounding box center [386, 318] width 43 height 17
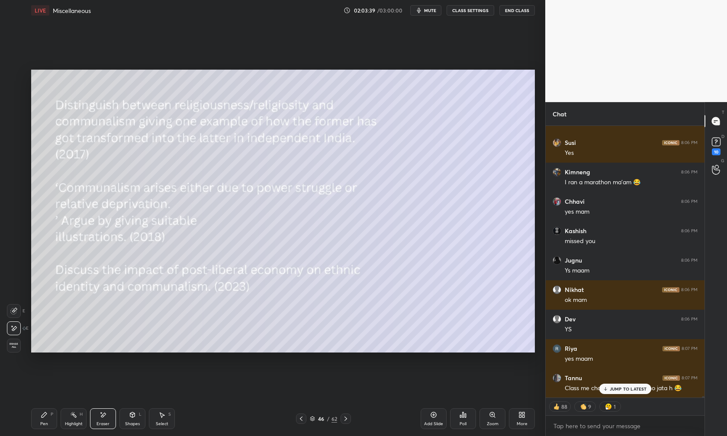
click at [576, 387] on p "JUMP TO LATEST" at bounding box center [628, 388] width 37 height 5
click at [45, 417] on div "Pen" at bounding box center [44, 424] width 8 height 4
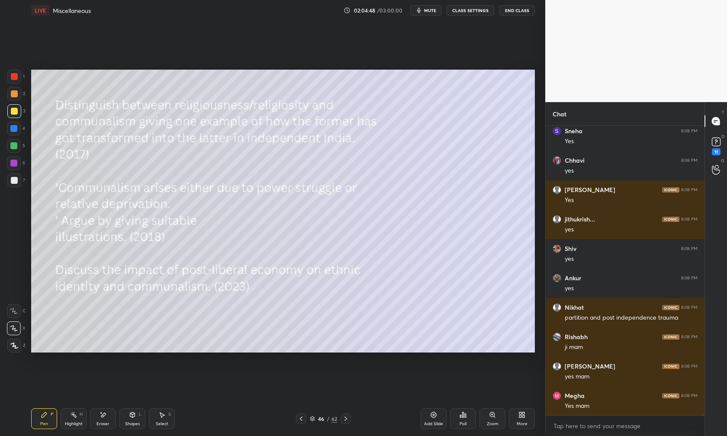
scroll to position [60096, 0]
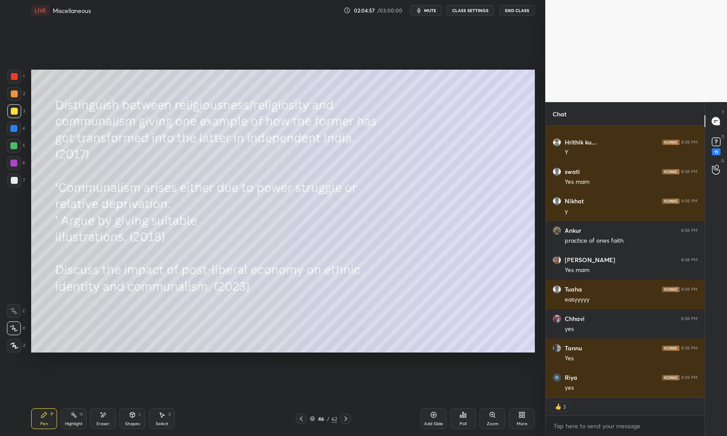
type textarea "x"
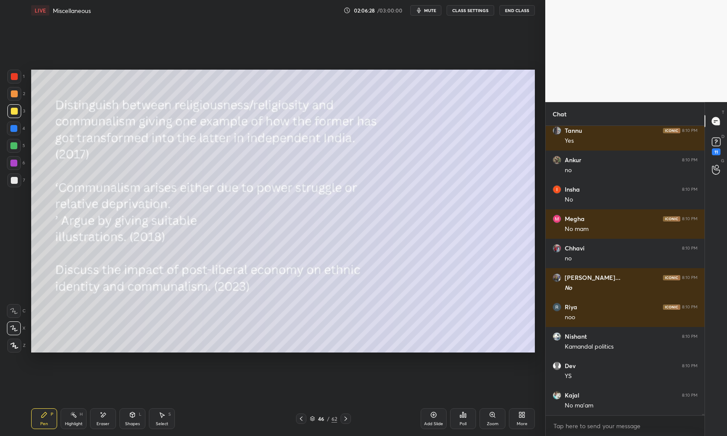
scroll to position [63174, 0]
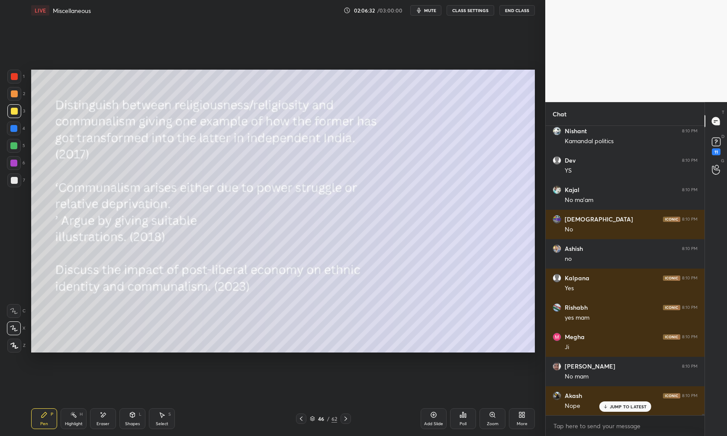
click at [104, 422] on div "Eraser" at bounding box center [103, 424] width 13 height 4
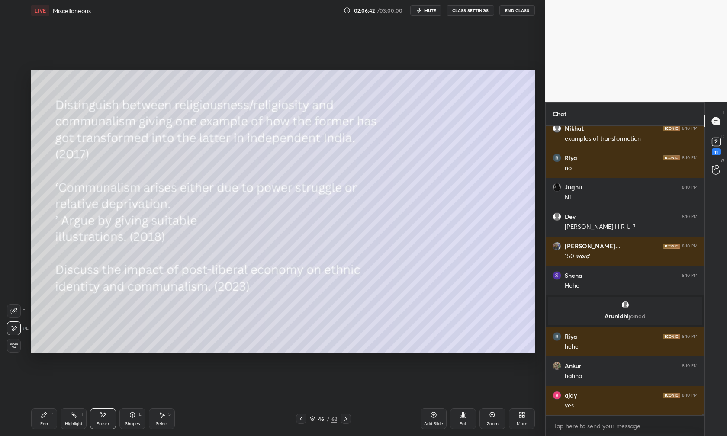
scroll to position [63802, 0]
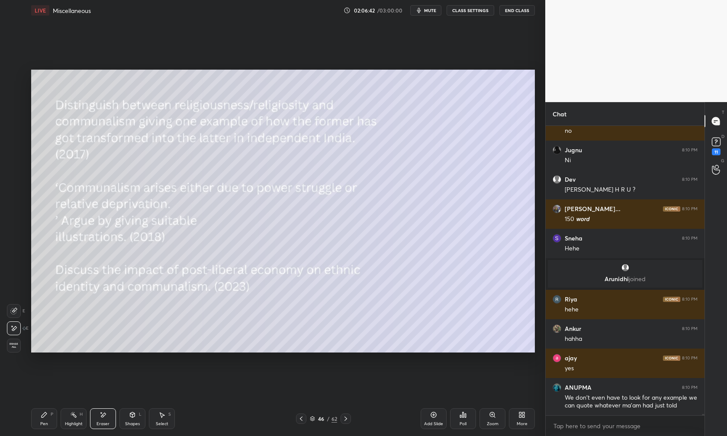
click at [44, 418] on div "Pen P" at bounding box center [44, 419] width 26 height 21
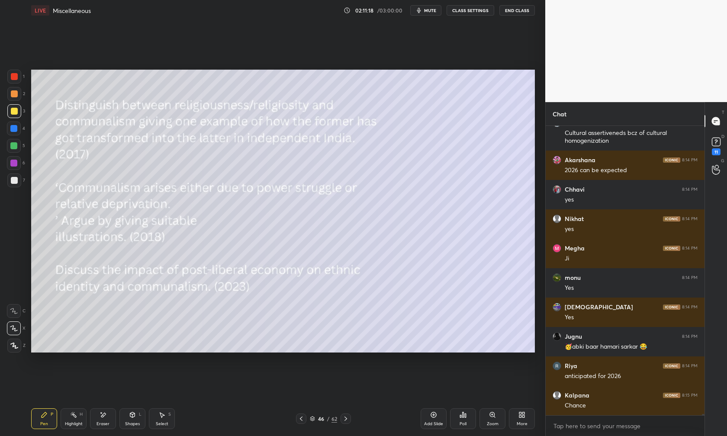
scroll to position [67323, 0]
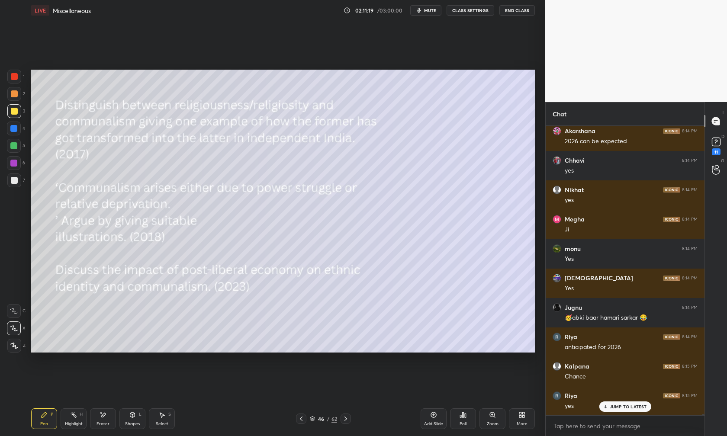
click at [349, 420] on div at bounding box center [346, 419] width 10 height 10
click at [303, 419] on icon at bounding box center [301, 418] width 7 height 7
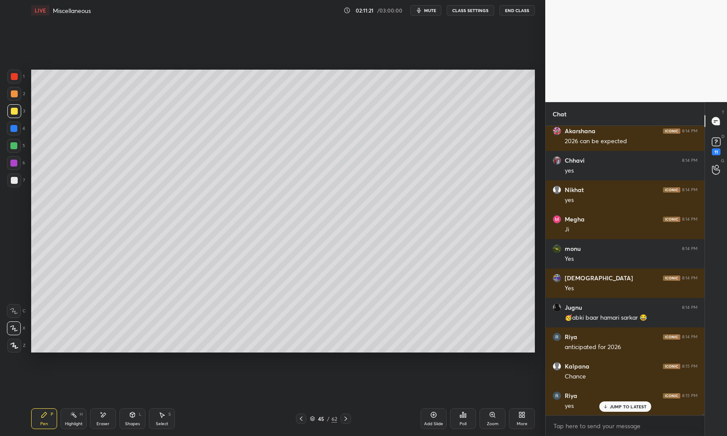
click at [303, 419] on icon at bounding box center [301, 418] width 7 height 7
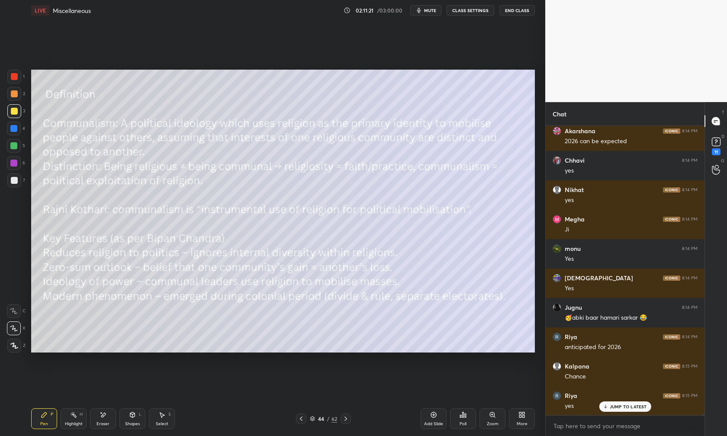
click at [303, 419] on icon at bounding box center [301, 418] width 7 height 7
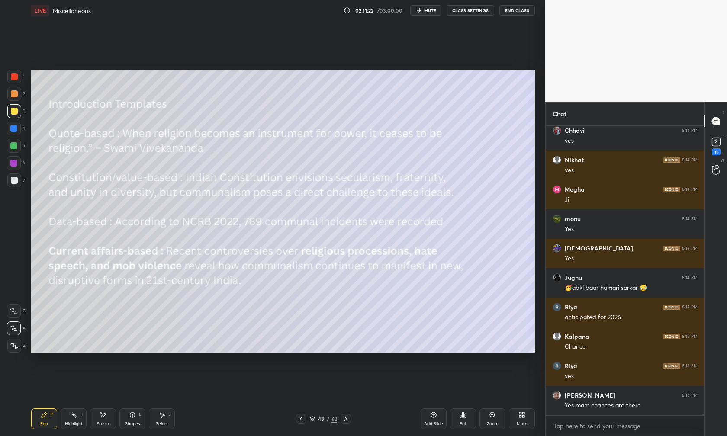
click at [303, 419] on icon at bounding box center [301, 418] width 7 height 7
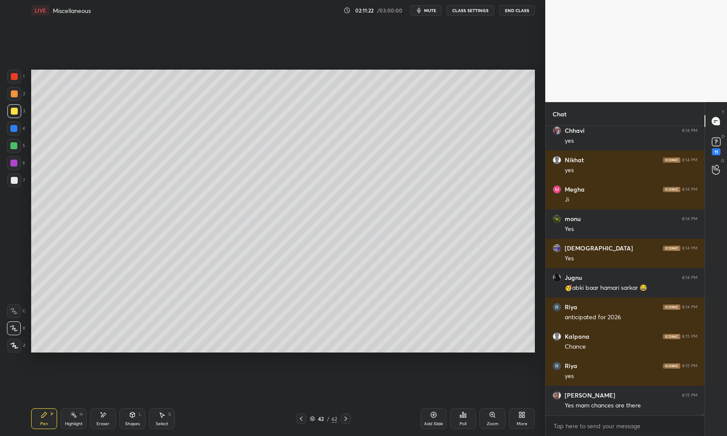
click at [303, 419] on icon at bounding box center [301, 418] width 7 height 7
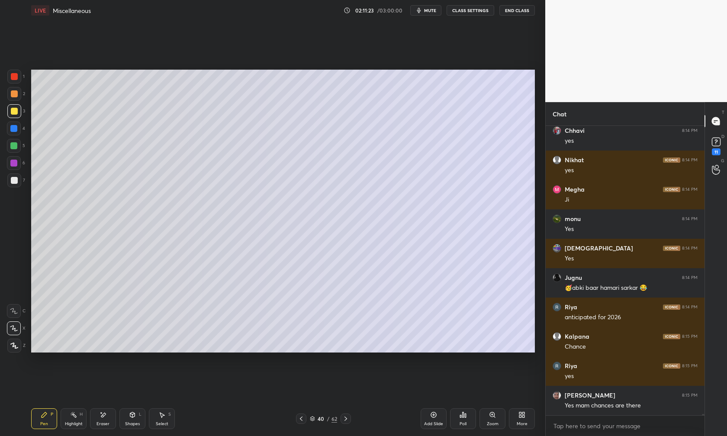
click at [303, 419] on icon at bounding box center [301, 418] width 7 height 7
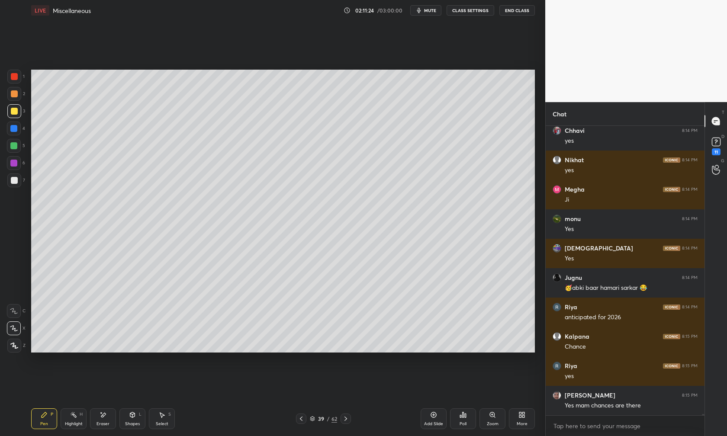
click at [347, 422] on div at bounding box center [346, 419] width 10 height 10
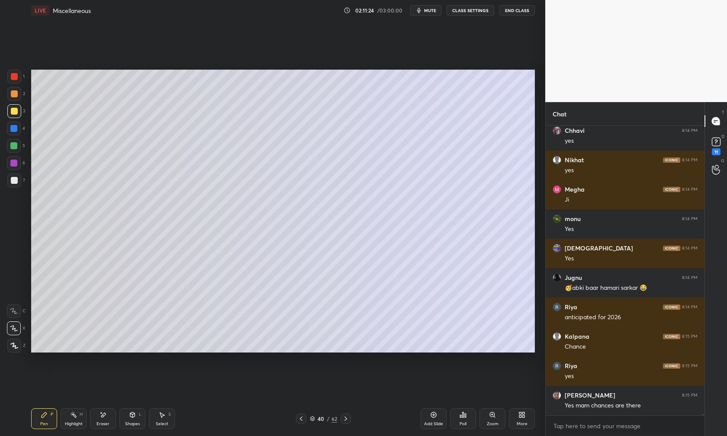
click at [347, 422] on div at bounding box center [346, 419] width 10 height 10
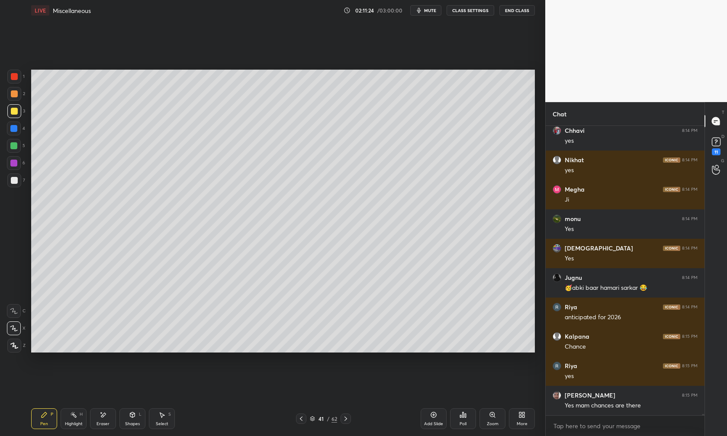
click at [347, 422] on div at bounding box center [346, 419] width 10 height 10
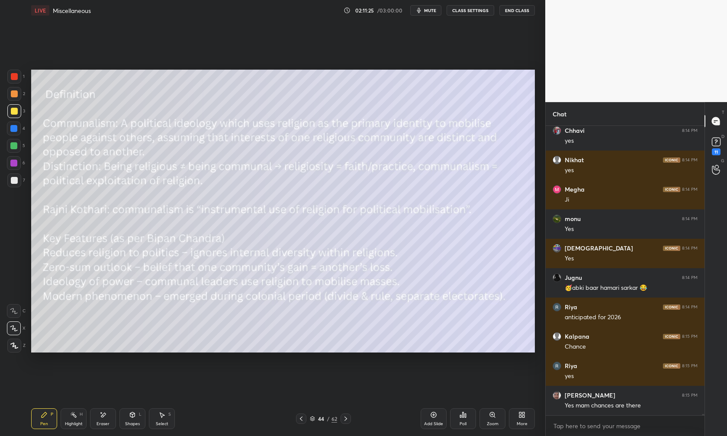
click at [347, 422] on div at bounding box center [346, 419] width 10 height 10
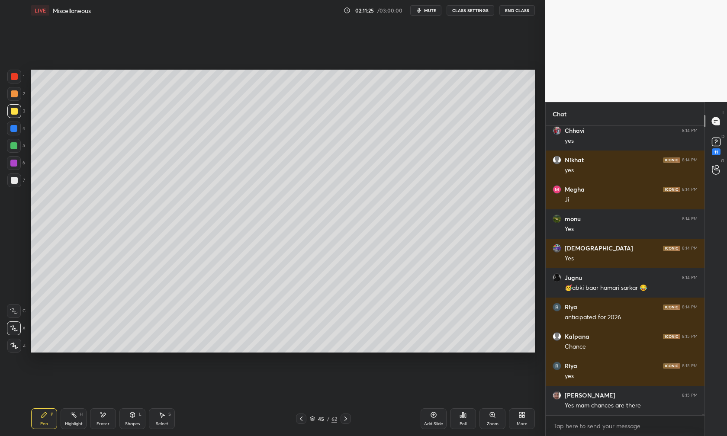
click at [346, 421] on icon at bounding box center [345, 418] width 7 height 7
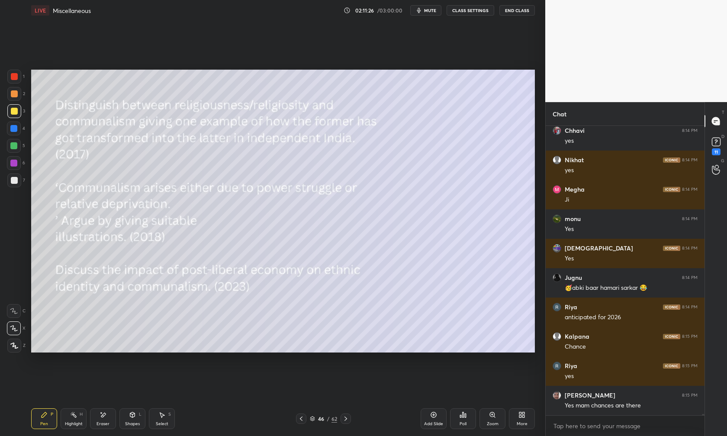
click at [346, 421] on icon at bounding box center [345, 418] width 7 height 7
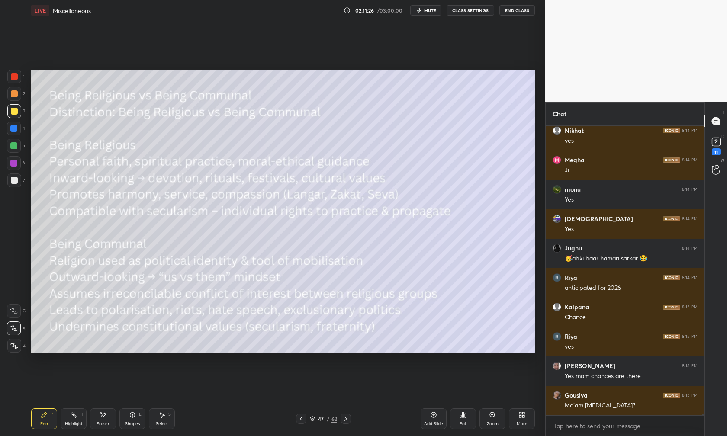
click at [346, 421] on icon at bounding box center [345, 418] width 7 height 7
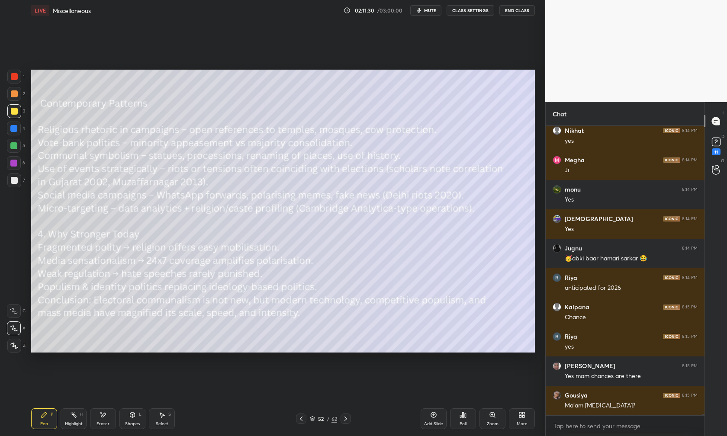
click at [346, 421] on icon at bounding box center [345, 418] width 7 height 7
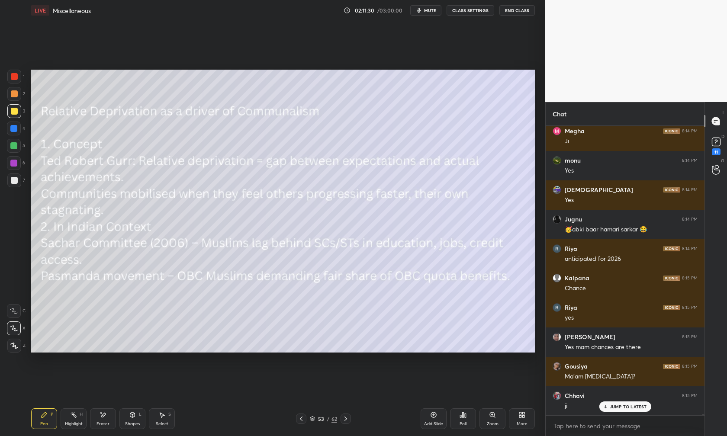
click at [346, 421] on icon at bounding box center [345, 418] width 7 height 7
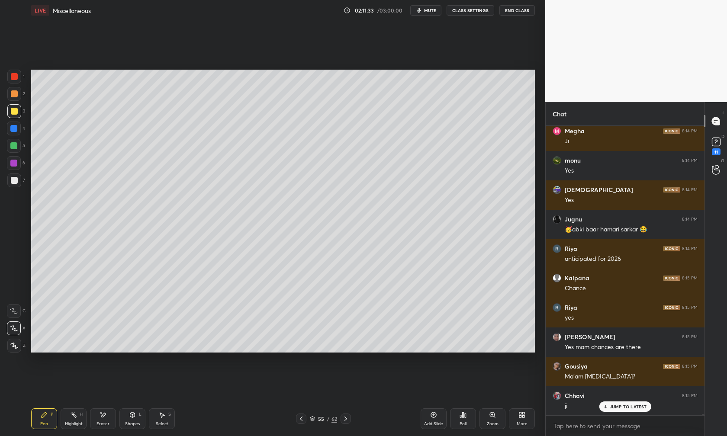
click at [347, 421] on icon at bounding box center [345, 418] width 7 height 7
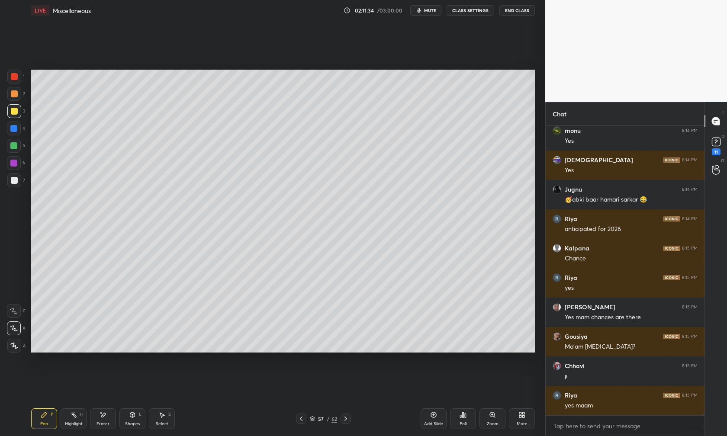
click at [347, 421] on icon at bounding box center [345, 418] width 7 height 7
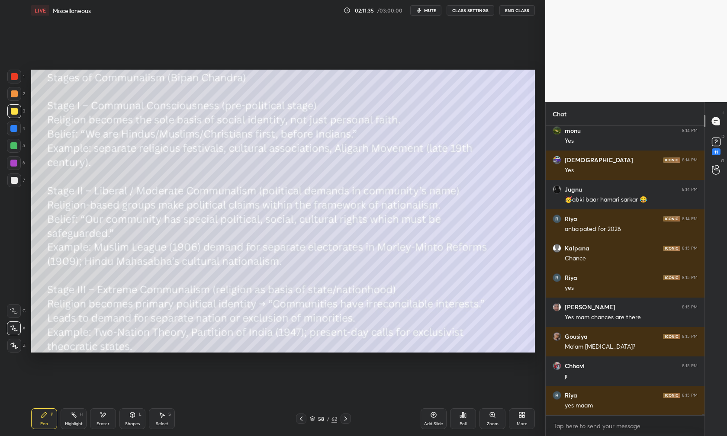
click at [347, 421] on icon at bounding box center [345, 418] width 7 height 7
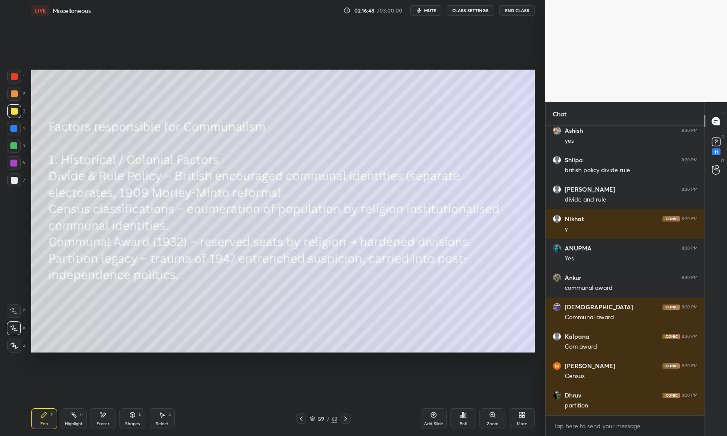
scroll to position [73890, 0]
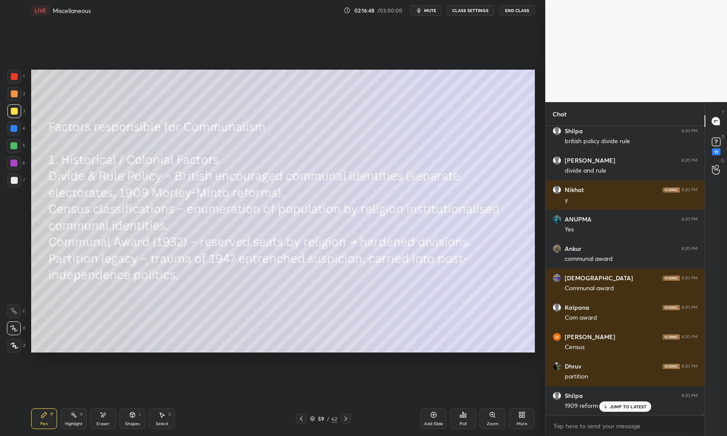
click at [327, 153] on div "Setting up your live class Poll for secs No correct answer Start poll" at bounding box center [283, 211] width 511 height 381
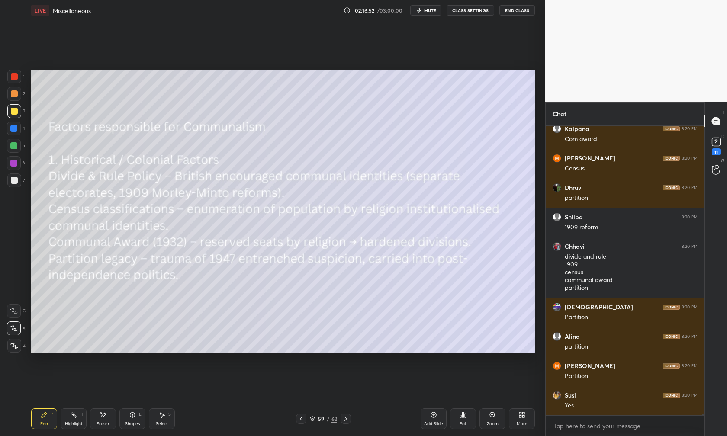
click at [347, 421] on icon at bounding box center [345, 418] width 7 height 7
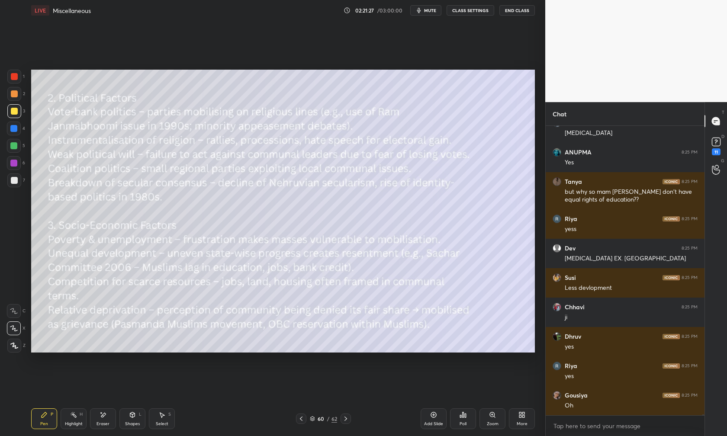
scroll to position [82669, 0]
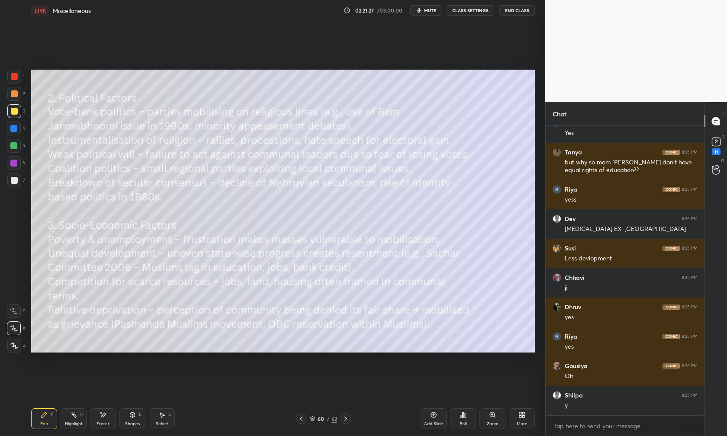
click at [344, 418] on icon at bounding box center [345, 418] width 7 height 7
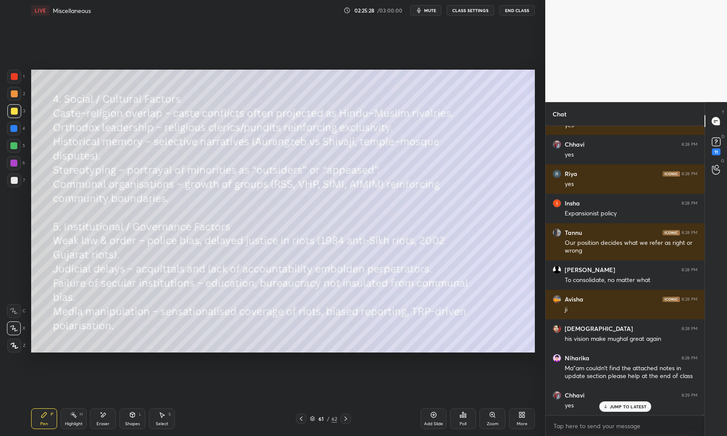
scroll to position [87604, 0]
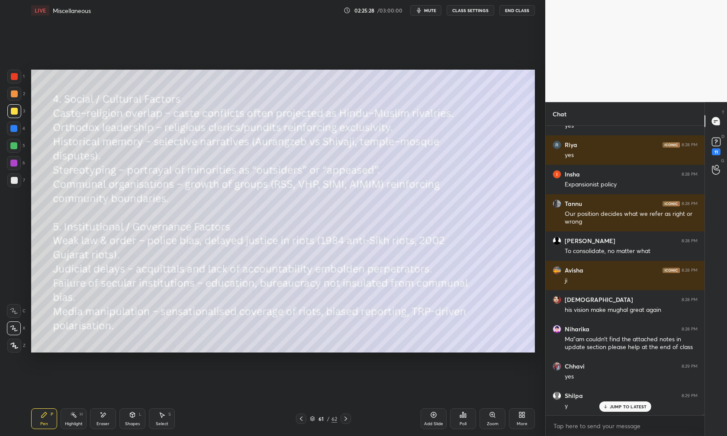
click at [432, 417] on icon at bounding box center [433, 415] width 7 height 7
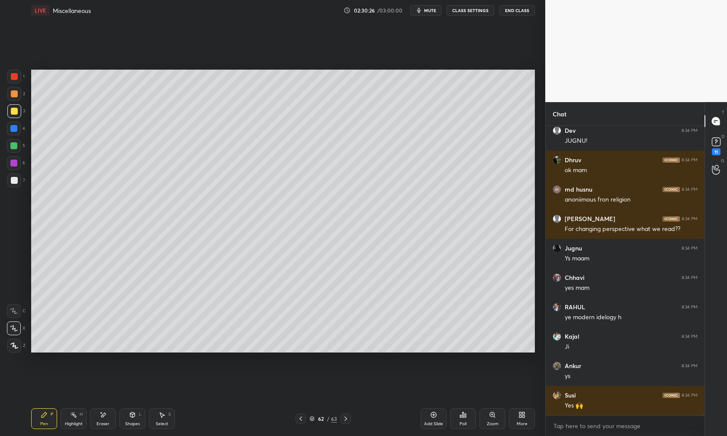
scroll to position [94978, 0]
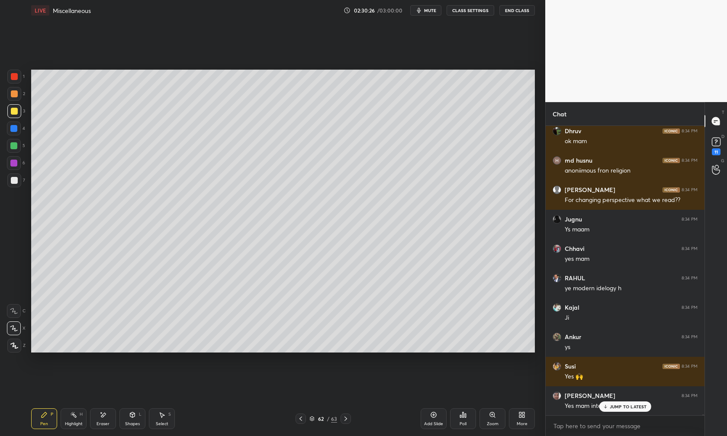
click at [302, 421] on icon at bounding box center [300, 418] width 7 height 7
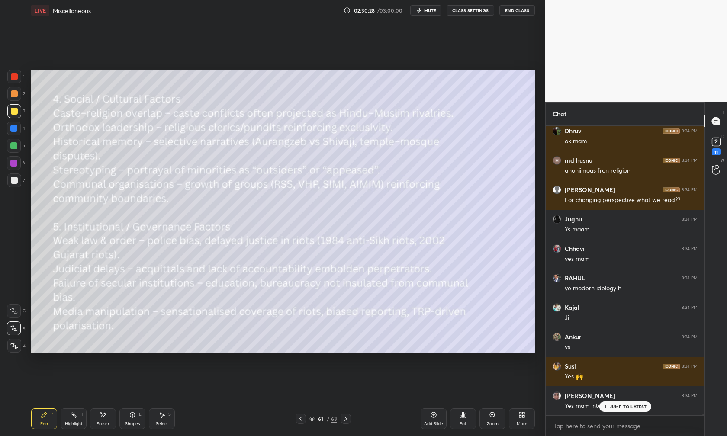
click at [630, 404] on p "JUMP TO LATEST" at bounding box center [628, 406] width 37 height 5
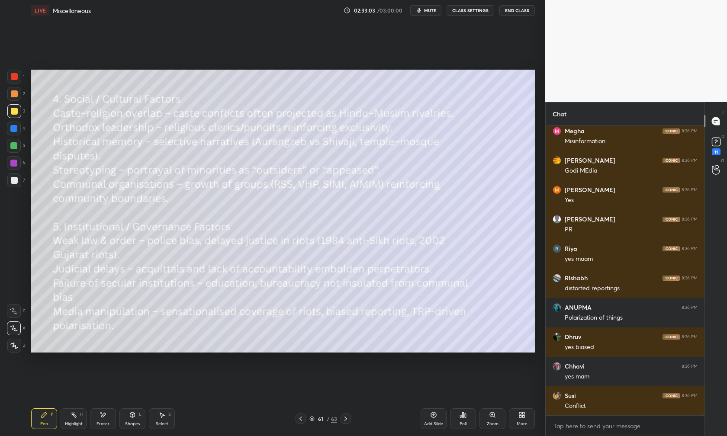
scroll to position [99103, 0]
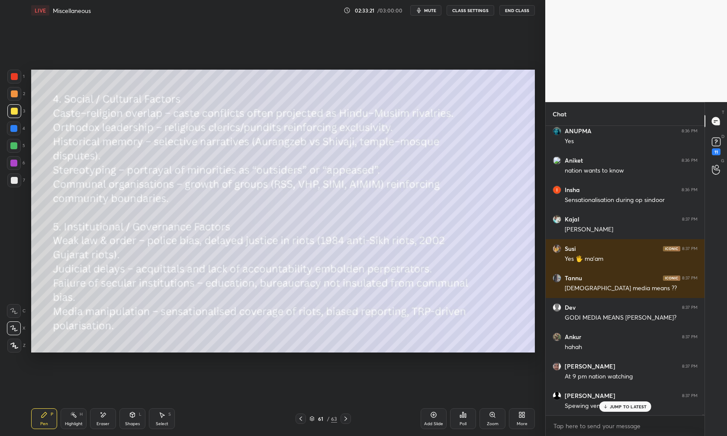
click at [345, 420] on icon at bounding box center [345, 419] width 3 height 4
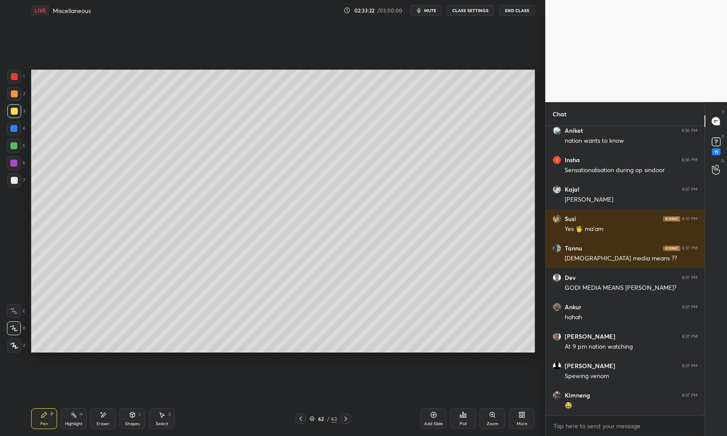
click at [345, 417] on icon at bounding box center [345, 418] width 7 height 7
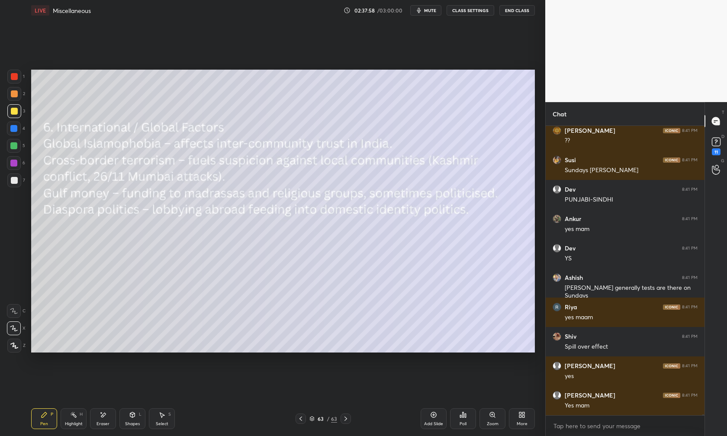
scroll to position [107587, 0]
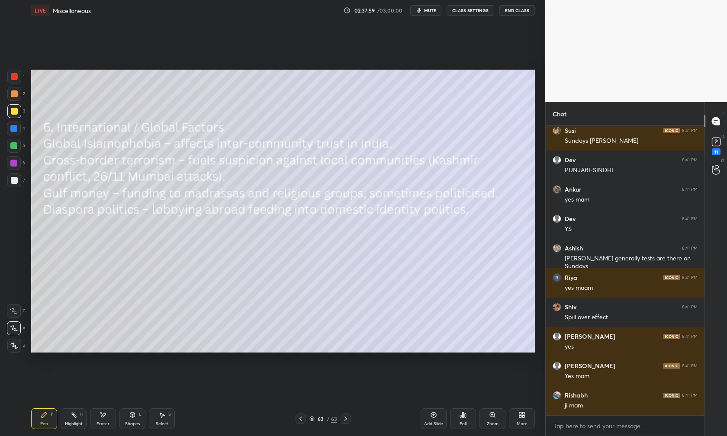
click at [342, 419] on icon at bounding box center [345, 418] width 7 height 7
click at [344, 420] on icon at bounding box center [345, 418] width 7 height 7
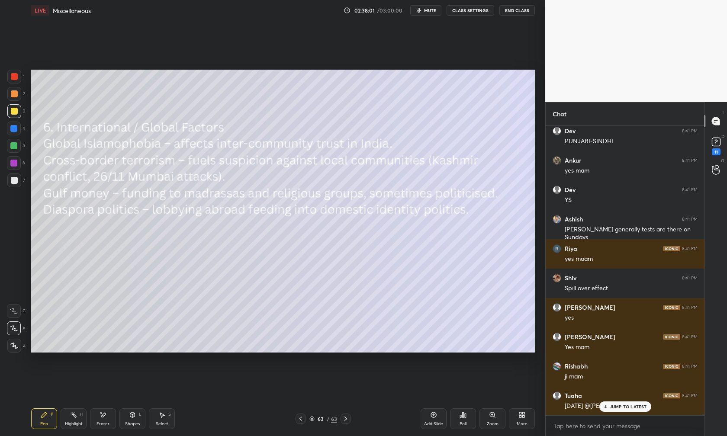
click at [299, 422] on div at bounding box center [301, 419] width 10 height 10
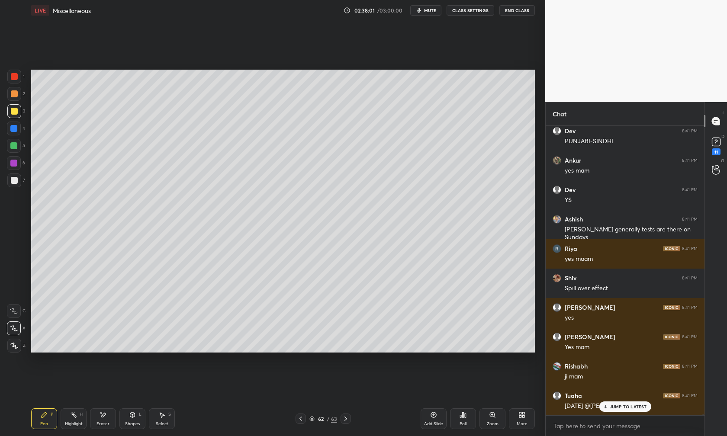
click at [299, 421] on icon at bounding box center [300, 418] width 7 height 7
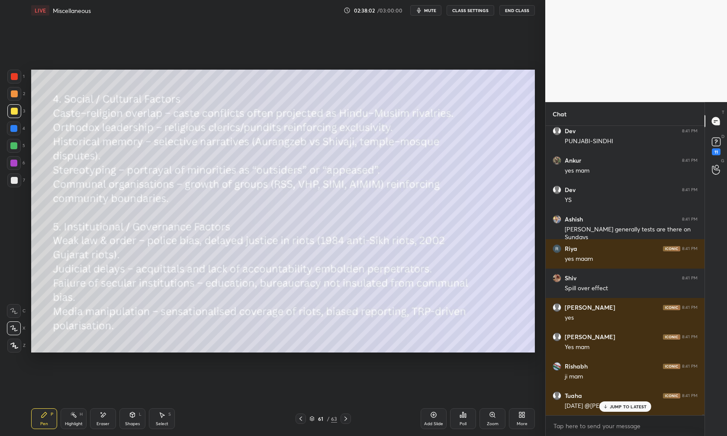
click at [299, 421] on icon at bounding box center [300, 418] width 7 height 7
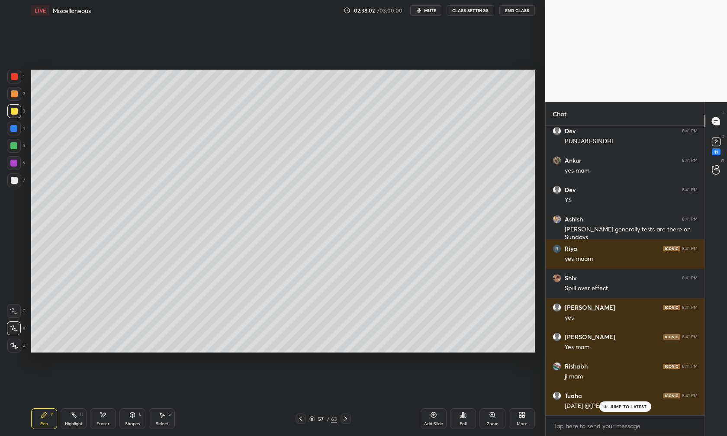
click at [299, 421] on icon at bounding box center [300, 418] width 7 height 7
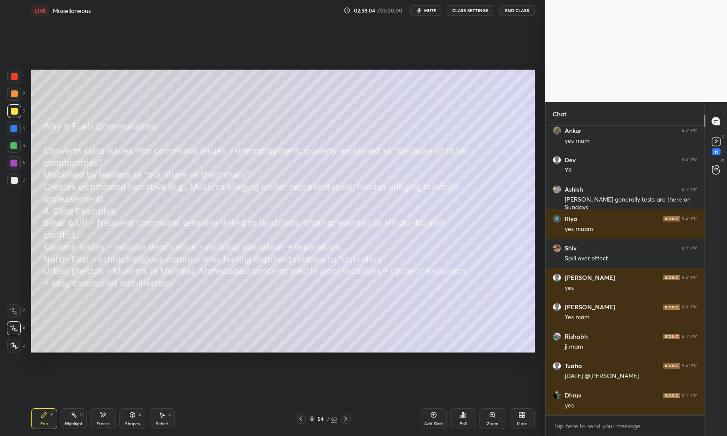
click at [299, 421] on icon at bounding box center [300, 418] width 7 height 7
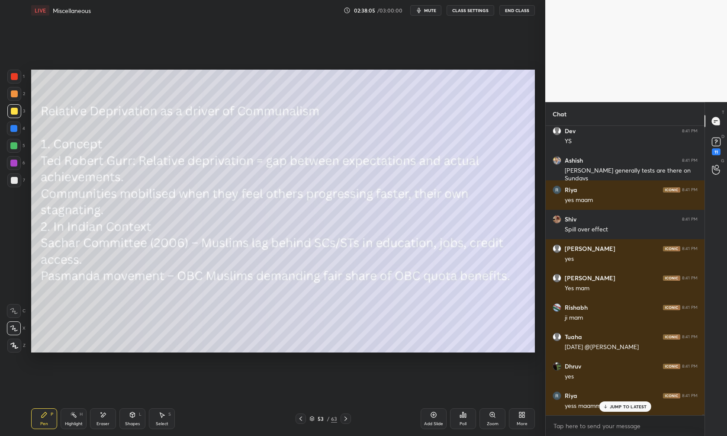
click at [299, 421] on icon at bounding box center [300, 418] width 7 height 7
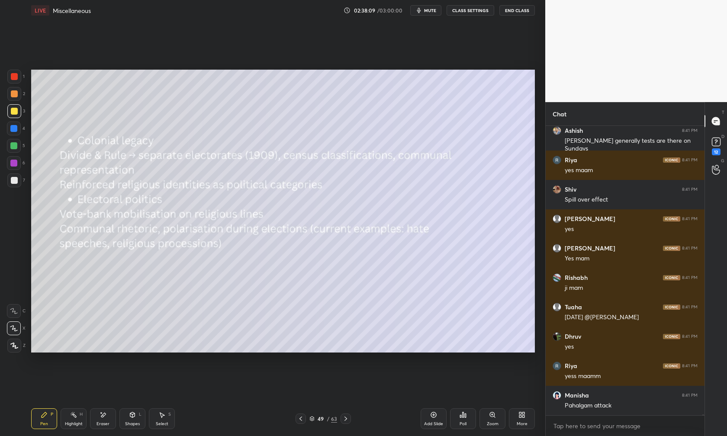
click at [299, 421] on icon at bounding box center [300, 418] width 7 height 7
click at [300, 420] on icon at bounding box center [300, 418] width 7 height 7
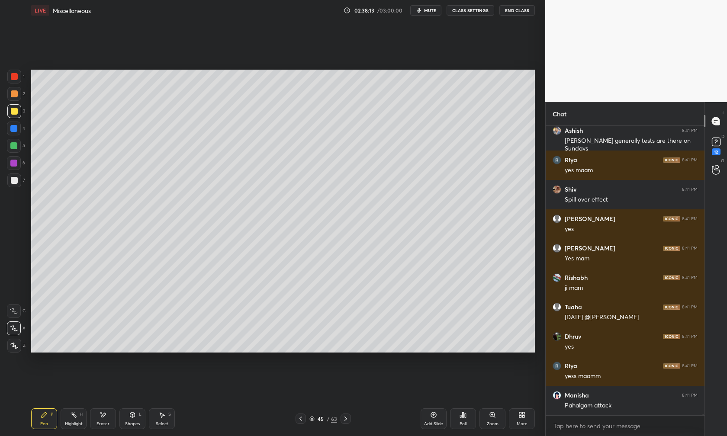
click at [348, 420] on icon at bounding box center [345, 418] width 7 height 7
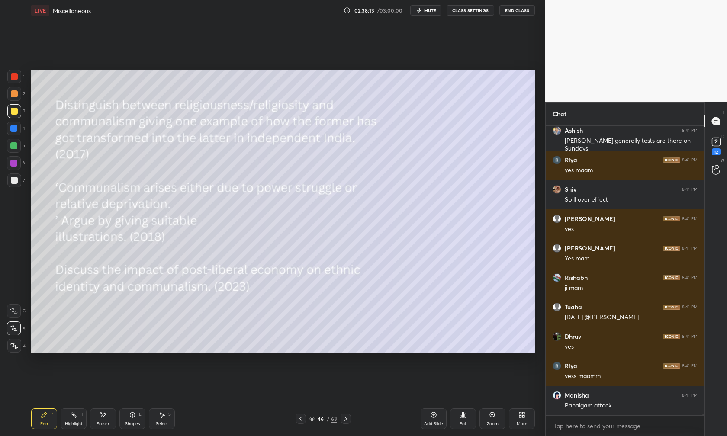
click at [348, 420] on icon at bounding box center [345, 418] width 7 height 7
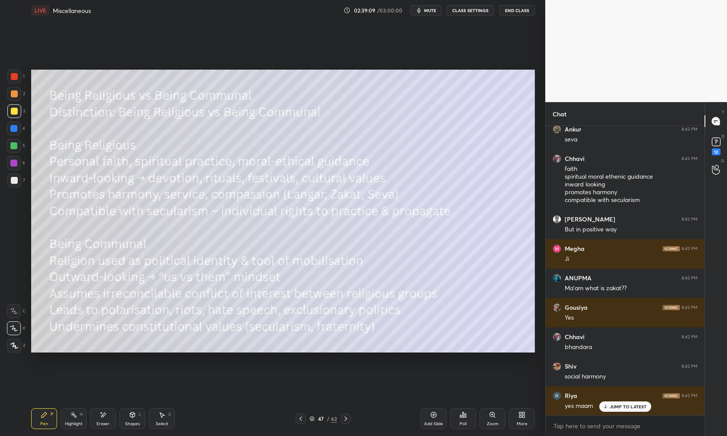
scroll to position [109206, 0]
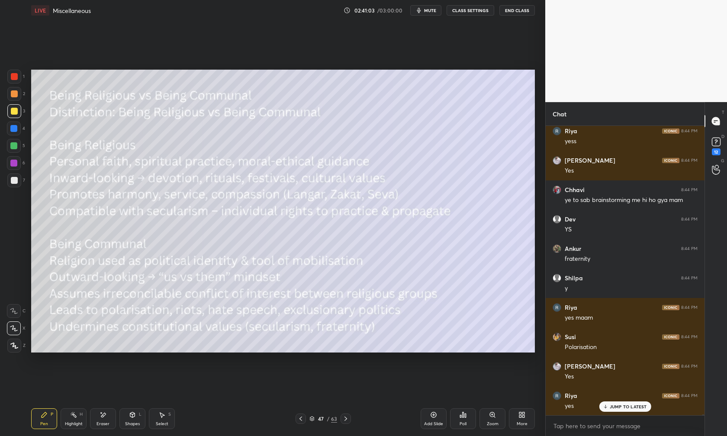
click at [344, 421] on icon at bounding box center [345, 418] width 7 height 7
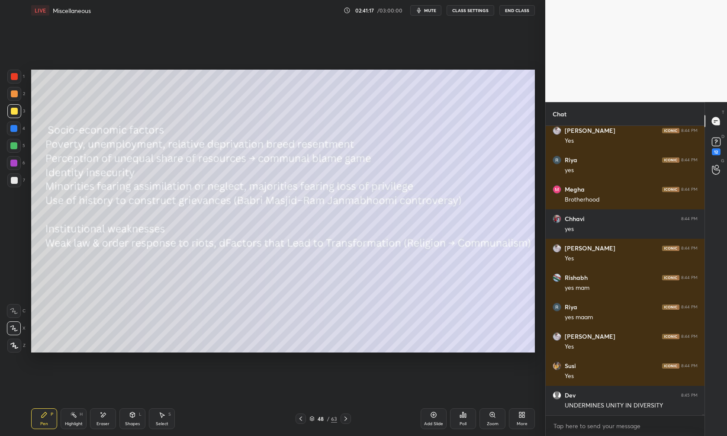
click at [349, 418] on icon at bounding box center [345, 418] width 7 height 7
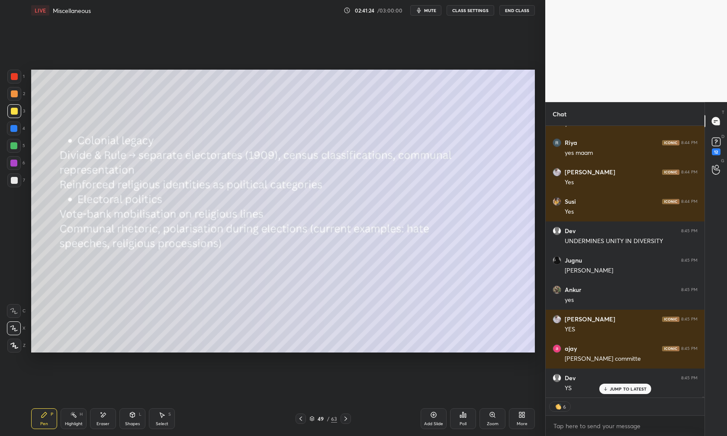
click at [348, 419] on icon at bounding box center [345, 418] width 7 height 7
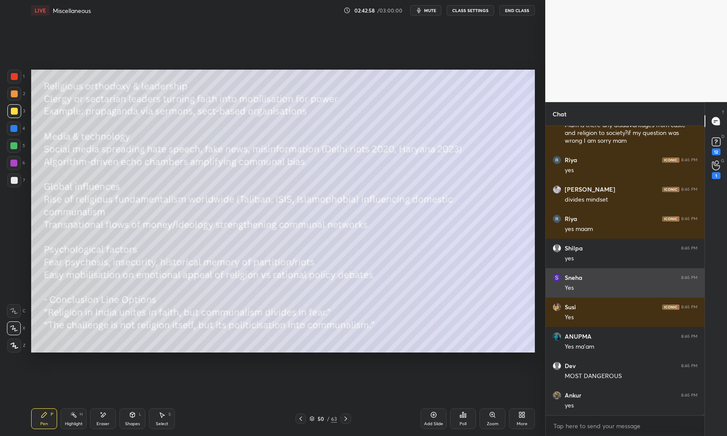
scroll to position [104205, 0]
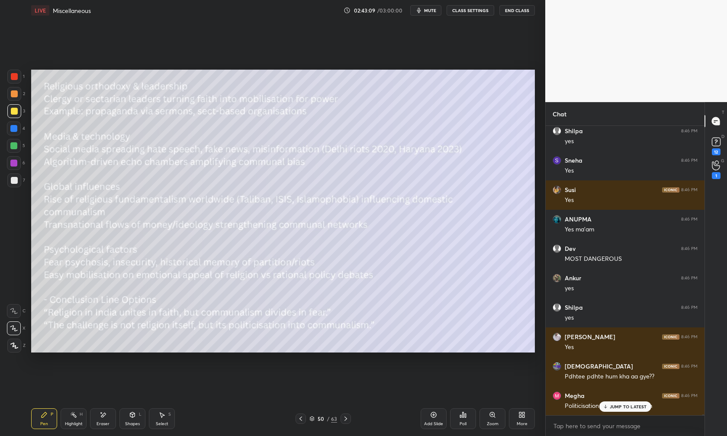
click at [621, 405] on p "JUMP TO LATEST" at bounding box center [628, 406] width 37 height 5
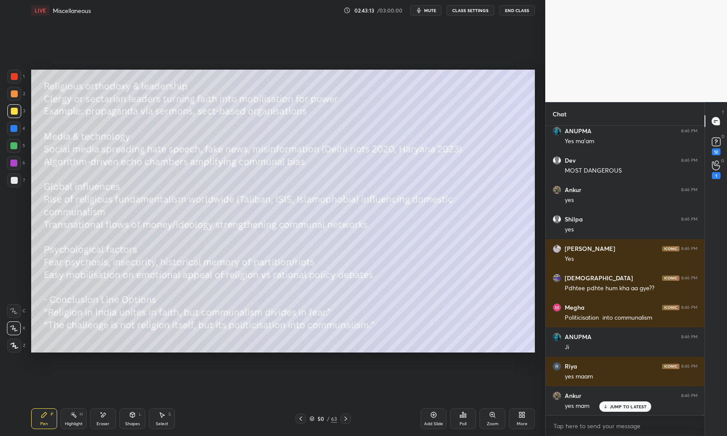
click at [348, 420] on icon at bounding box center [345, 418] width 7 height 7
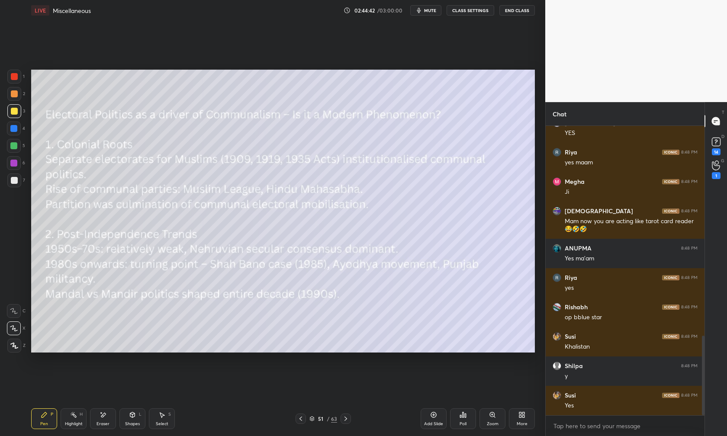
scroll to position [793, 0]
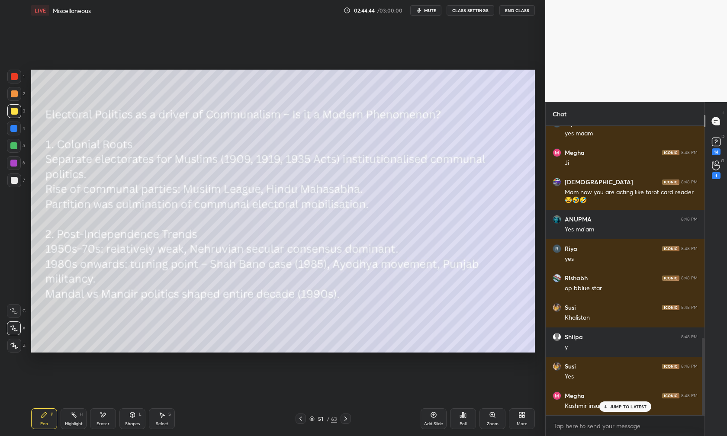
click at [627, 407] on p "JUMP TO LATEST" at bounding box center [628, 406] width 37 height 5
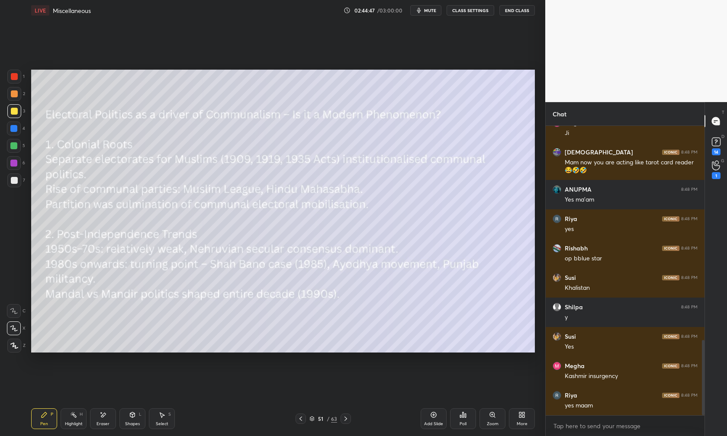
click at [350, 419] on div at bounding box center [346, 419] width 10 height 10
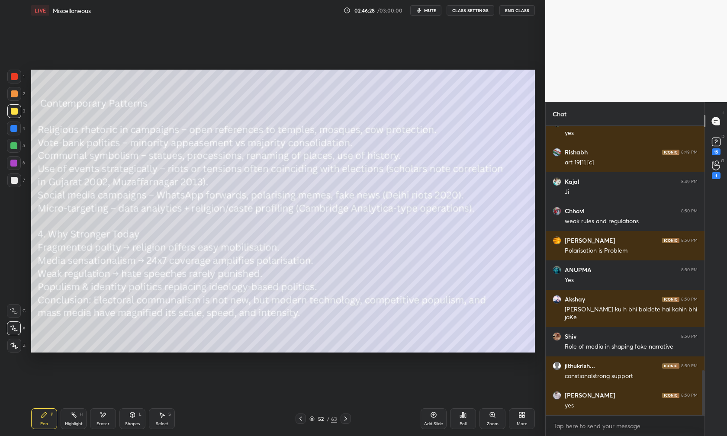
scroll to position [1643, 0]
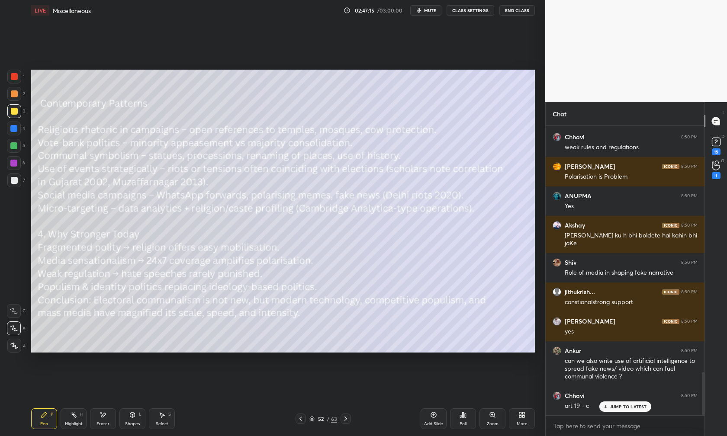
click at [631, 402] on div "JUMP TO LATEST" at bounding box center [625, 407] width 52 height 10
click at [303, 415] on icon at bounding box center [300, 418] width 7 height 7
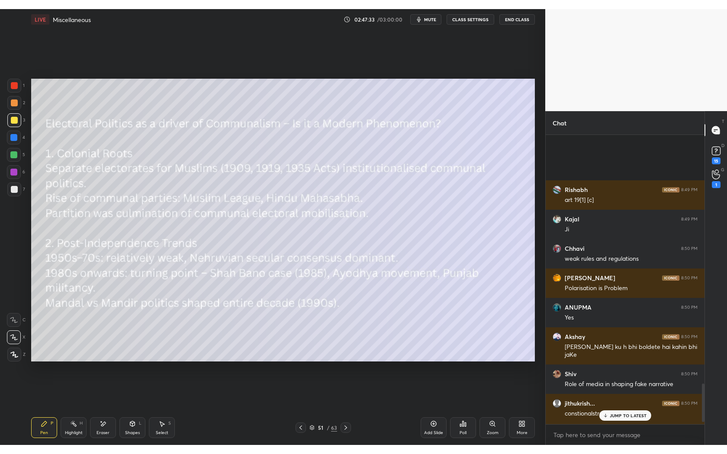
scroll to position [1877, 0]
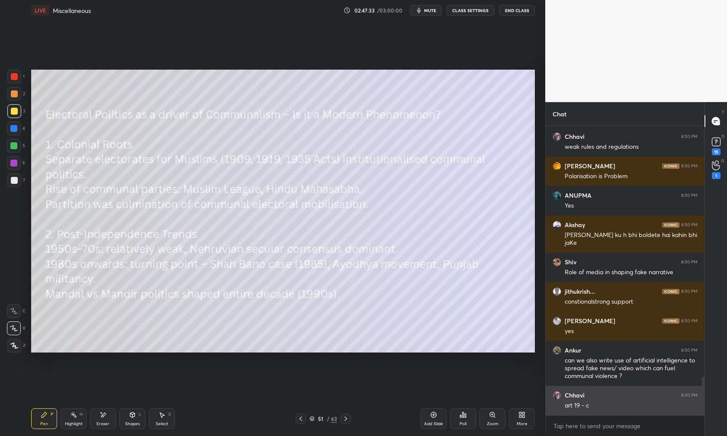
click at [621, 410] on div "Chhavi 8:50 PM art 19 - c" at bounding box center [625, 400] width 159 height 29
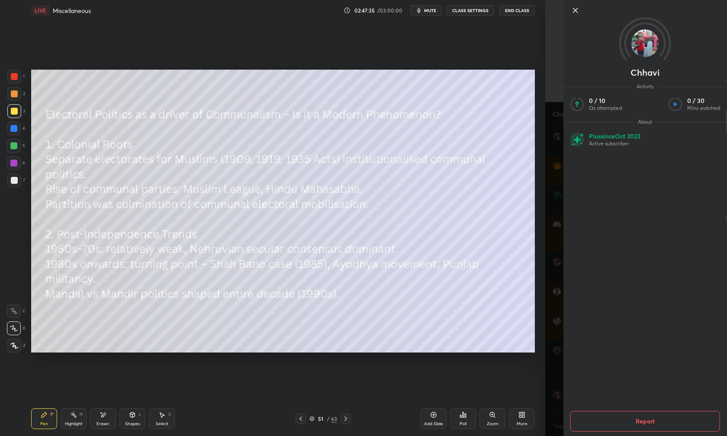
click at [577, 10] on icon at bounding box center [575, 10] width 10 height 10
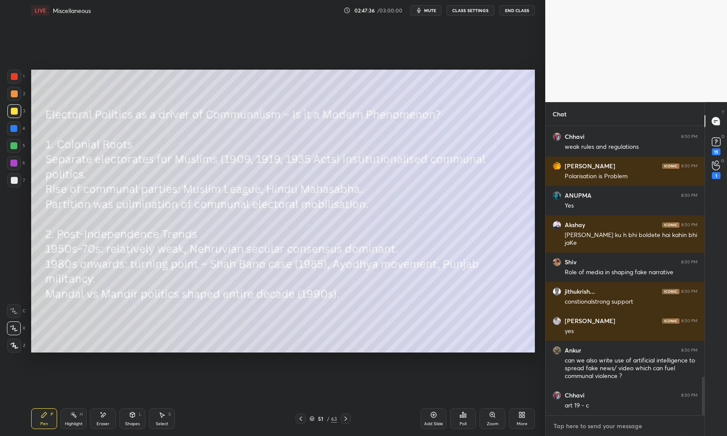
click at [617, 431] on textarea at bounding box center [625, 426] width 145 height 14
click at [617, 430] on textarea at bounding box center [625, 426] width 145 height 14
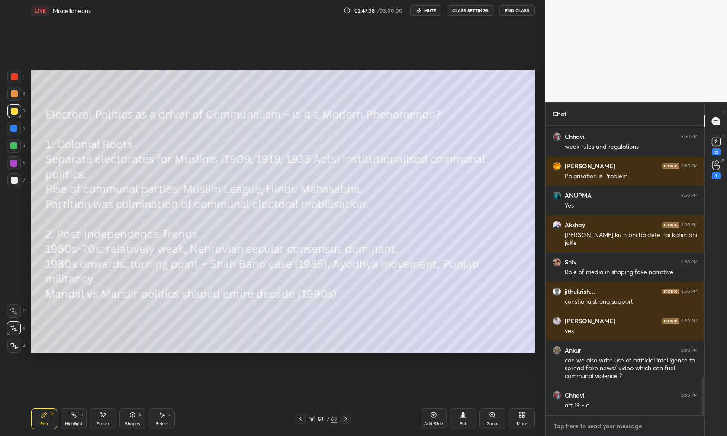
click at [617, 430] on textarea at bounding box center [625, 426] width 145 height 14
click at [523, 418] on div "More" at bounding box center [522, 419] width 26 height 21
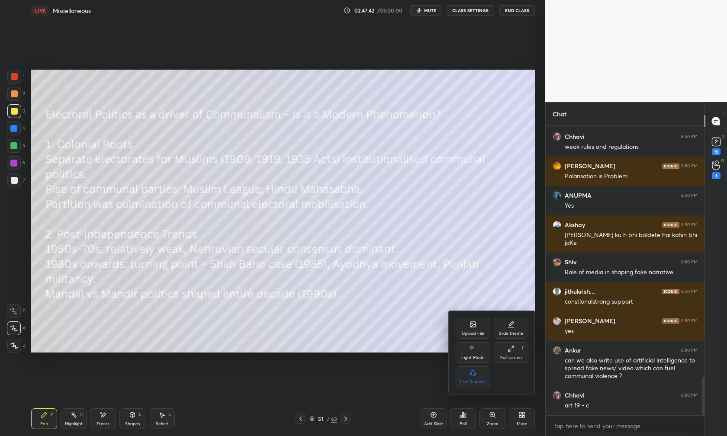
click at [508, 354] on div "Full screen F" at bounding box center [511, 352] width 35 height 21
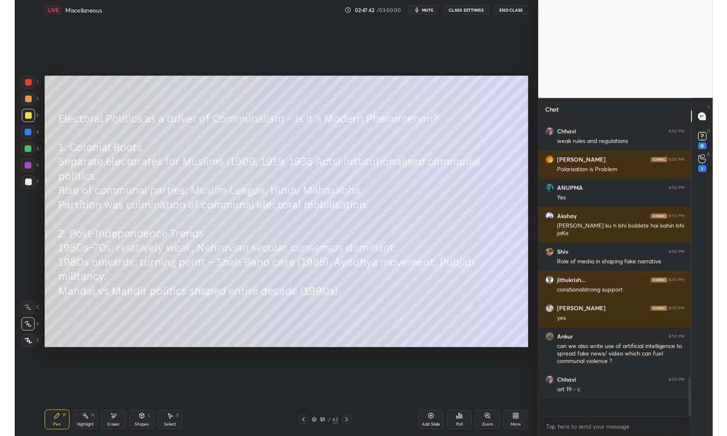
scroll to position [1859, 0]
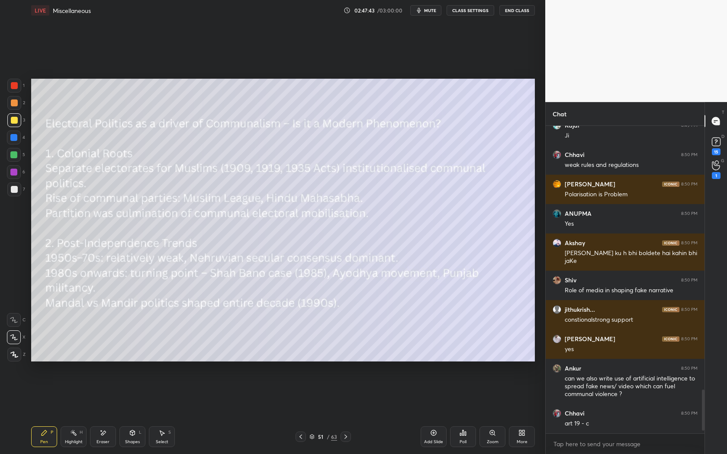
click at [524, 431] on icon at bounding box center [523, 432] width 2 height 2
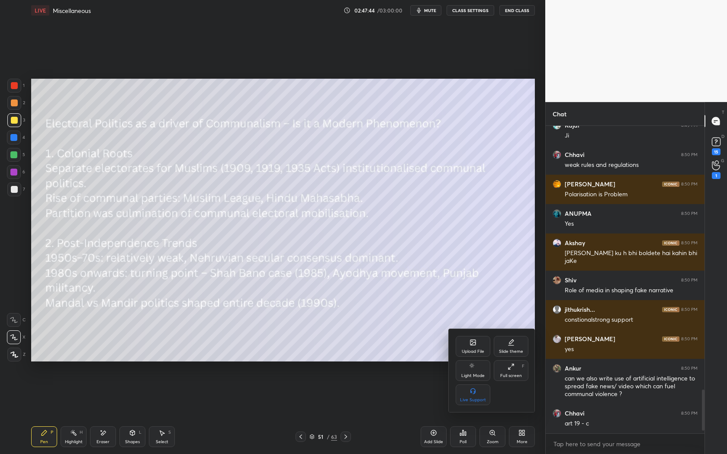
click at [510, 378] on div "Full screen" at bounding box center [511, 376] width 22 height 4
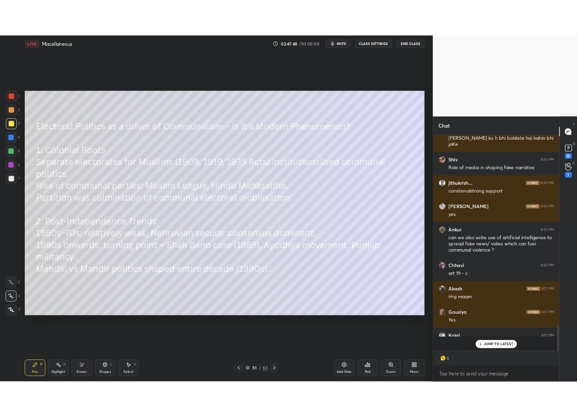
scroll to position [42912, 42876]
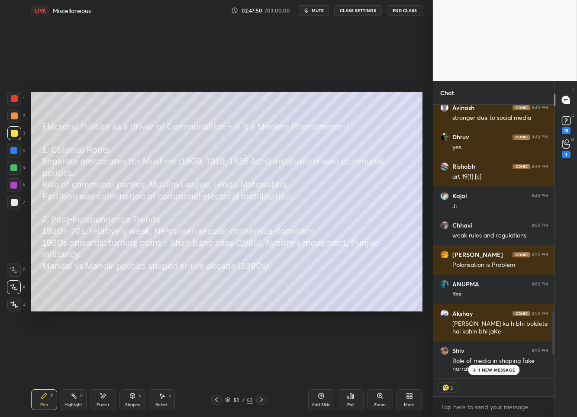
click at [185, 6] on div "LIVE Miscellaneous" at bounding box center [129, 10] width 196 height 21
click at [491, 372] on p "2 NEW MESSAGES" at bounding box center [497, 369] width 40 height 5
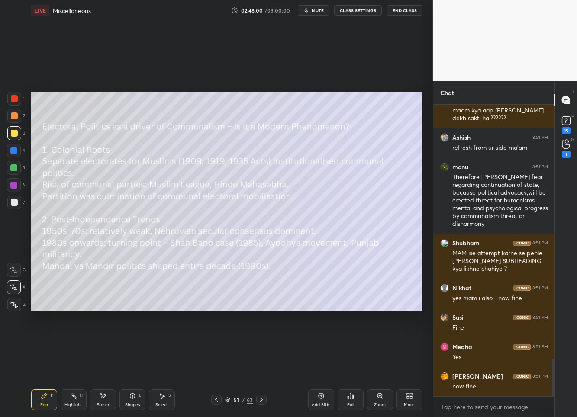
click at [412, 405] on div "More" at bounding box center [409, 405] width 11 height 4
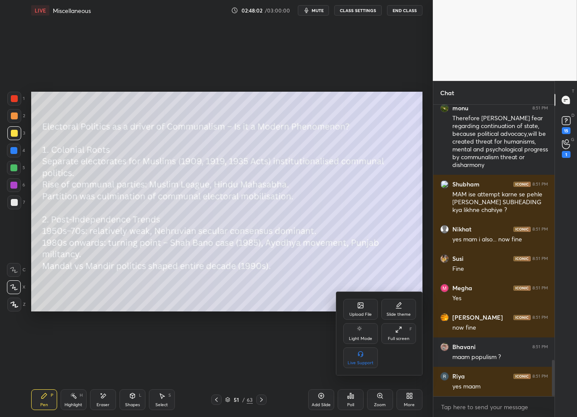
click at [409, 329] on div "Full screen F" at bounding box center [398, 333] width 35 height 21
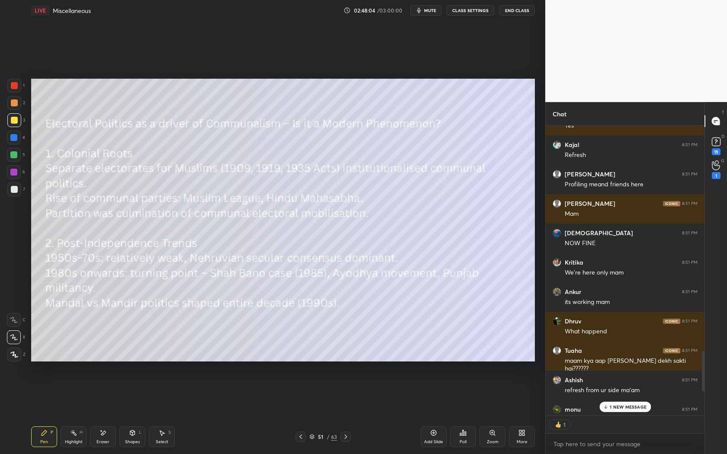
click at [619, 409] on p "1 NEW MESSAGE" at bounding box center [628, 407] width 37 height 5
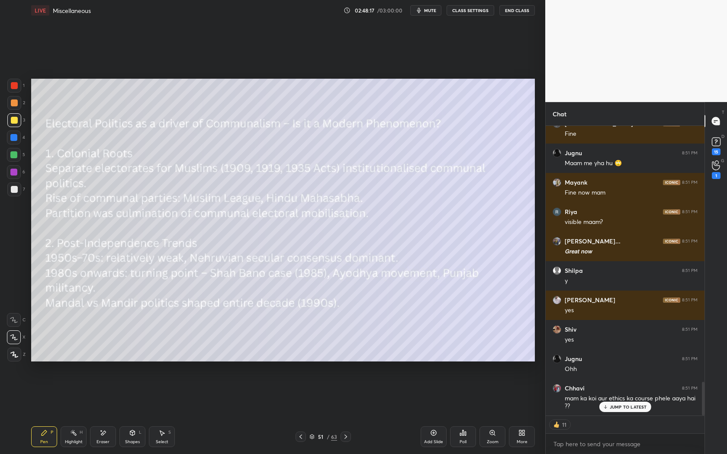
click at [627, 408] on p "JUMP TO LATEST" at bounding box center [628, 407] width 37 height 5
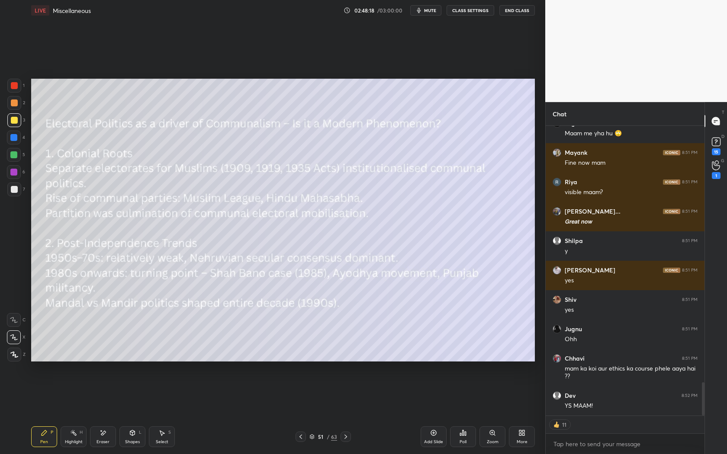
click at [346, 436] on div at bounding box center [346, 437] width 10 height 10
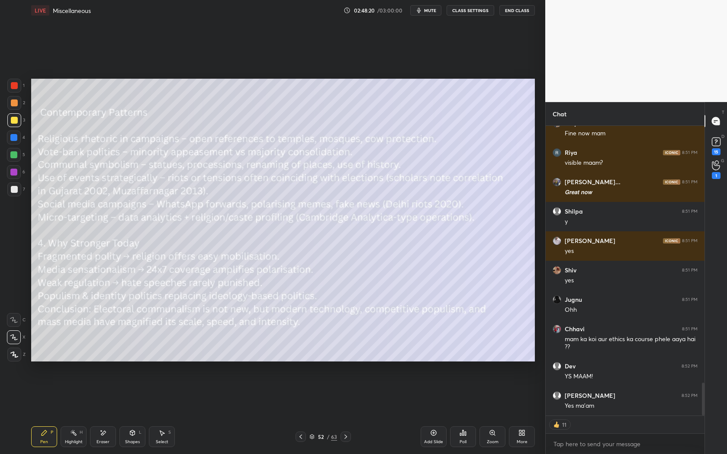
click at [346, 436] on div at bounding box center [346, 437] width 10 height 10
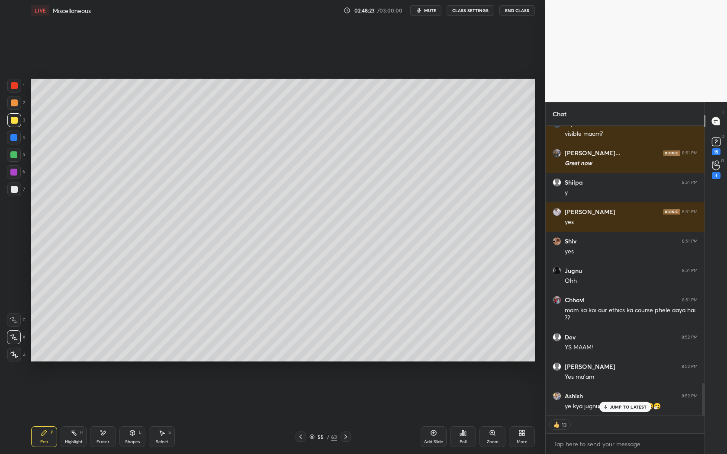
click at [298, 436] on icon at bounding box center [300, 437] width 7 height 7
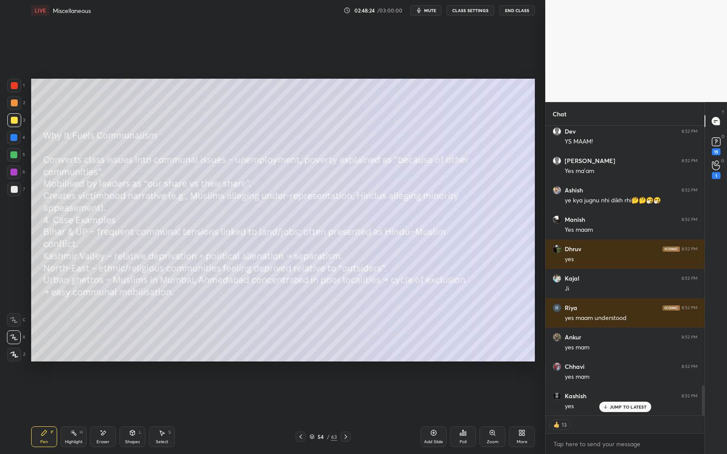
click at [298, 436] on icon at bounding box center [300, 437] width 7 height 7
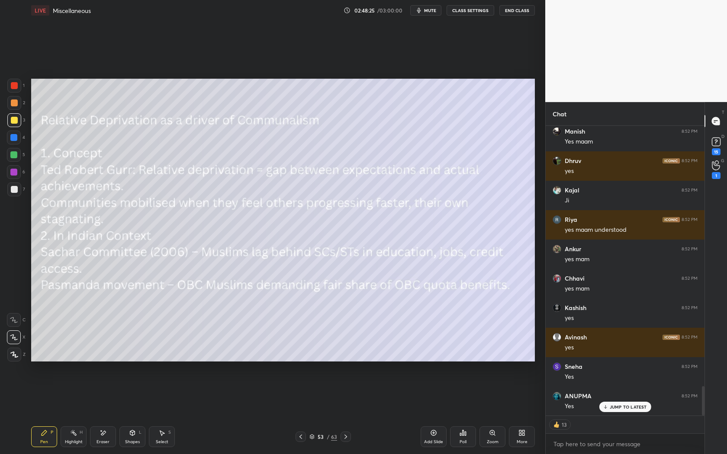
click at [298, 436] on icon at bounding box center [300, 437] width 7 height 7
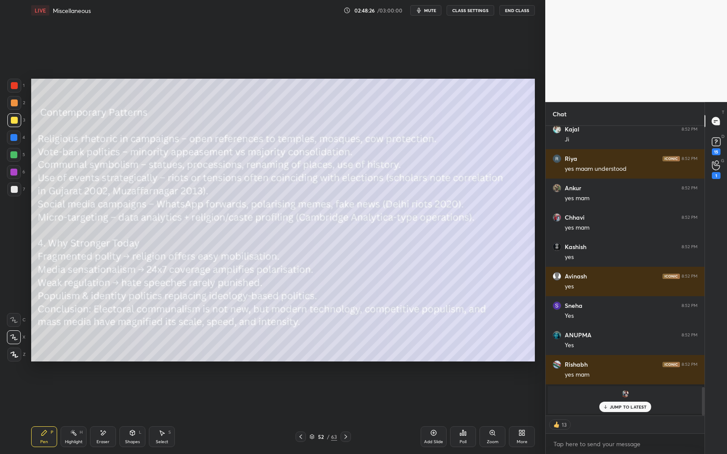
click at [346, 436] on icon at bounding box center [345, 437] width 7 height 7
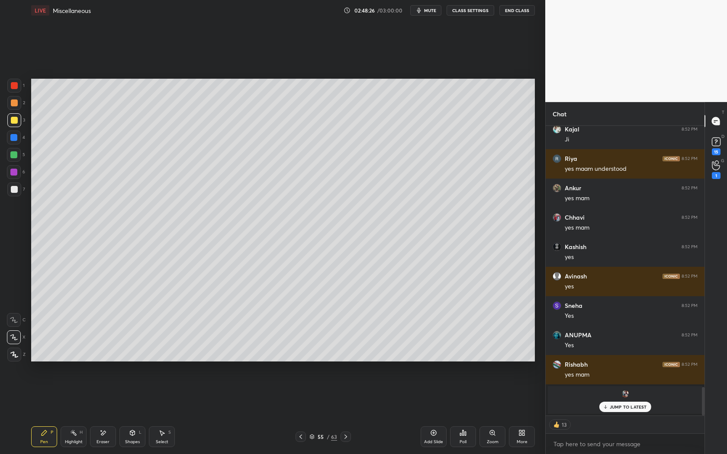
click at [346, 436] on icon at bounding box center [345, 437] width 7 height 7
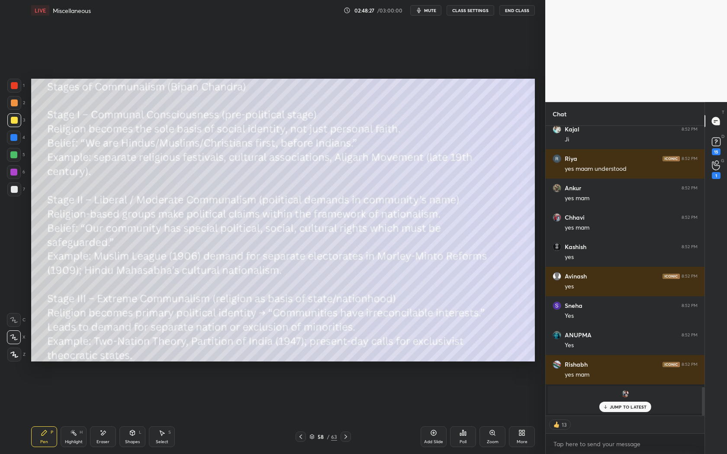
click at [346, 436] on icon at bounding box center [345, 437] width 7 height 7
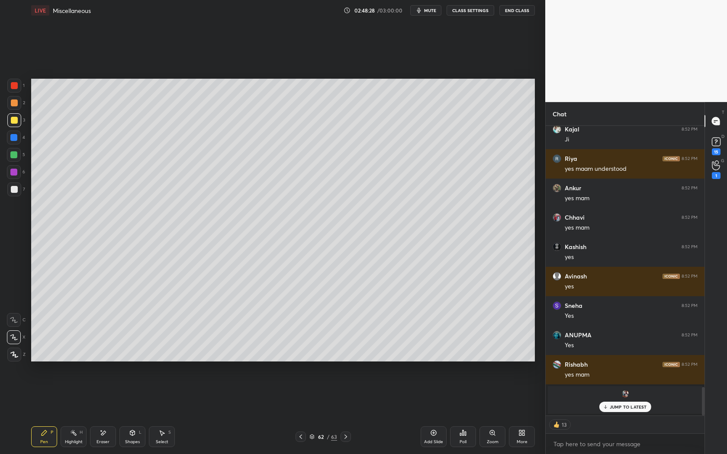
click at [346, 436] on icon at bounding box center [345, 437] width 7 height 7
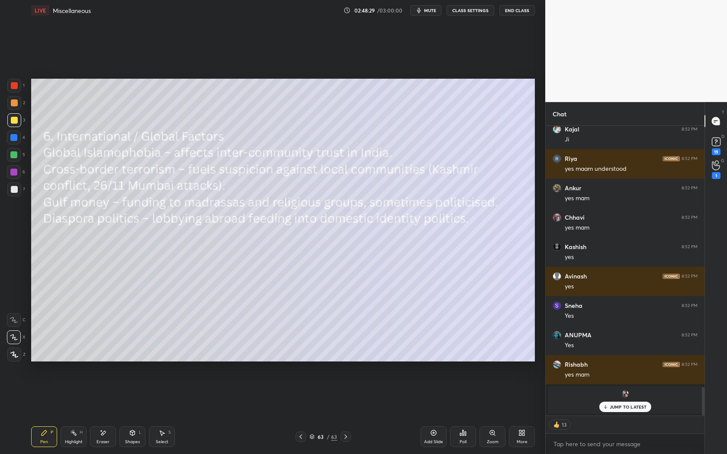
click at [346, 436] on icon at bounding box center [345, 437] width 7 height 7
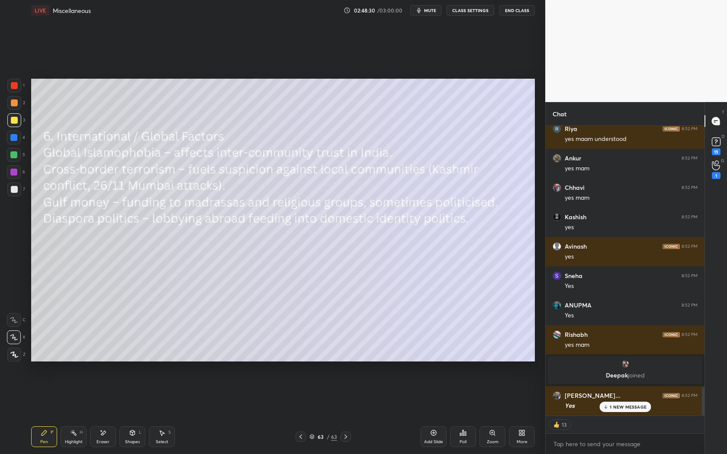
click at [346, 436] on icon at bounding box center [345, 437] width 7 height 7
click at [298, 436] on icon at bounding box center [300, 437] width 7 height 7
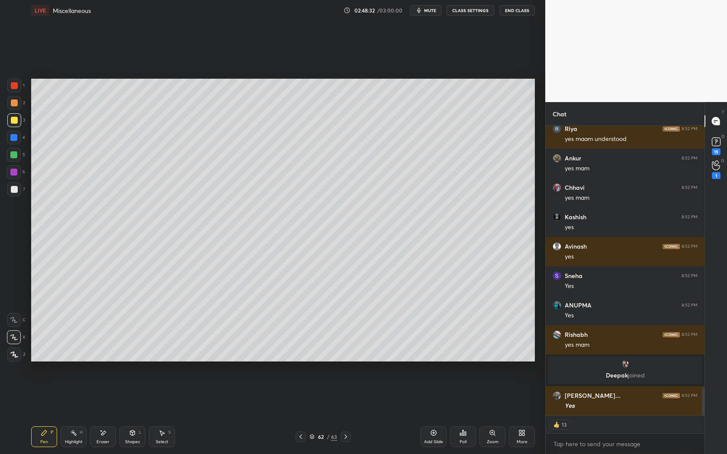
click at [298, 436] on icon at bounding box center [300, 437] width 7 height 7
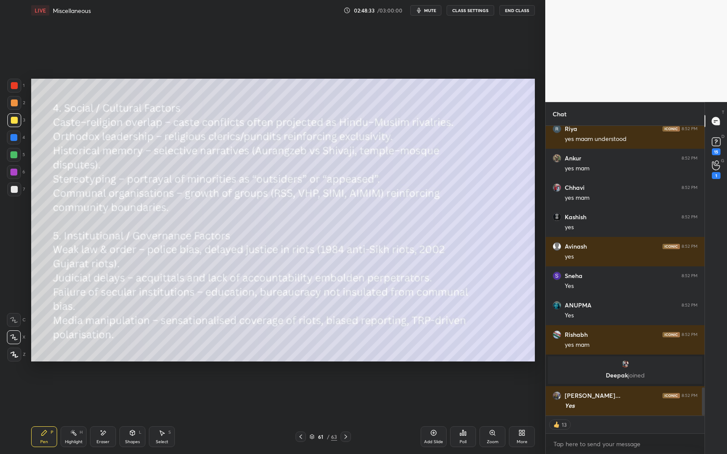
click at [298, 436] on icon at bounding box center [300, 437] width 7 height 7
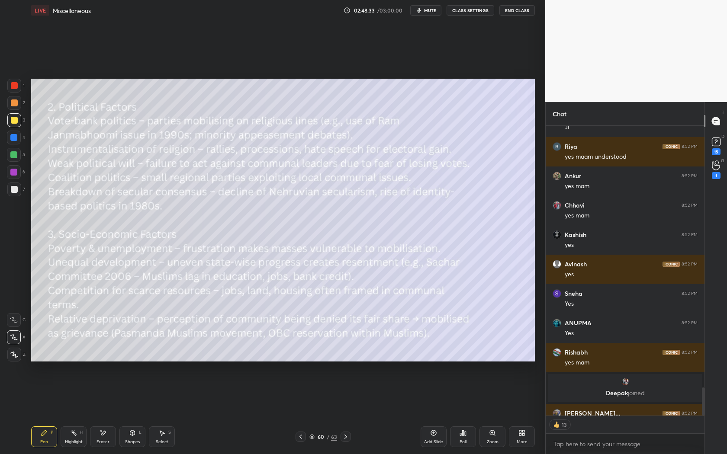
click at [298, 436] on icon at bounding box center [300, 437] width 7 height 7
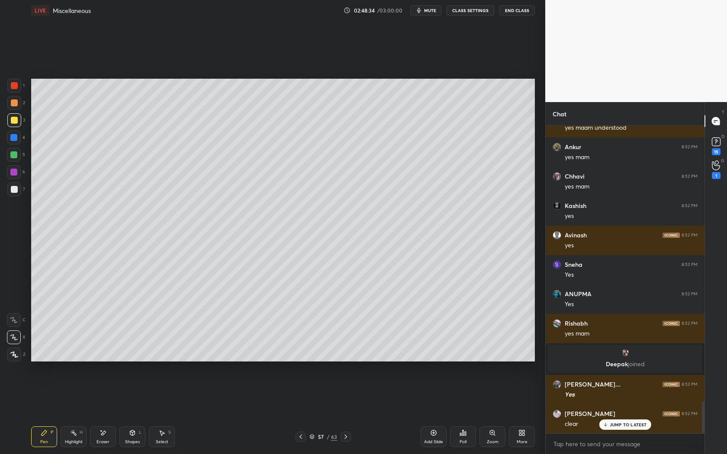
click at [298, 436] on icon at bounding box center [300, 437] width 7 height 7
click at [299, 436] on icon at bounding box center [300, 437] width 7 height 7
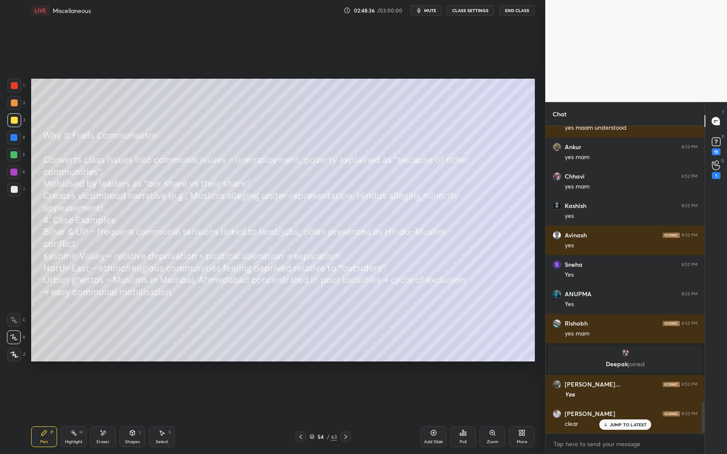
click at [299, 436] on icon at bounding box center [300, 437] width 7 height 7
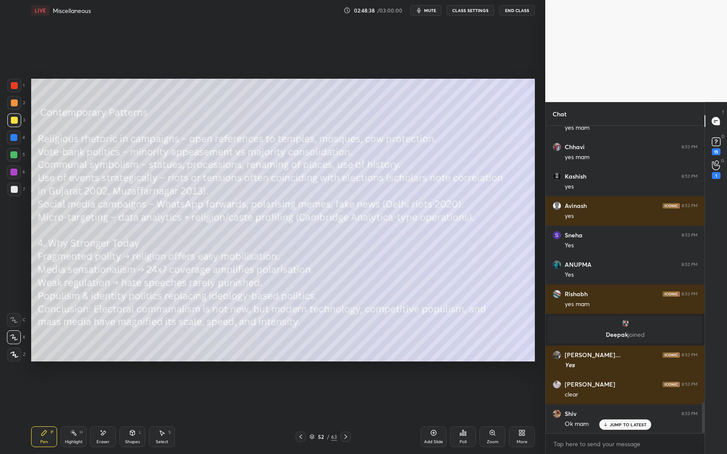
click at [343, 436] on icon at bounding box center [345, 437] width 7 height 7
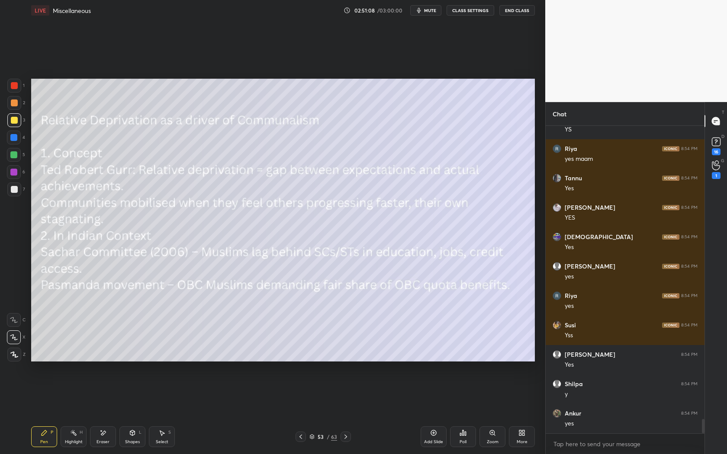
scroll to position [6259, 0]
click at [344, 436] on icon at bounding box center [345, 437] width 7 height 7
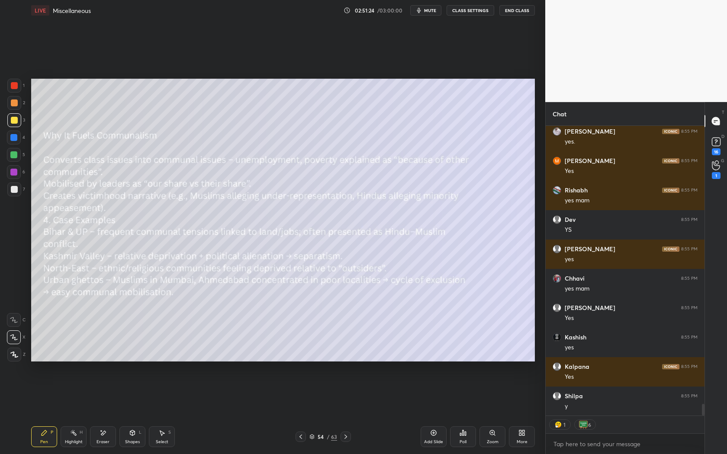
scroll to position [6814, 0]
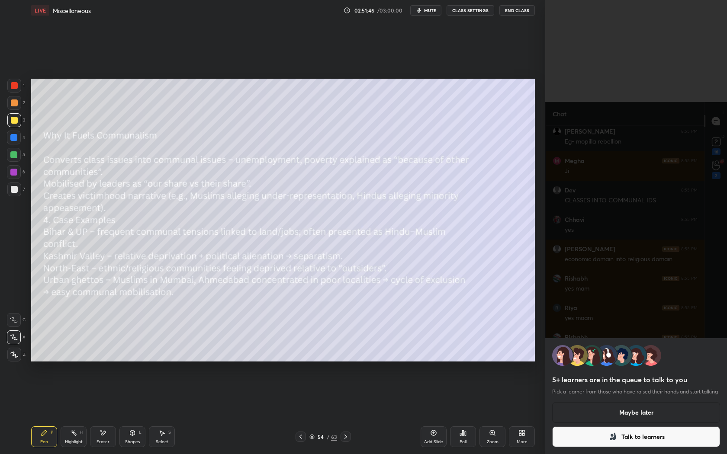
click at [648, 412] on button "Maybe later" at bounding box center [636, 412] width 168 height 21
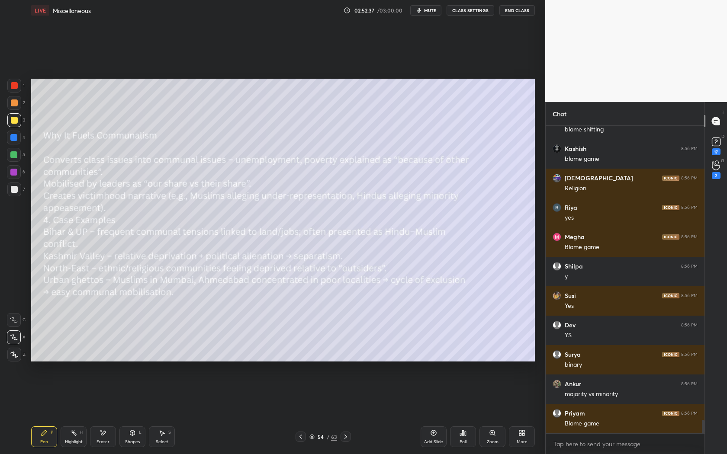
scroll to position [6780, 0]
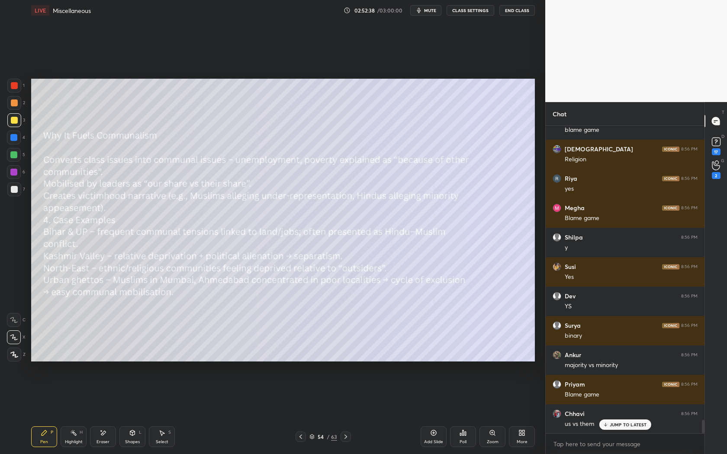
click at [433, 434] on icon at bounding box center [433, 433] width 7 height 7
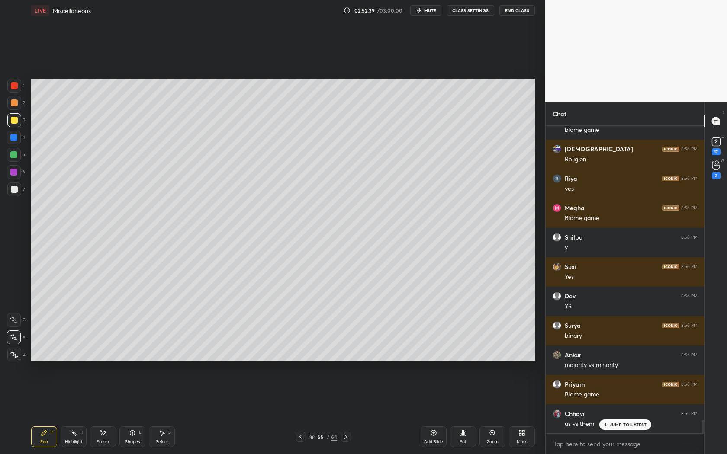
scroll to position [6810, 0]
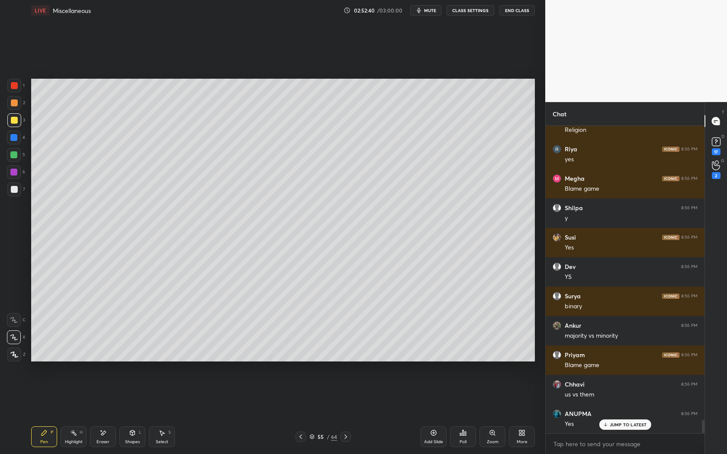
click at [622, 421] on div "JUMP TO LATEST" at bounding box center [625, 425] width 52 height 10
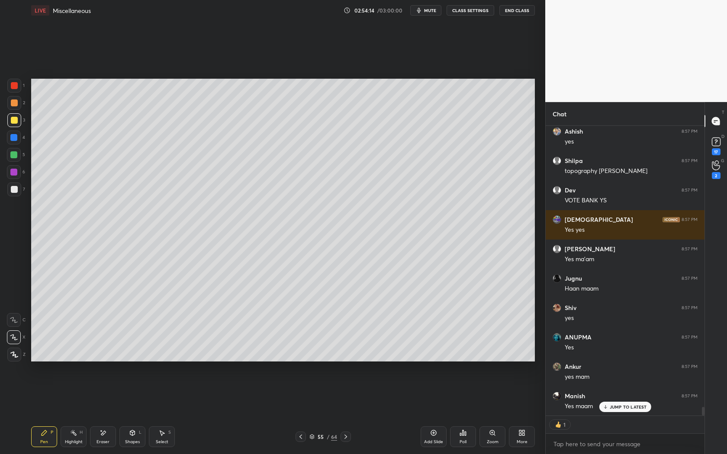
scroll to position [9333, 0]
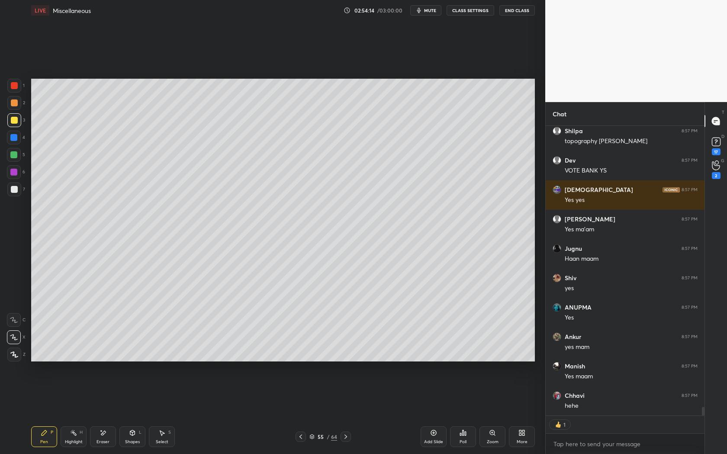
click at [301, 436] on icon at bounding box center [300, 437] width 7 height 7
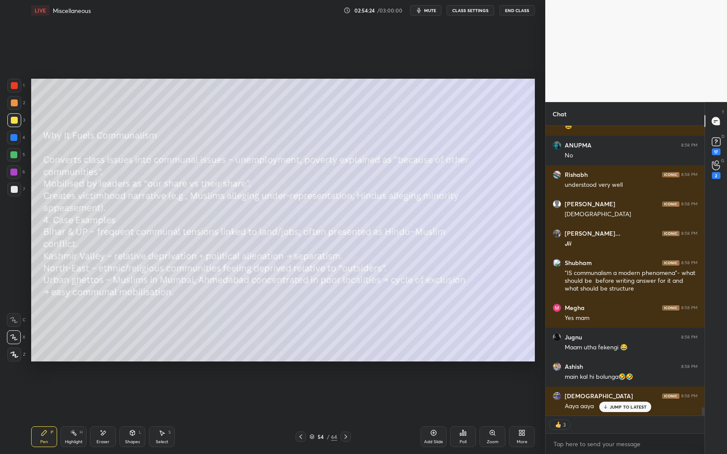
scroll to position [9945, 0]
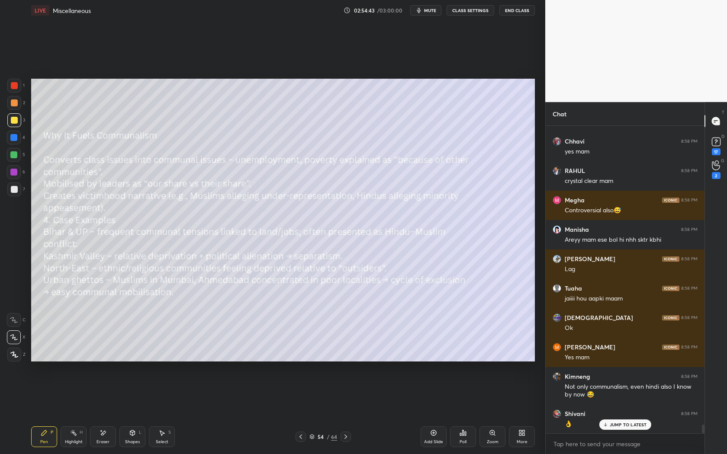
click at [51, 185] on div "Setting up your live class Poll for secs No correct answer Start poll" at bounding box center [283, 220] width 511 height 399
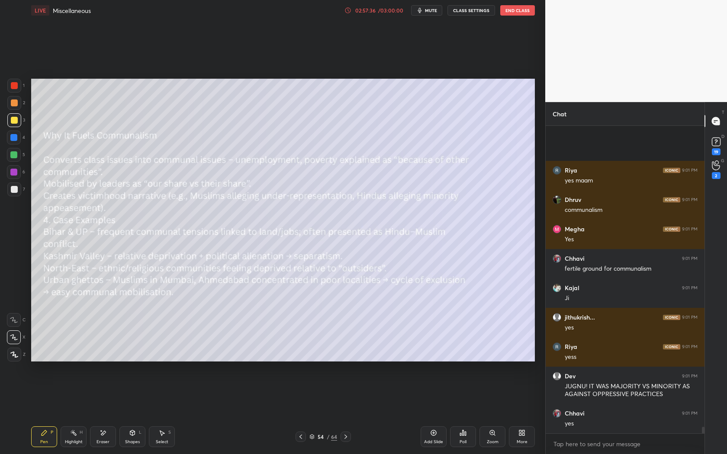
scroll to position [14255, 0]
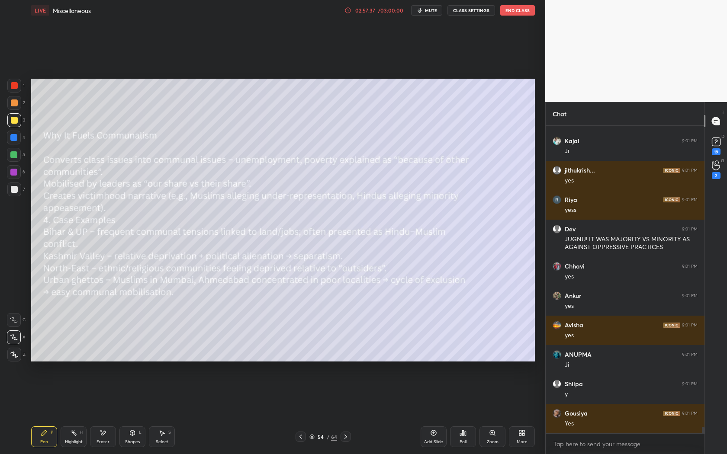
click at [438, 436] on div "Add Slide" at bounding box center [433, 442] width 19 height 4
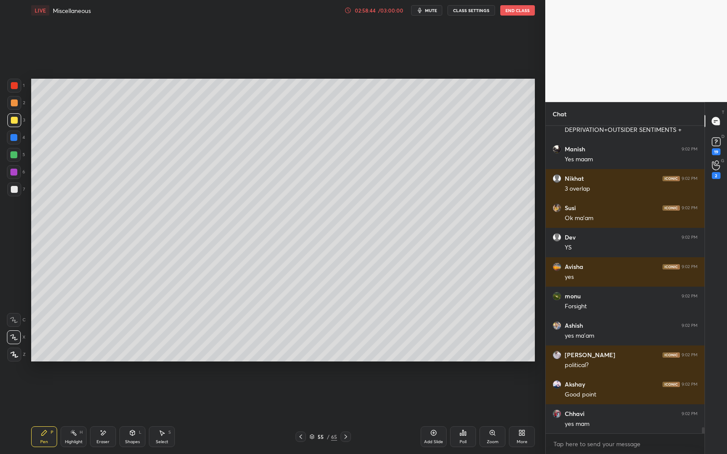
scroll to position [15579, 0]
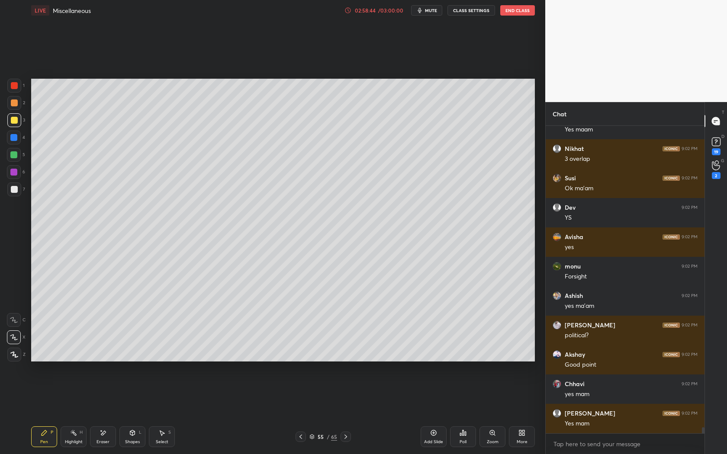
click at [296, 436] on div at bounding box center [301, 437] width 10 height 10
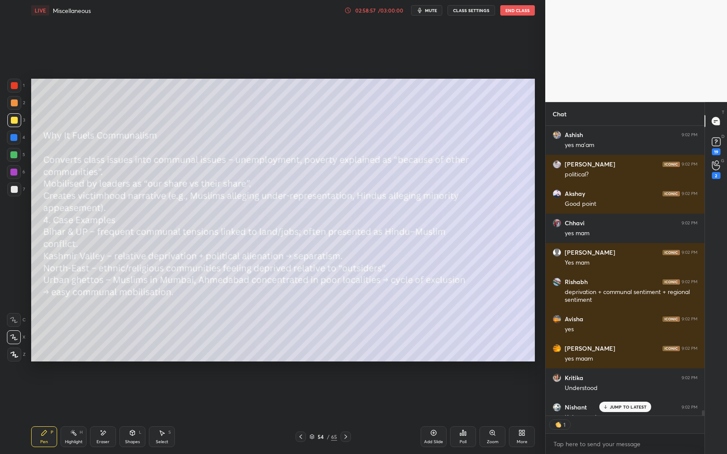
scroll to position [305, 157]
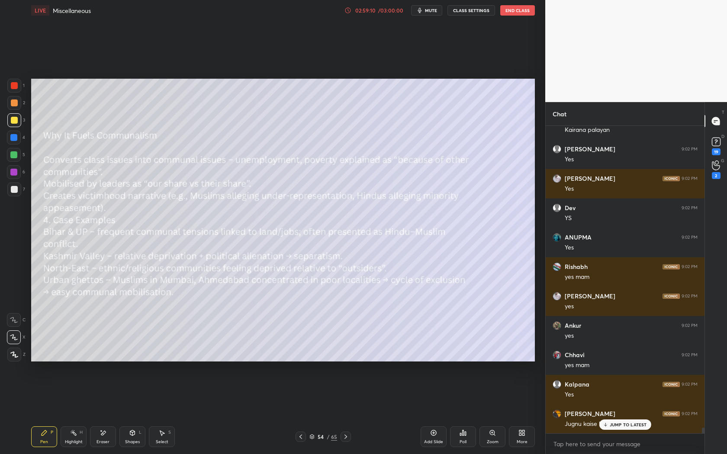
click at [303, 435] on icon at bounding box center [300, 437] width 7 height 7
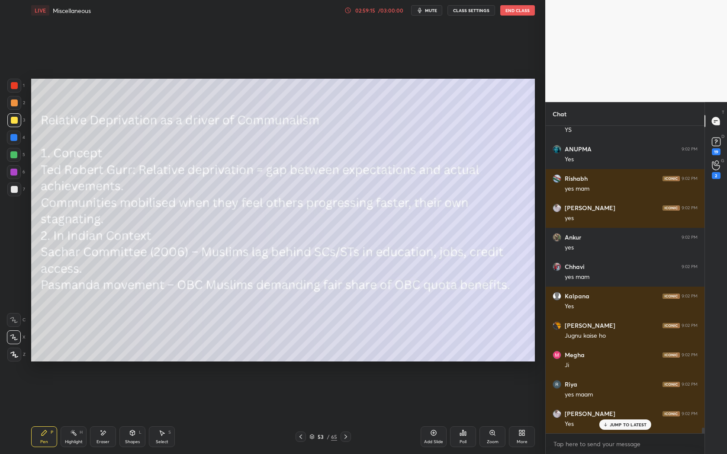
click at [346, 436] on icon at bounding box center [345, 437] width 3 height 4
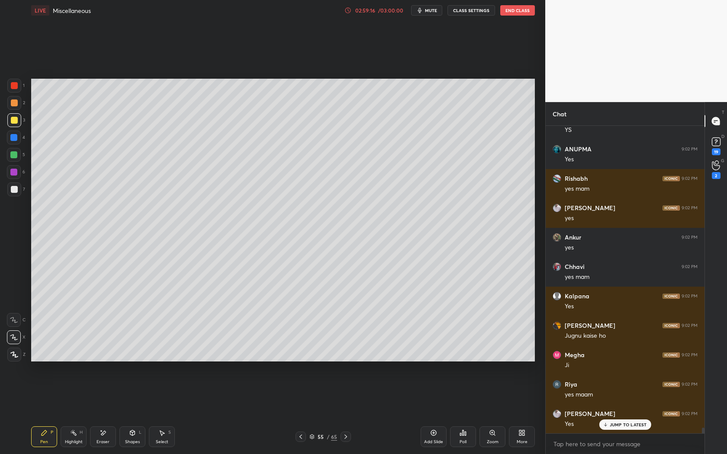
click at [346, 436] on icon at bounding box center [345, 437] width 3 height 4
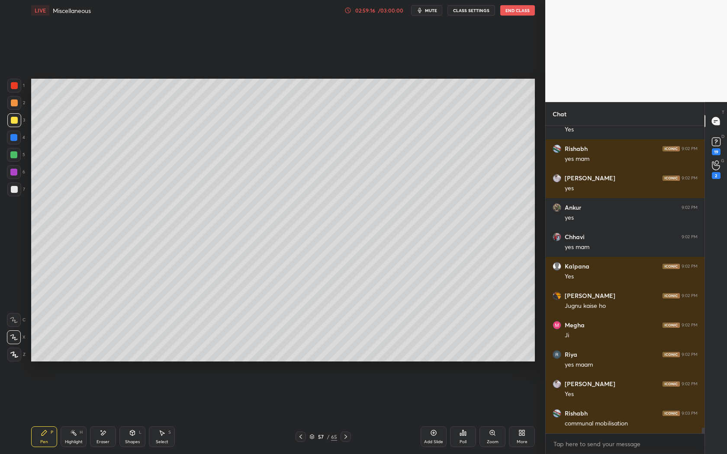
click at [346, 436] on icon at bounding box center [345, 437] width 3 height 4
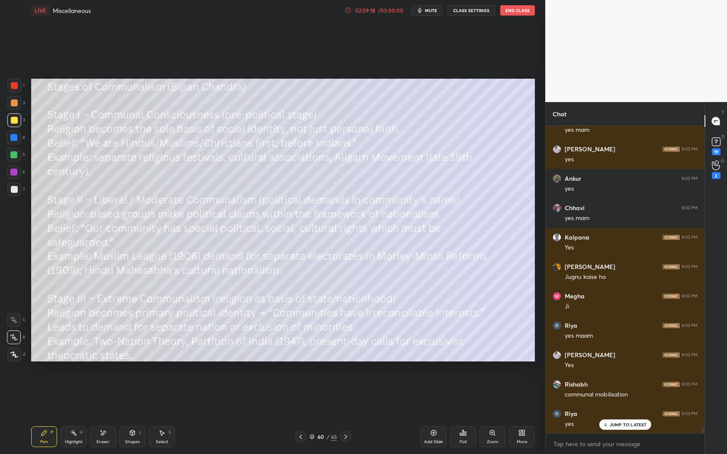
click at [346, 436] on icon at bounding box center [345, 437] width 3 height 4
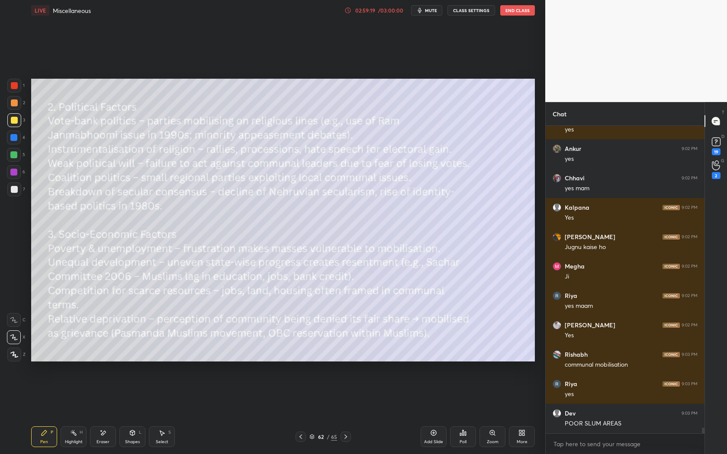
click at [346, 436] on icon at bounding box center [345, 437] width 3 height 4
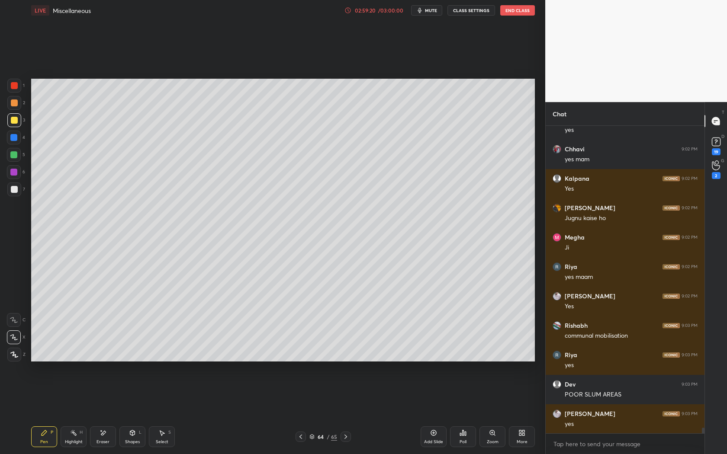
click at [346, 436] on icon at bounding box center [345, 437] width 3 height 4
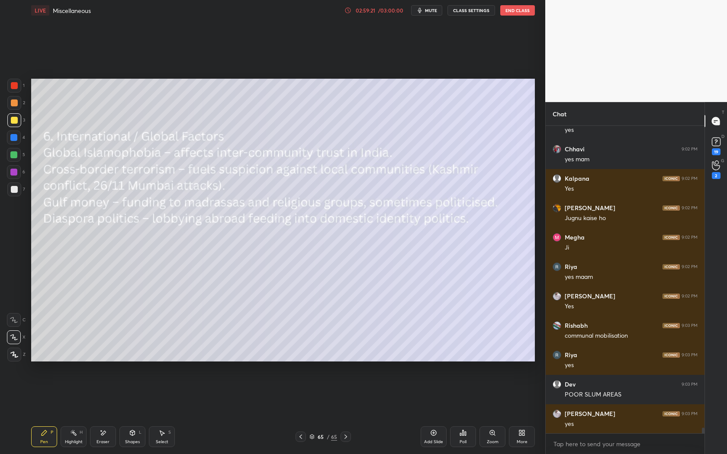
click at [346, 436] on icon at bounding box center [345, 437] width 3 height 4
click at [428, 436] on div "Add Slide" at bounding box center [434, 437] width 26 height 21
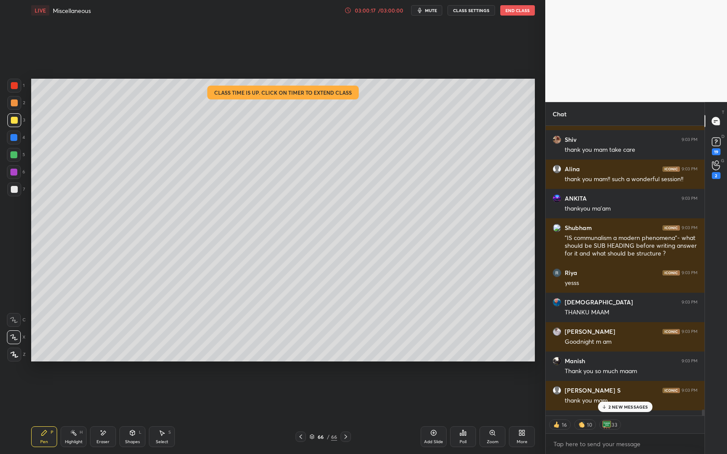
scroll to position [17369, 0]
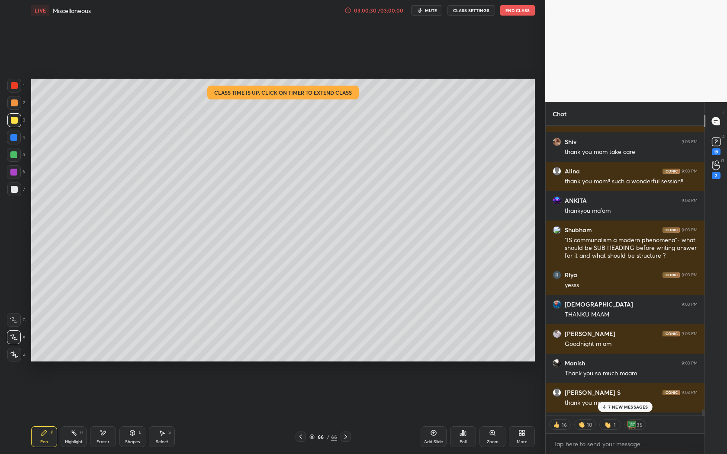
click at [616, 403] on div "7 NEW MESSAGES" at bounding box center [625, 407] width 55 height 10
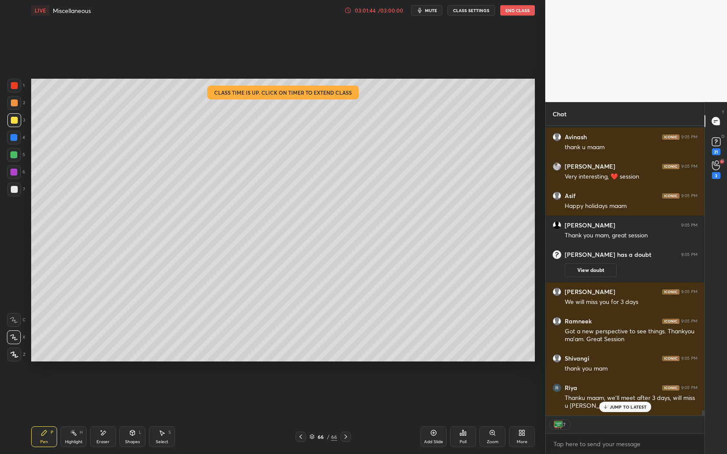
scroll to position [15719, 0]
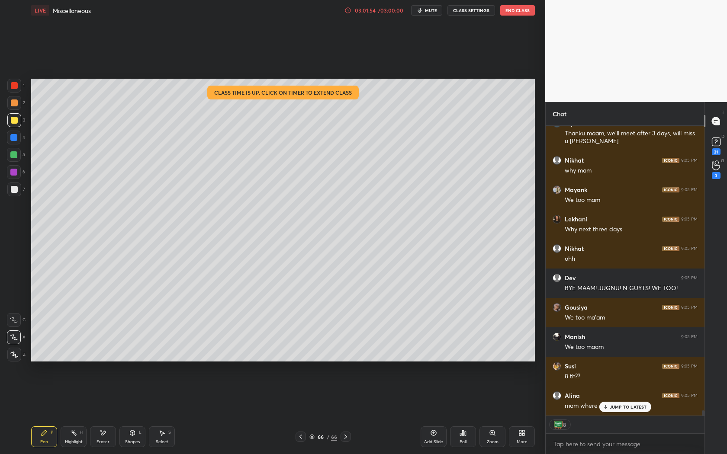
click at [630, 404] on div "sachin 9:05 PM ok thank you mam Aniket 9:05 PM ty mam Avinash 9:05 PM thank u m…" at bounding box center [625, 271] width 159 height 290
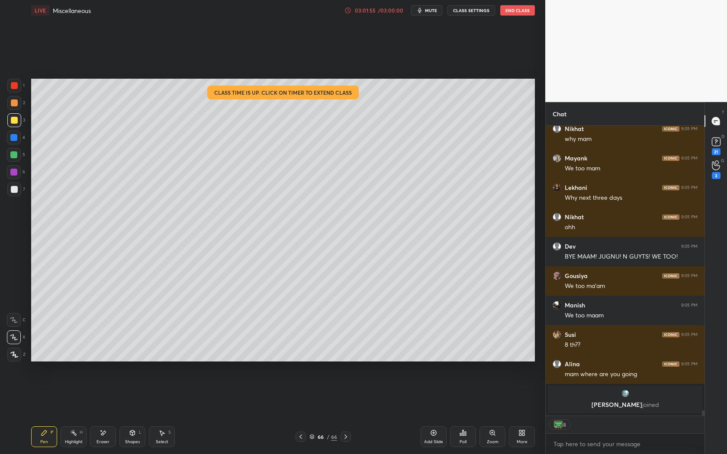
scroll to position [3, 3]
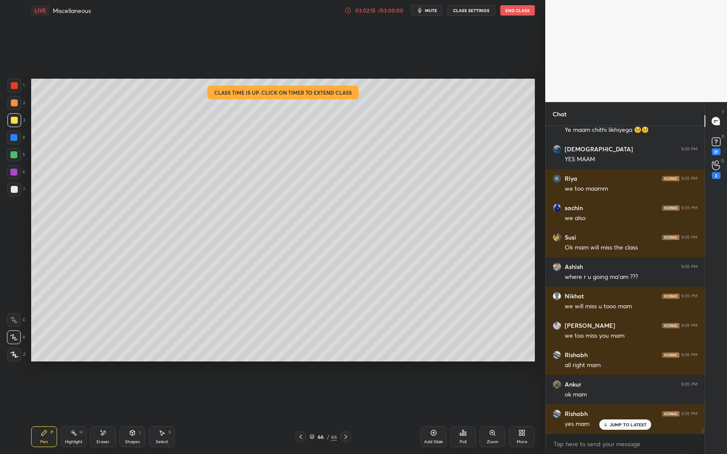
click at [617, 424] on div "Susi 9:05 PM 8 th?? Alina 9:05 PM mam where are you going RISHITA joined Megha …" at bounding box center [625, 280] width 159 height 308
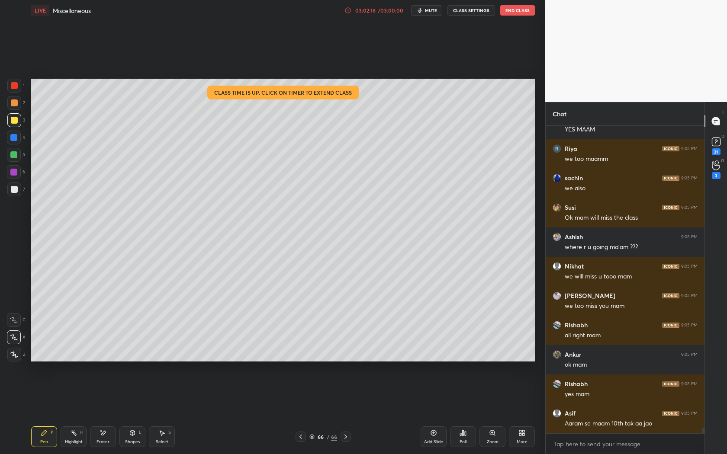
click at [366, 13] on div "03:02:16" at bounding box center [365, 10] width 24 height 5
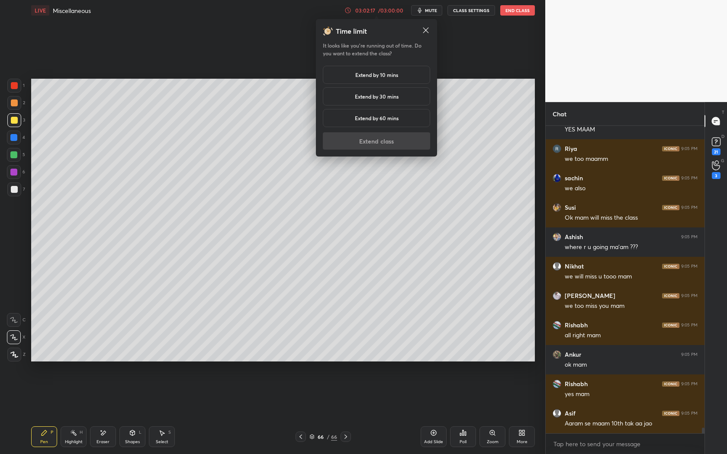
click at [393, 80] on div "Extend by 10 mins" at bounding box center [376, 75] width 107 height 18
click at [374, 140] on button "Extend class" at bounding box center [376, 140] width 107 height 17
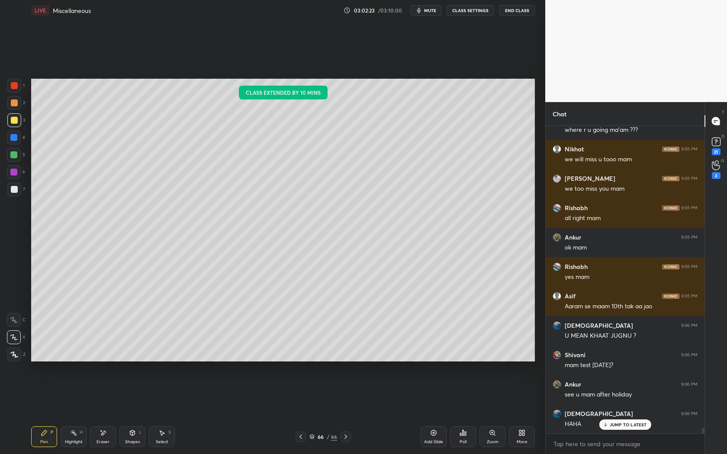
click at [622, 425] on p "JUMP TO LATEST" at bounding box center [628, 424] width 37 height 5
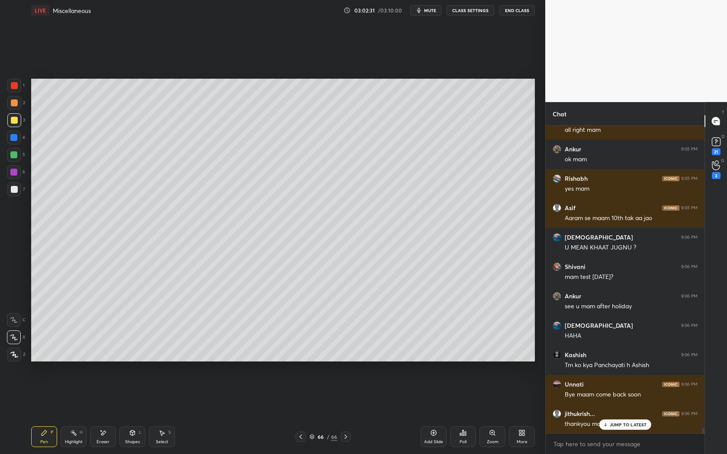
click at [631, 427] on p "JUMP TO LATEST" at bounding box center [628, 424] width 37 height 5
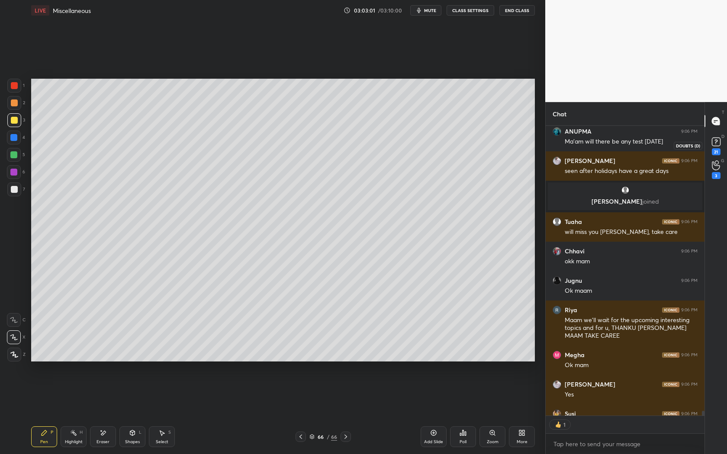
scroll to position [16962, 0]
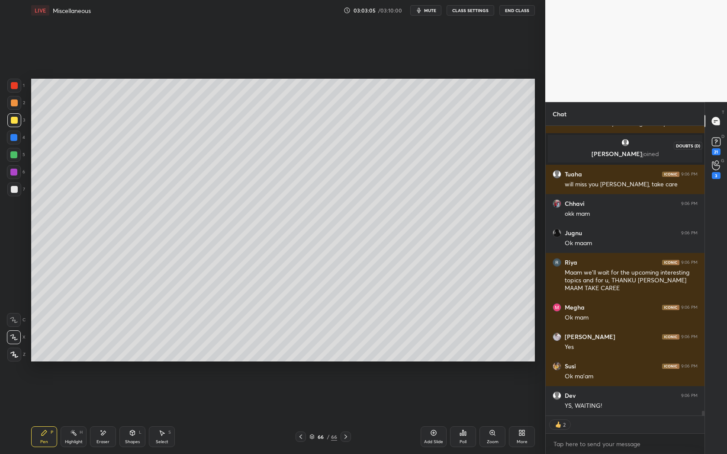
click at [715, 142] on icon at bounding box center [716, 141] width 13 height 13
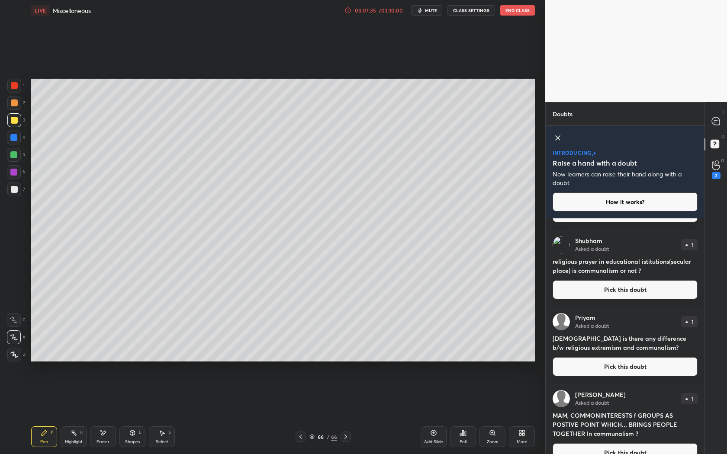
scroll to position [1699, 0]
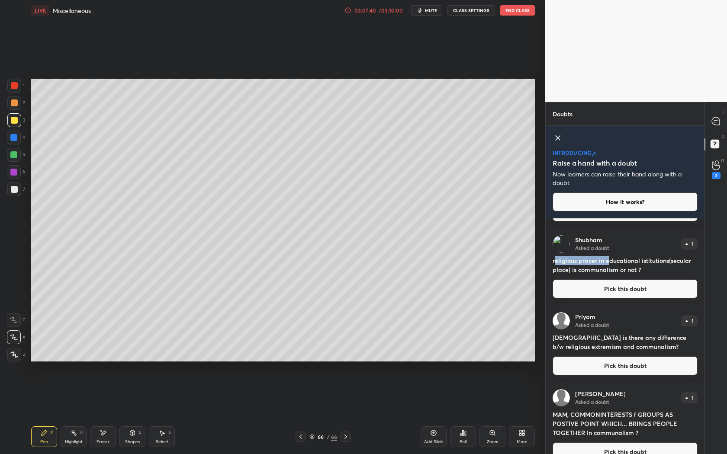
drag, startPoint x: 556, startPoint y: 256, endPoint x: 608, endPoint y: 257, distance: 51.9
click at [608, 257] on h4 "religious prayer in educational istitutions(secular place) is communalism or no…" at bounding box center [625, 265] width 145 height 18
click at [554, 258] on h4 "religious prayer in educational istitutions(secular place) is communalism or no…" at bounding box center [625, 265] width 145 height 18
drag, startPoint x: 551, startPoint y: 259, endPoint x: 654, endPoint y: 266, distance: 103.7
click at [654, 266] on div "Shubham Asked a doubt 1 religious prayer in educational istitutions(secular pla…" at bounding box center [625, 266] width 159 height 77
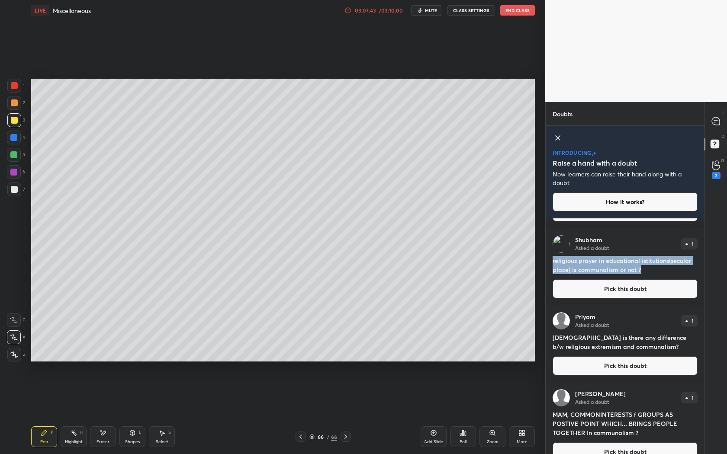
click at [617, 260] on h4 "religious prayer in educational istitutions(secular place) is communalism or no…" at bounding box center [625, 265] width 145 height 18
drag, startPoint x: 551, startPoint y: 260, endPoint x: 644, endPoint y: 267, distance: 93.8
click at [644, 267] on div "Shubham Asked a doubt 1 religious prayer in educational istitutions(secular pla…" at bounding box center [625, 266] width 159 height 77
click at [584, 266] on h4 "religious prayer in educational istitutions(secular place) is communalism or no…" at bounding box center [625, 265] width 145 height 18
drag, startPoint x: 551, startPoint y: 261, endPoint x: 656, endPoint y: 270, distance: 105.6
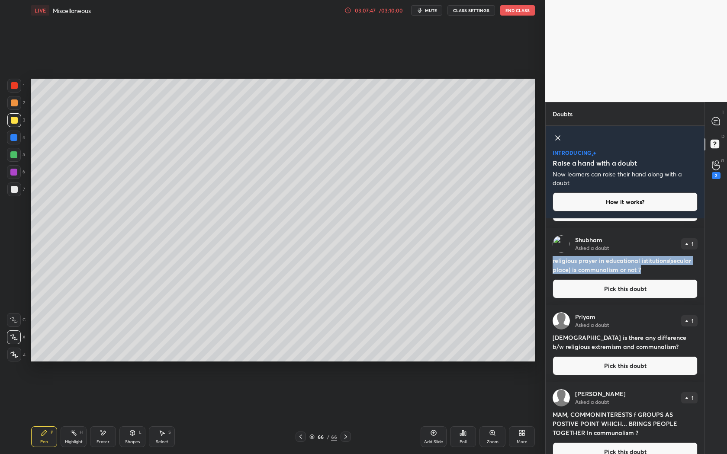
click at [656, 270] on div "Shubham Asked a doubt 1 religious prayer in educational istitutions(secular pla…" at bounding box center [625, 266] width 159 height 77
click at [615, 265] on h4 "religious prayer in educational istitutions(secular place) is communalism or no…" at bounding box center [625, 265] width 145 height 18
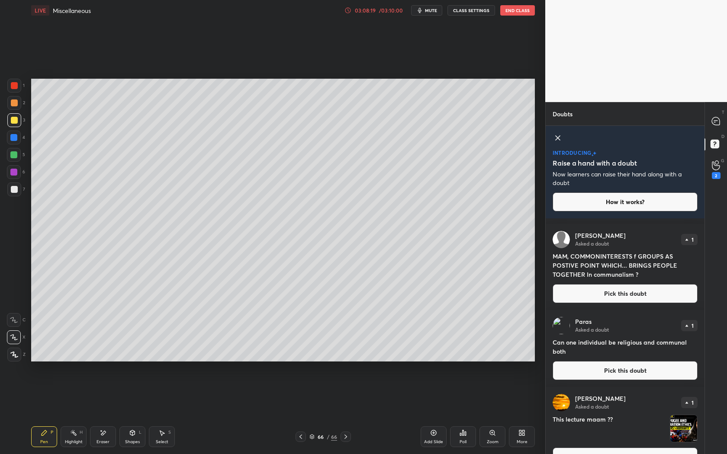
scroll to position [2025, 0]
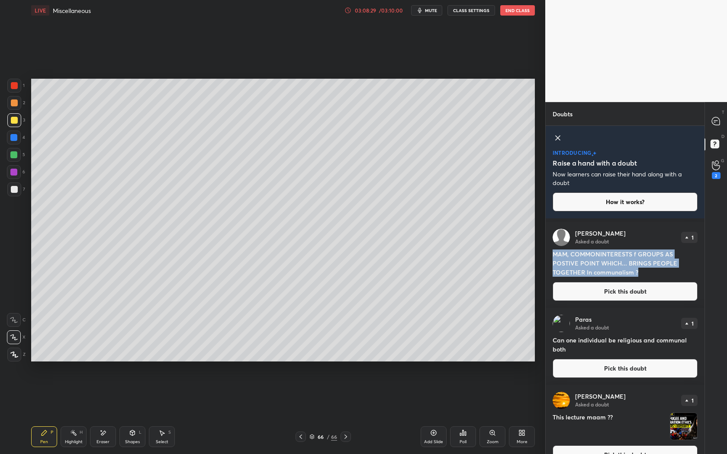
drag, startPoint x: 647, startPoint y: 272, endPoint x: 552, endPoint y: 252, distance: 97.3
click at [553, 252] on h4 "MAM, COMMONINTERESTS f GROUPS AS POSTIVE POINT WHICH... BRINGS PEOPLE TOGETHER …" at bounding box center [625, 263] width 145 height 27
click at [620, 330] on div "Paras Asked a doubt 1" at bounding box center [625, 323] width 145 height 17
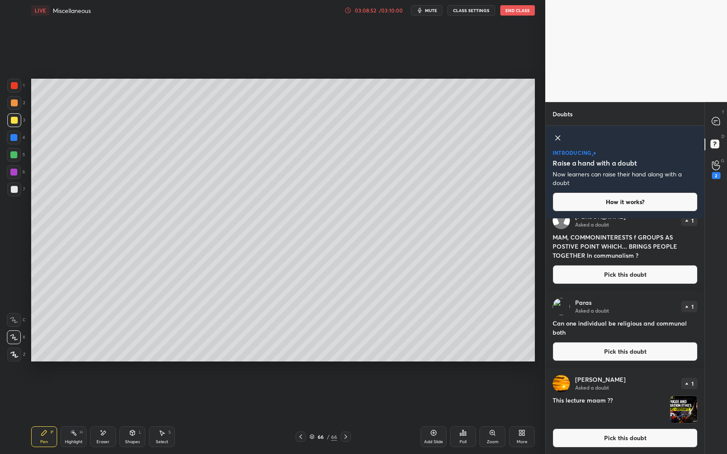
scroll to position [2139, 0]
drag, startPoint x: 616, startPoint y: 322, endPoint x: 640, endPoint y: 323, distance: 23.8
click at [640, 323] on h4 "Can one individual be religious and communal both" at bounding box center [625, 327] width 145 height 18
click at [625, 326] on h4 "Can one individual be religious and communal both" at bounding box center [625, 327] width 145 height 18
drag, startPoint x: 617, startPoint y: 323, endPoint x: 640, endPoint y: 324, distance: 23.4
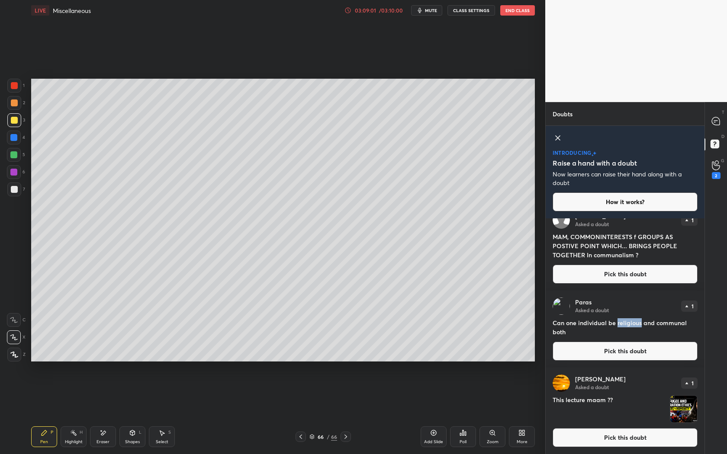
click at [640, 324] on h4 "Can one individual be religious and communal both" at bounding box center [625, 327] width 145 height 18
click at [634, 298] on div "Paras Asked a doubt 1" at bounding box center [625, 306] width 145 height 17
click at [720, 117] on icon at bounding box center [715, 121] width 9 height 9
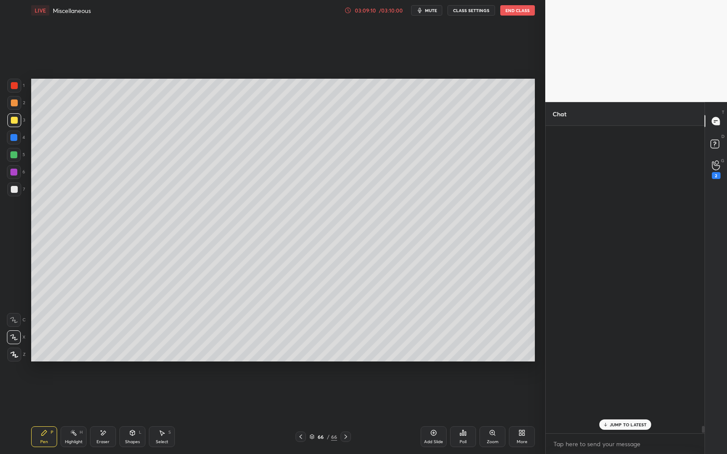
scroll to position [305, 157]
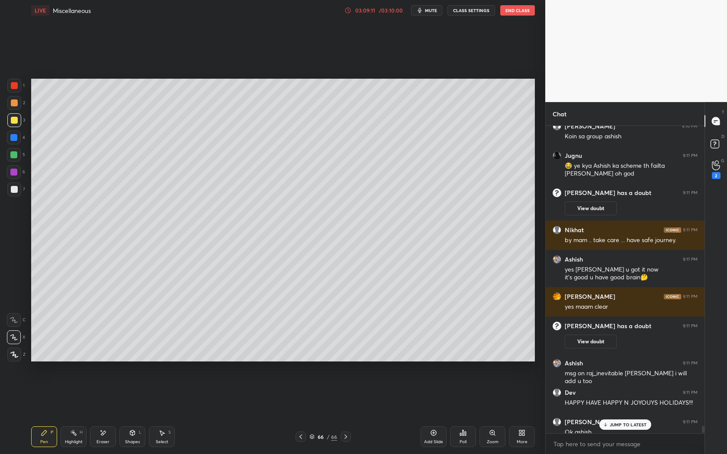
click at [624, 426] on p "JUMP TO LATEST" at bounding box center [628, 424] width 37 height 5
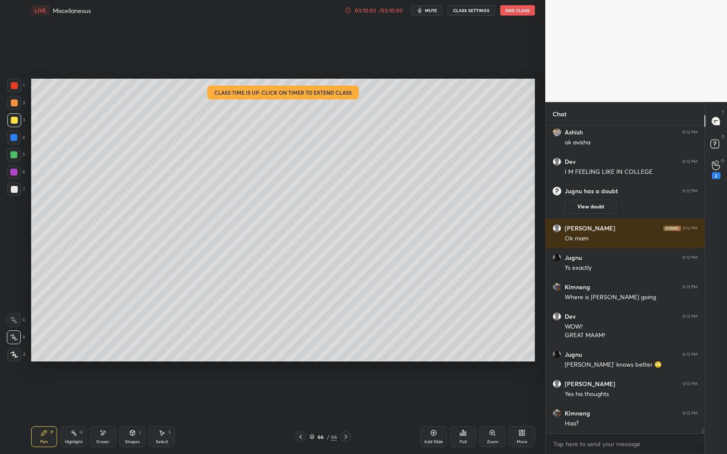
scroll to position [18879, 0]
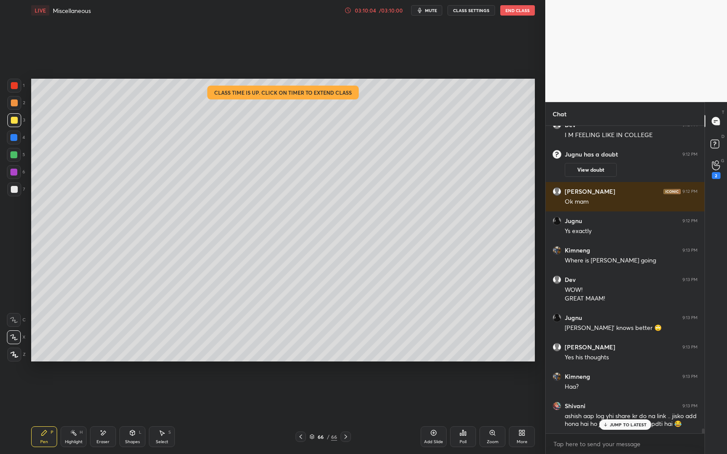
click at [383, 10] on div "/ 03:10:00" at bounding box center [390, 10] width 27 height 5
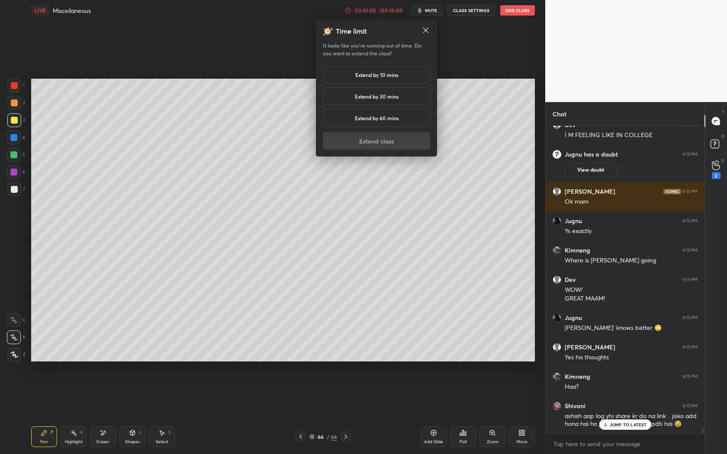
click at [392, 80] on div "Extend by 10 mins" at bounding box center [376, 75] width 107 height 18
click at [385, 142] on button "Extend class" at bounding box center [376, 140] width 107 height 17
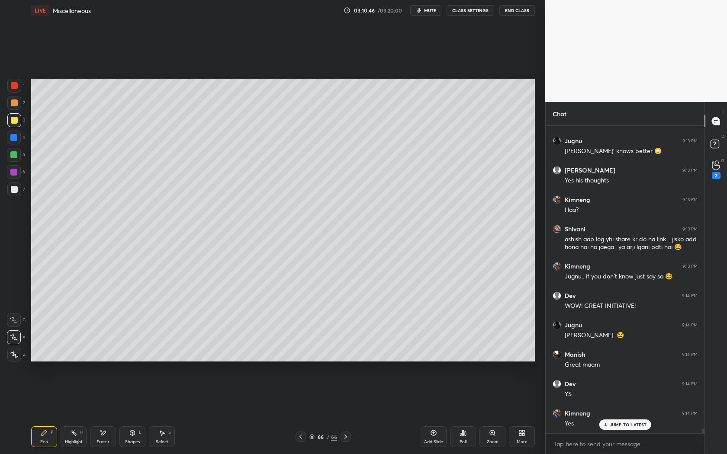
scroll to position [19085, 0]
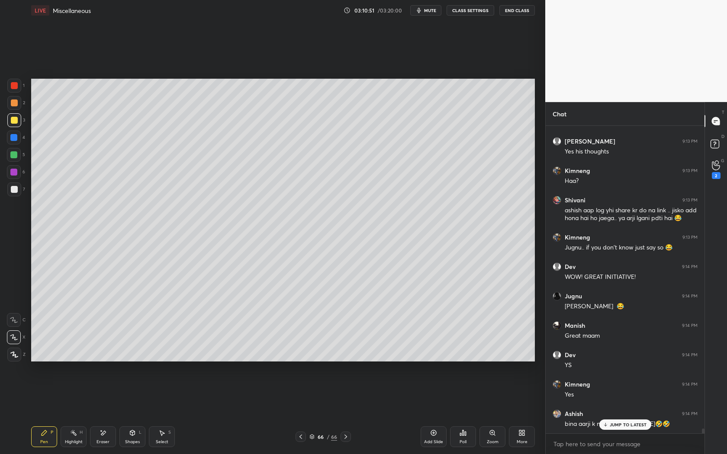
click at [619, 423] on p "JUMP TO LATEST" at bounding box center [628, 424] width 37 height 5
click at [715, 143] on icon at bounding box center [716, 146] width 16 height 16
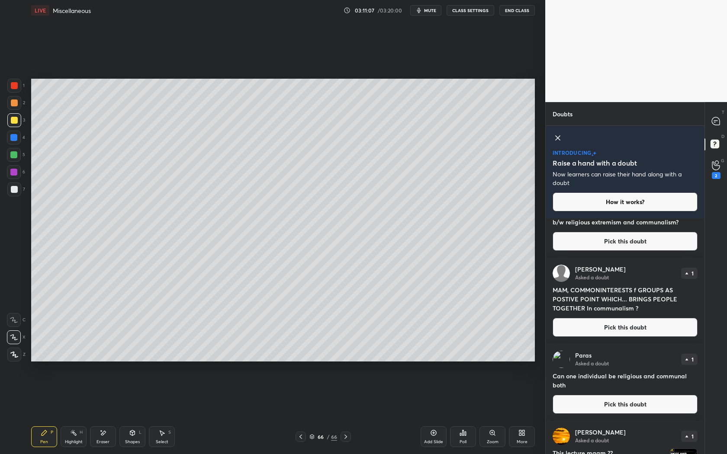
scroll to position [2012, 0]
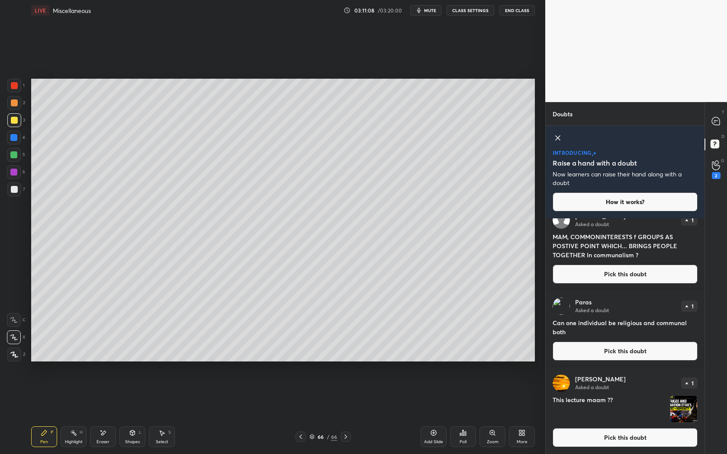
click at [559, 140] on icon at bounding box center [558, 138] width 10 height 10
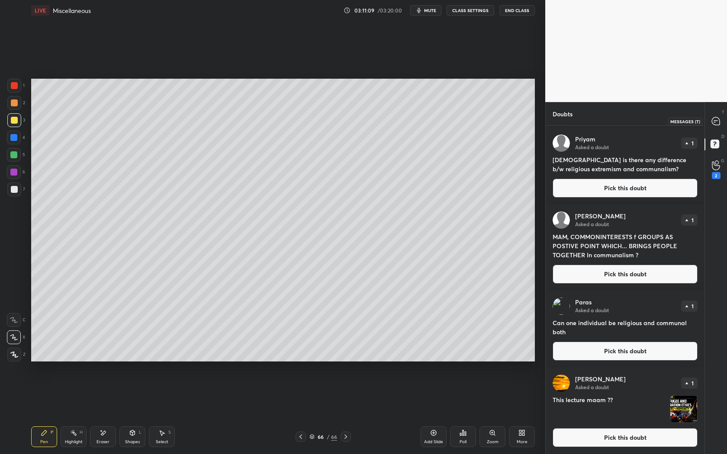
click at [717, 119] on icon at bounding box center [716, 121] width 8 height 8
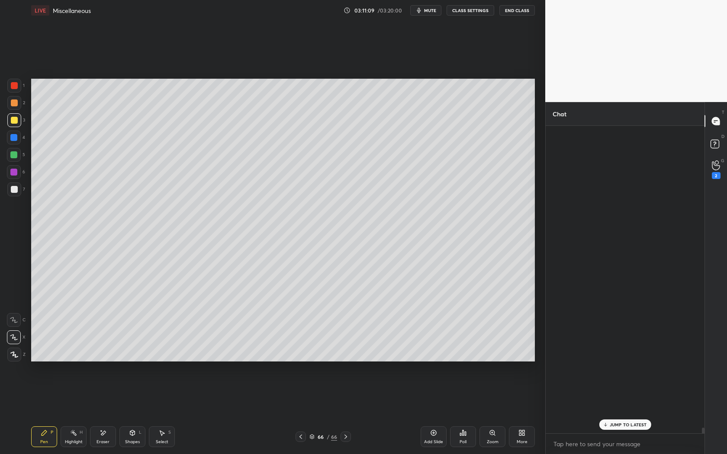
scroll to position [305, 157]
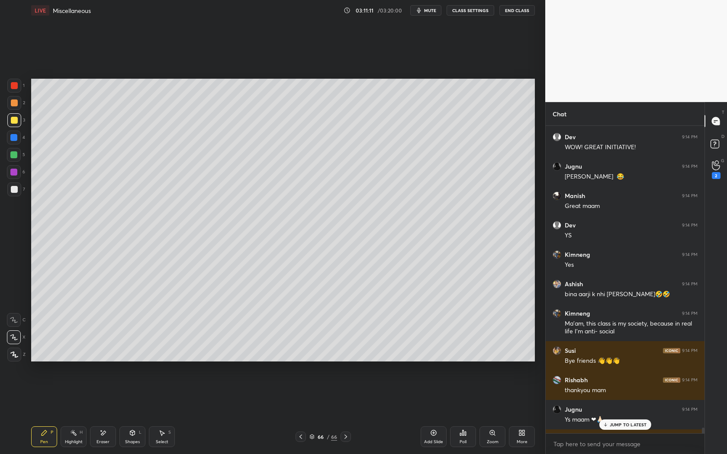
click at [616, 427] on p "JUMP TO LATEST" at bounding box center [628, 424] width 37 height 5
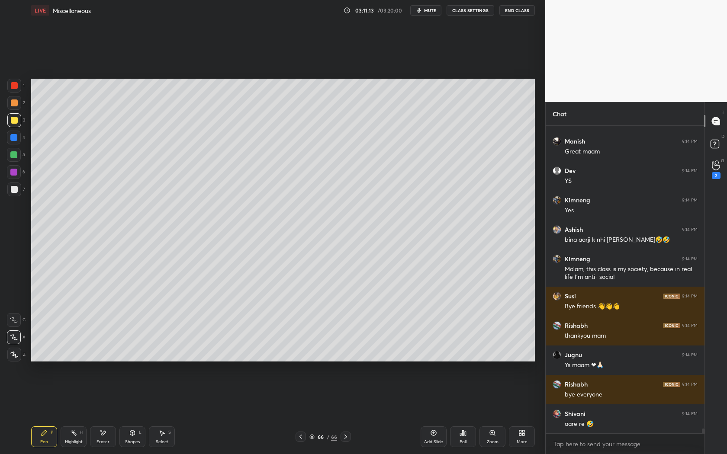
scroll to position [19103, 0]
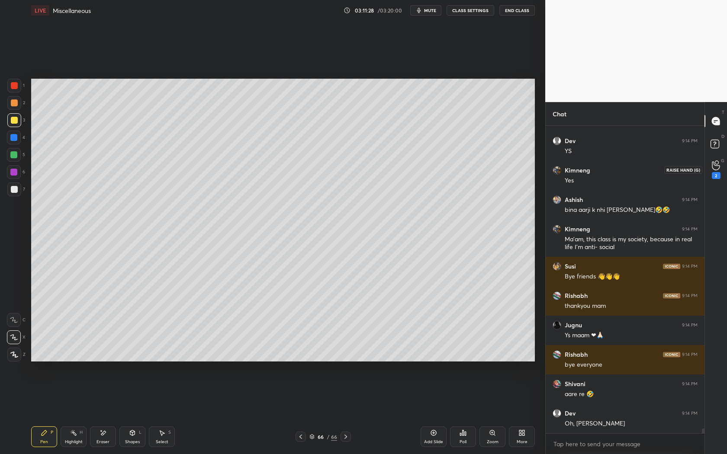
click at [717, 165] on icon at bounding box center [716, 166] width 8 height 10
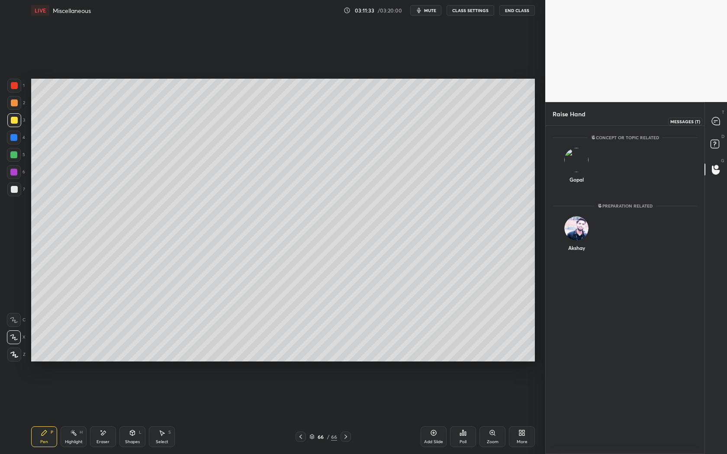
click at [718, 115] on div at bounding box center [716, 121] width 17 height 16
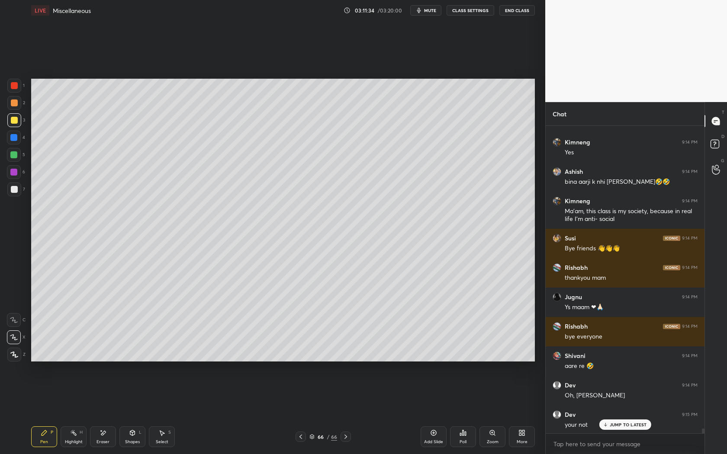
scroll to position [19327, 0]
click at [621, 425] on p "JUMP TO LATEST" at bounding box center [628, 424] width 37 height 5
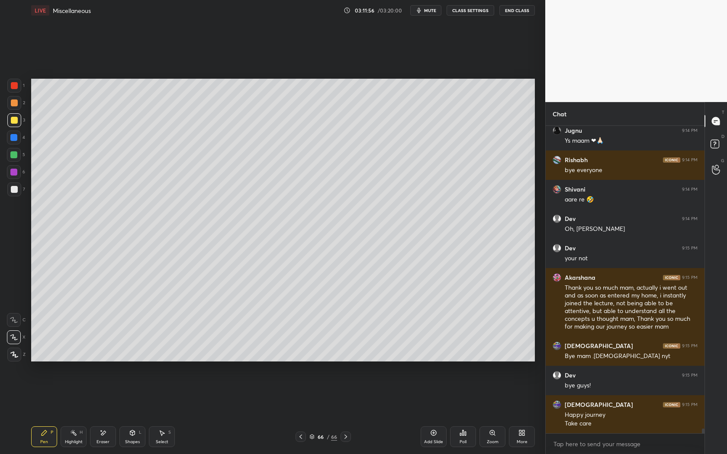
scroll to position [19522, 0]
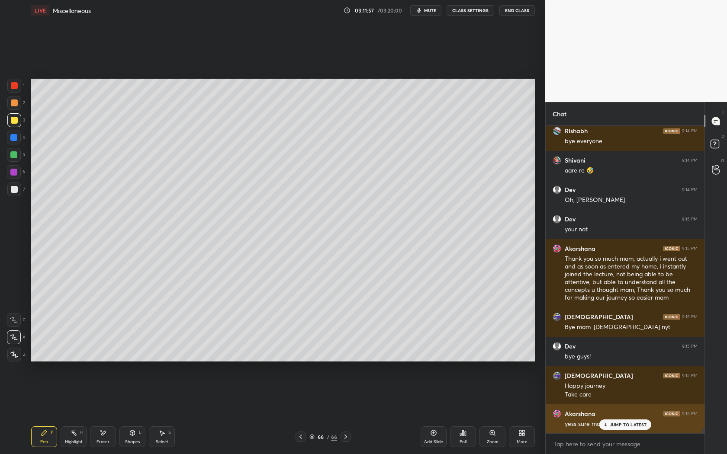
click at [612, 425] on p "JUMP TO LATEST" at bounding box center [628, 424] width 37 height 5
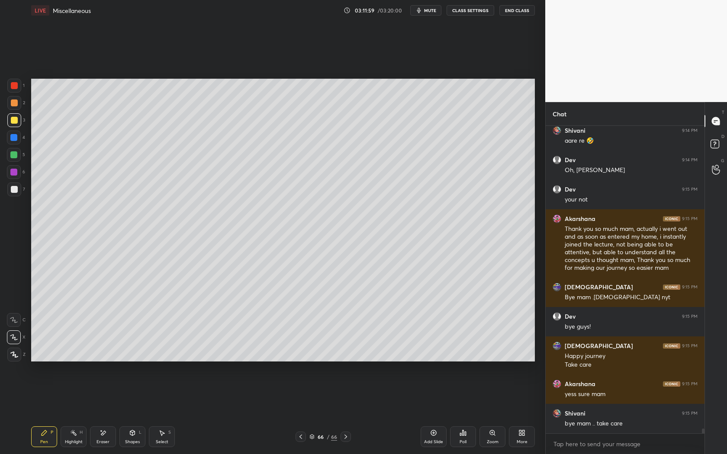
scroll to position [19581, 0]
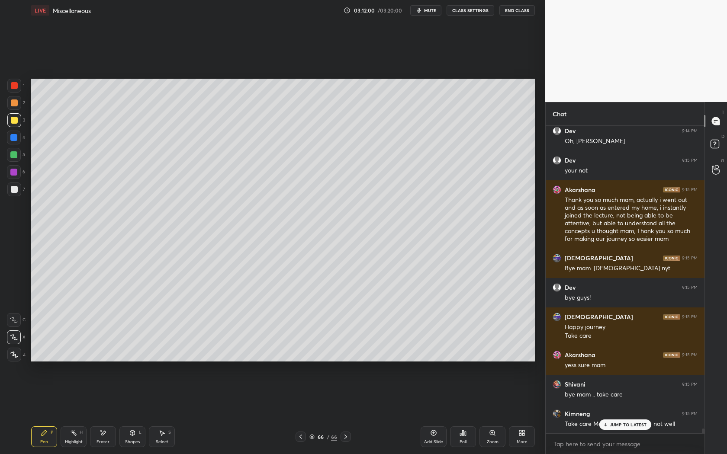
click at [508, 13] on button "End Class" at bounding box center [516, 10] width 35 height 10
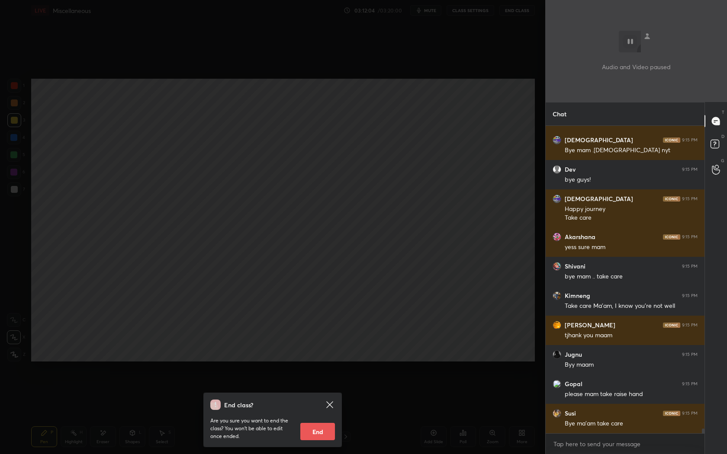
scroll to position [19728, 0]
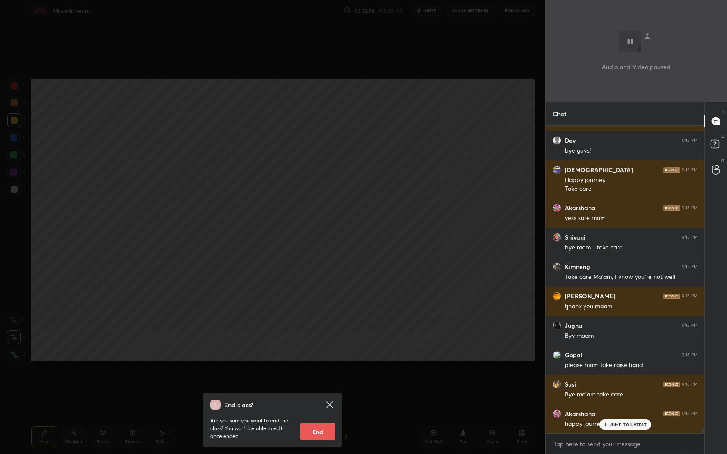
click at [317, 431] on button "End" at bounding box center [317, 431] width 35 height 17
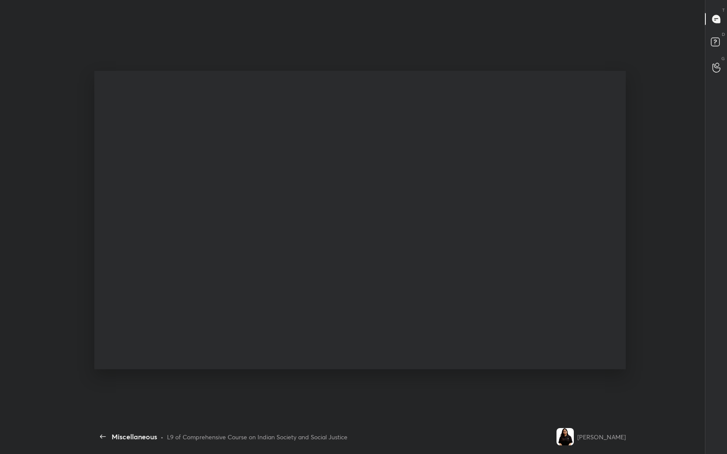
scroll to position [399, 582]
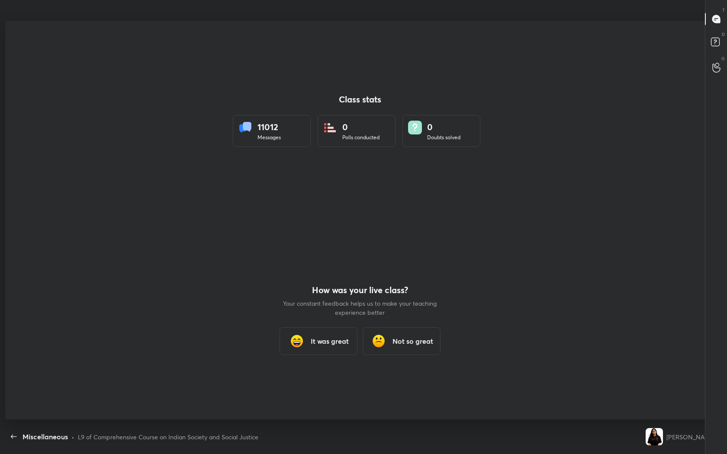
click at [331, 337] on h3 "It was great" at bounding box center [330, 341] width 38 height 10
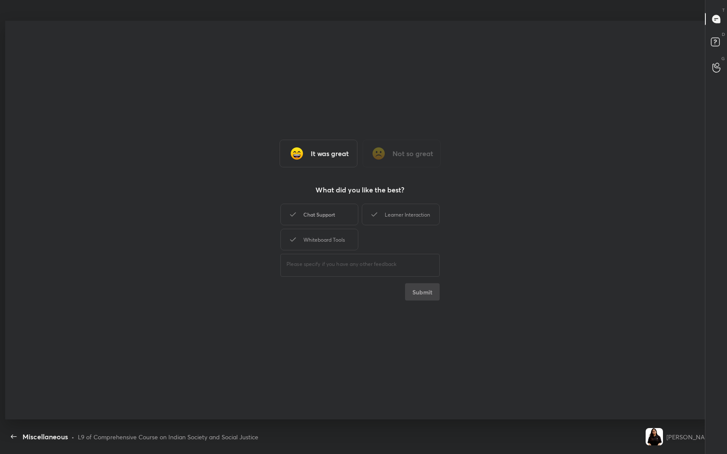
click at [334, 218] on div "Chat Support" at bounding box center [319, 215] width 78 height 22
click at [403, 213] on div "Learner Interaction" at bounding box center [401, 215] width 78 height 22
click at [322, 236] on div "Whiteboard Tools" at bounding box center [319, 240] width 78 height 22
click at [438, 295] on button "Submit" at bounding box center [422, 291] width 35 height 17
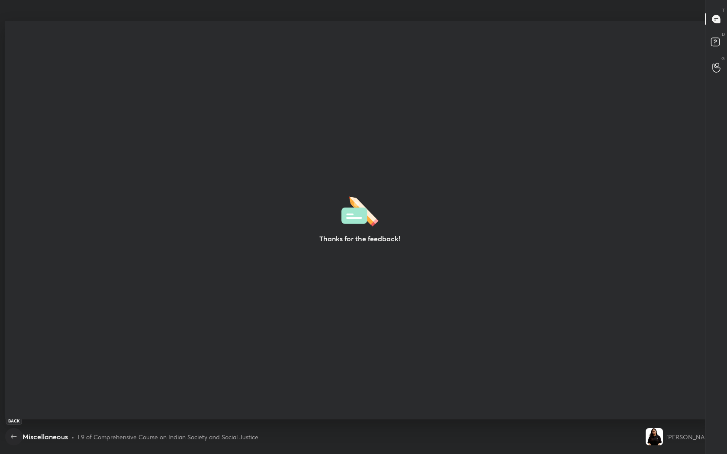
click at [16, 434] on icon "button" at bounding box center [14, 437] width 10 height 10
